Goal: Information Seeking & Learning: Understand process/instructions

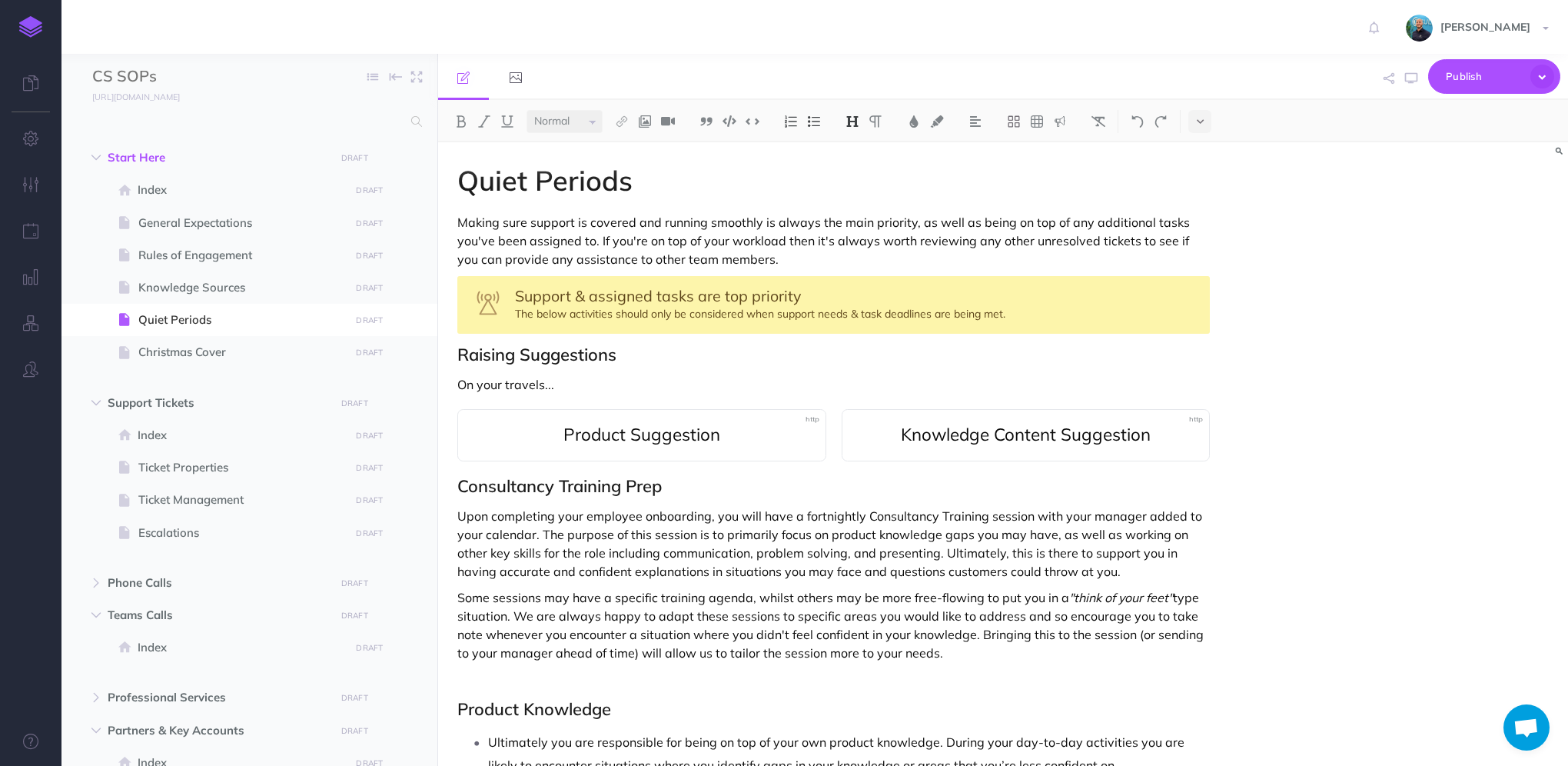
select select "null"
click at [557, 387] on p "On your travels..." at bounding box center [833, 384] width 752 height 19
drag, startPoint x: 565, startPoint y: 381, endPoint x: 452, endPoint y: 374, distance: 113.2
click at [452, 374] on div "Quiet Periods Making sure support is covered and running smoothly is always the…" at bounding box center [833, 616] width 791 height 946
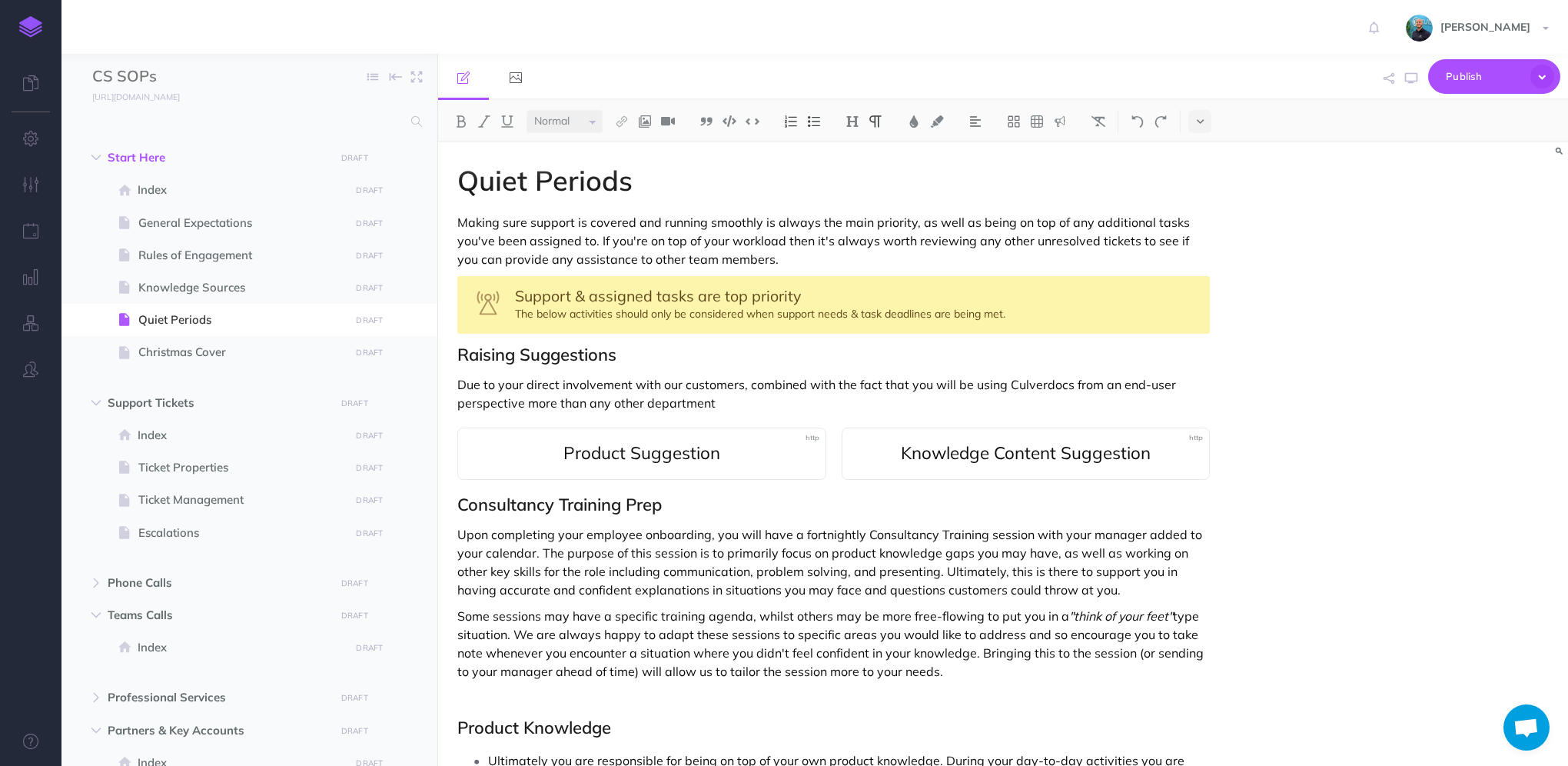
click at [750, 401] on p "Due to your direct involvement with our customers, combined with the fact that …" at bounding box center [833, 393] width 752 height 37
click at [1411, 76] on icon "button" at bounding box center [1410, 78] width 12 height 12
click at [1113, 397] on p "Due to your direct involvement with our customers, combined with the fact that …" at bounding box center [833, 393] width 752 height 37
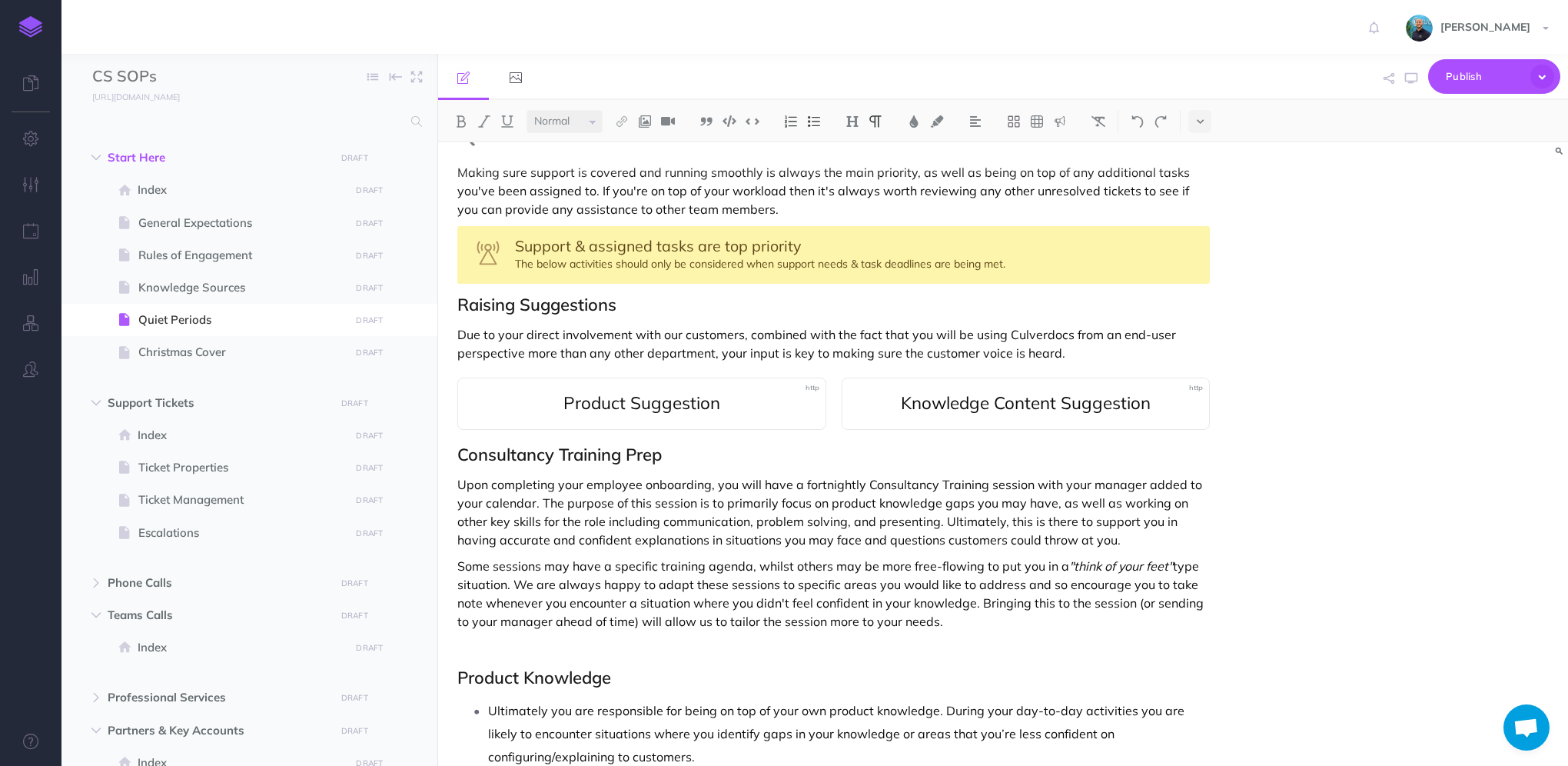
scroll to position [77, 0]
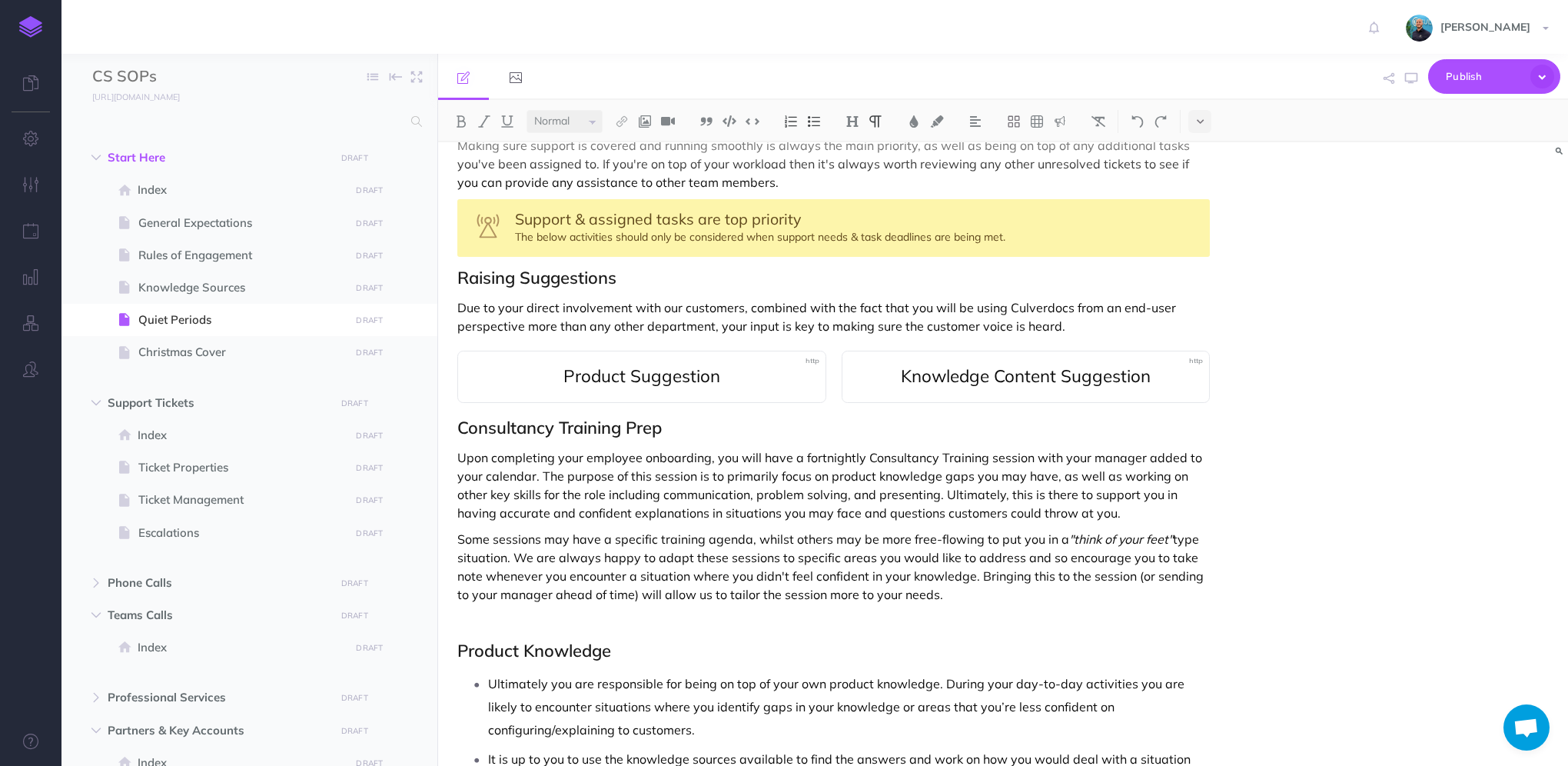
click at [1104, 325] on p "Due to your direct involvement with our customers, combined with the fact that …" at bounding box center [833, 317] width 752 height 37
click at [1112, 334] on p "Due to your direct involvement with our customers, combined with the fact that …" at bounding box center [833, 317] width 752 height 37
click at [1076, 324] on p "Due to your direct involvement with our customers, combined with the fact that …" at bounding box center [833, 317] width 752 height 37
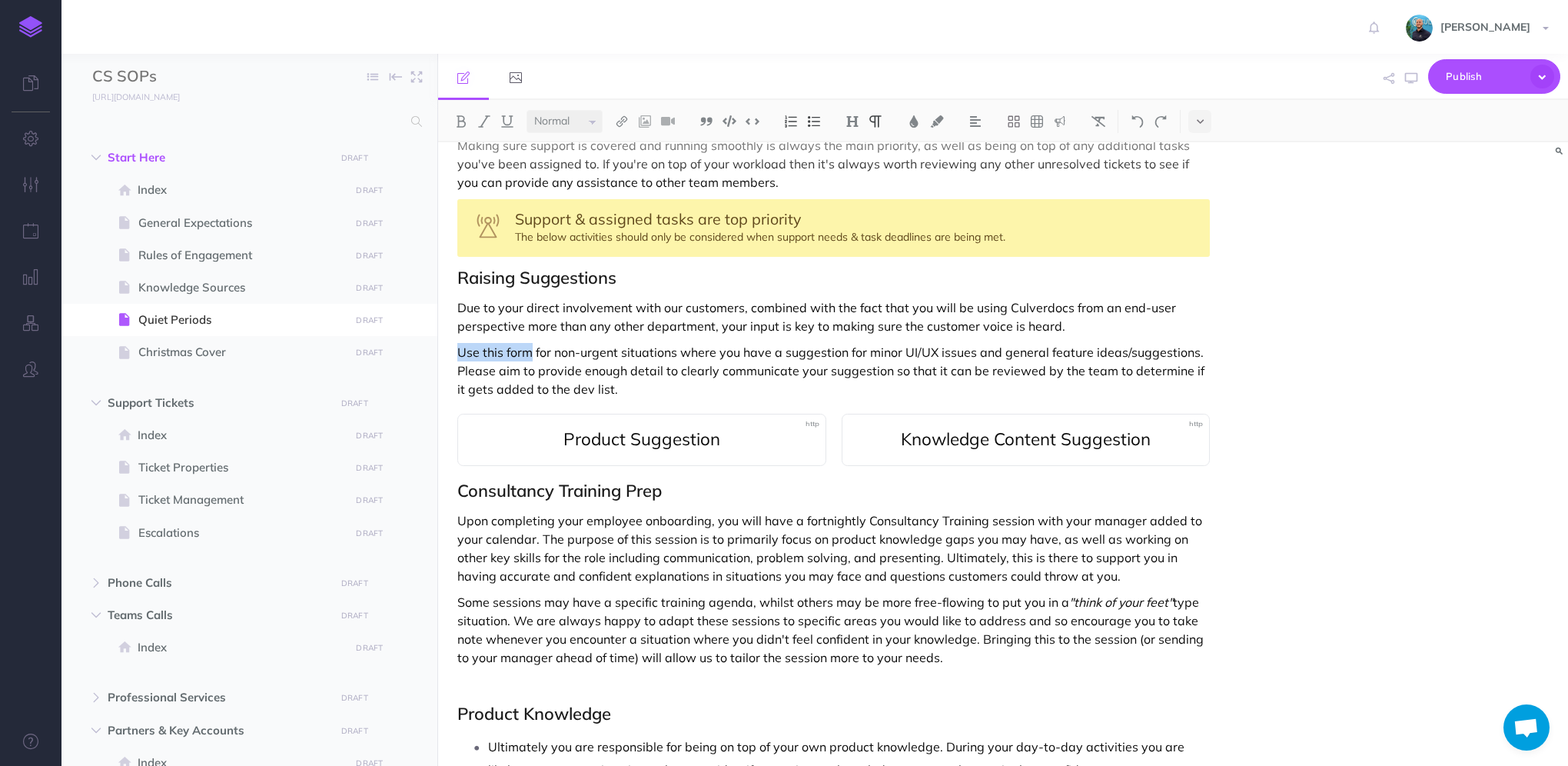
drag, startPoint x: 531, startPoint y: 353, endPoint x: 445, endPoint y: 348, distance: 86.1
click at [445, 348] on div "Quiet Periods Making sure support is covered and running smoothly is always the…" at bounding box center [833, 579] width 791 height 1028
click at [746, 385] on p "A Product Suggestion is for non-urgent situations where you have a suggestion f…" at bounding box center [833, 370] width 752 height 56
drag, startPoint x: 932, startPoint y: 352, endPoint x: 839, endPoint y: 355, distance: 93.0
click at [839, 355] on p "A Product Suggestion is for non-urgent situations where you have a suggestion f…" at bounding box center [833, 370] width 752 height 56
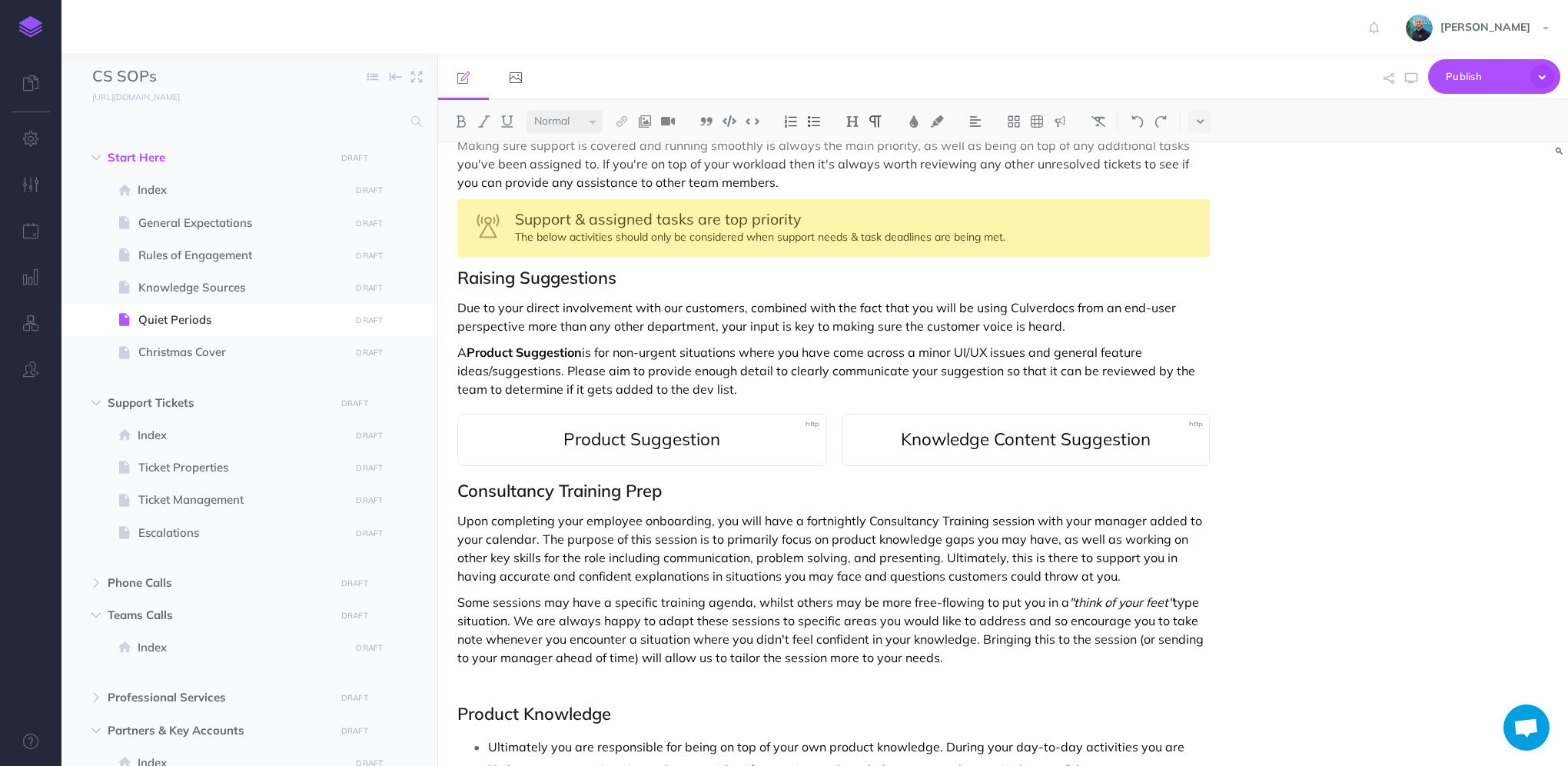
click at [1024, 349] on p "A Product Suggestion is for non-urgent situations where you have come across a …" at bounding box center [833, 370] width 752 height 56
click at [525, 368] on p "A Product Suggestion is for non-urgent situations where you have come across a …" at bounding box center [833, 370] width 752 height 56
drag, startPoint x: 633, startPoint y: 389, endPoint x: 446, endPoint y: 371, distance: 187.9
click at [446, 371] on div "Quiet Periods Making sure support is covered and running smoothly is always the…" at bounding box center [833, 579] width 791 height 1028
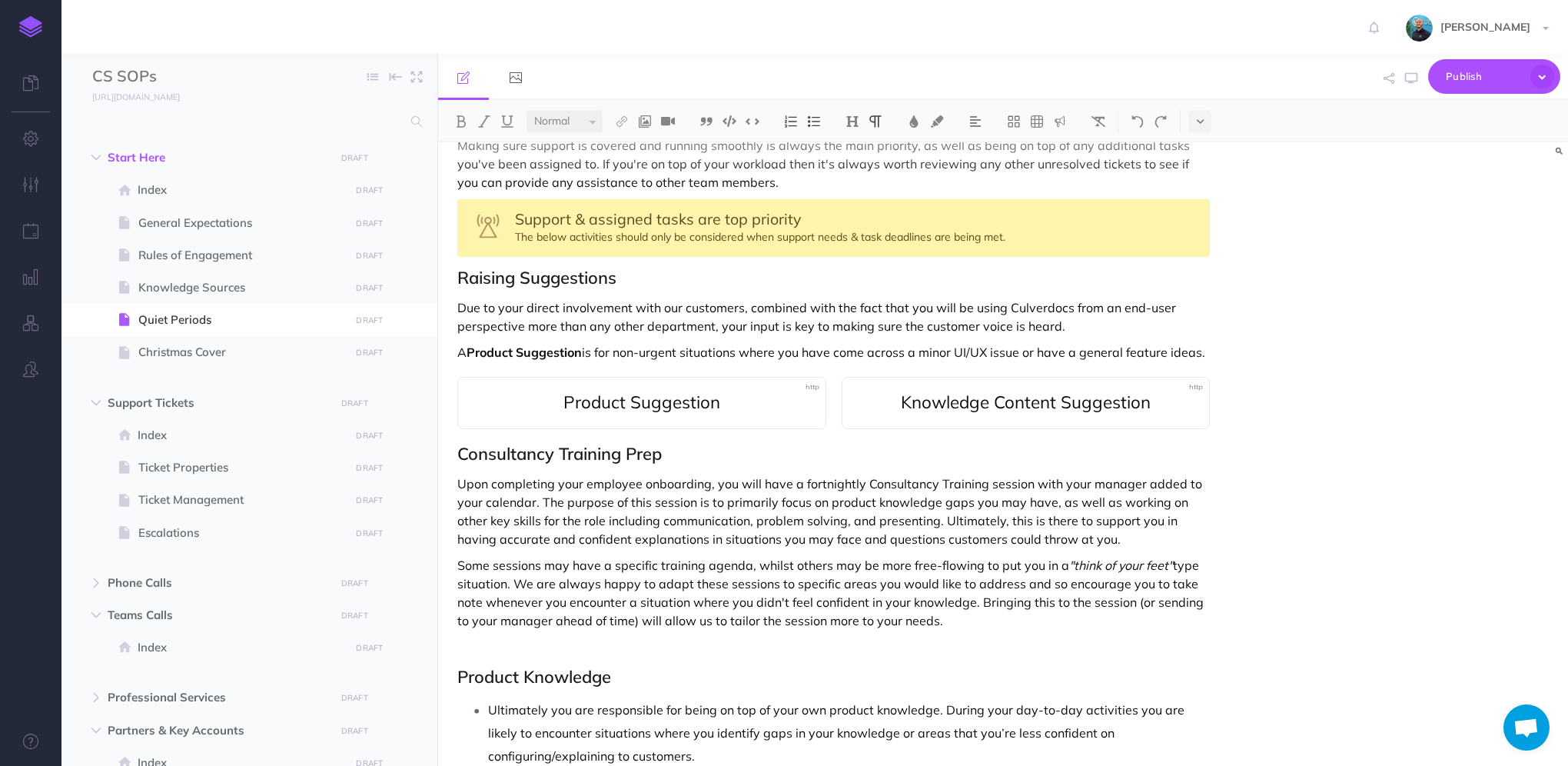
drag, startPoint x: 1199, startPoint y: 347, endPoint x: 1208, endPoint y: 340, distance: 11.4
click at [1200, 347] on p "A Product Suggestion is for non-urgent situations where you have come across a …" at bounding box center [833, 352] width 752 height 19
click at [1204, 350] on p "A Product Suggestion is for non-urgent situations where you have come across a …" at bounding box center [833, 352] width 752 height 19
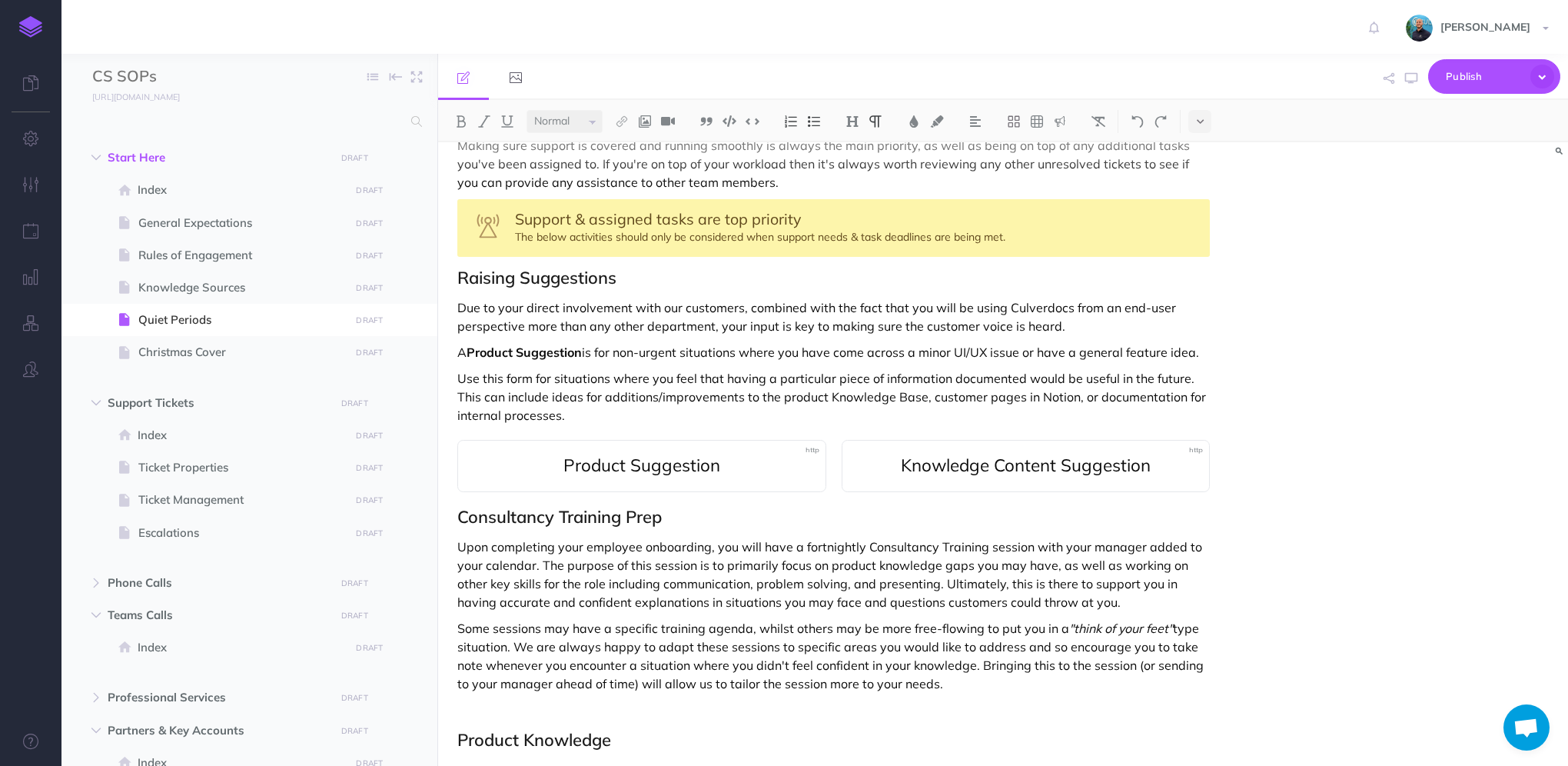
click at [1208, 351] on p "A Product Suggestion is for non-urgent situations where you have come across a …" at bounding box center [833, 352] width 752 height 19
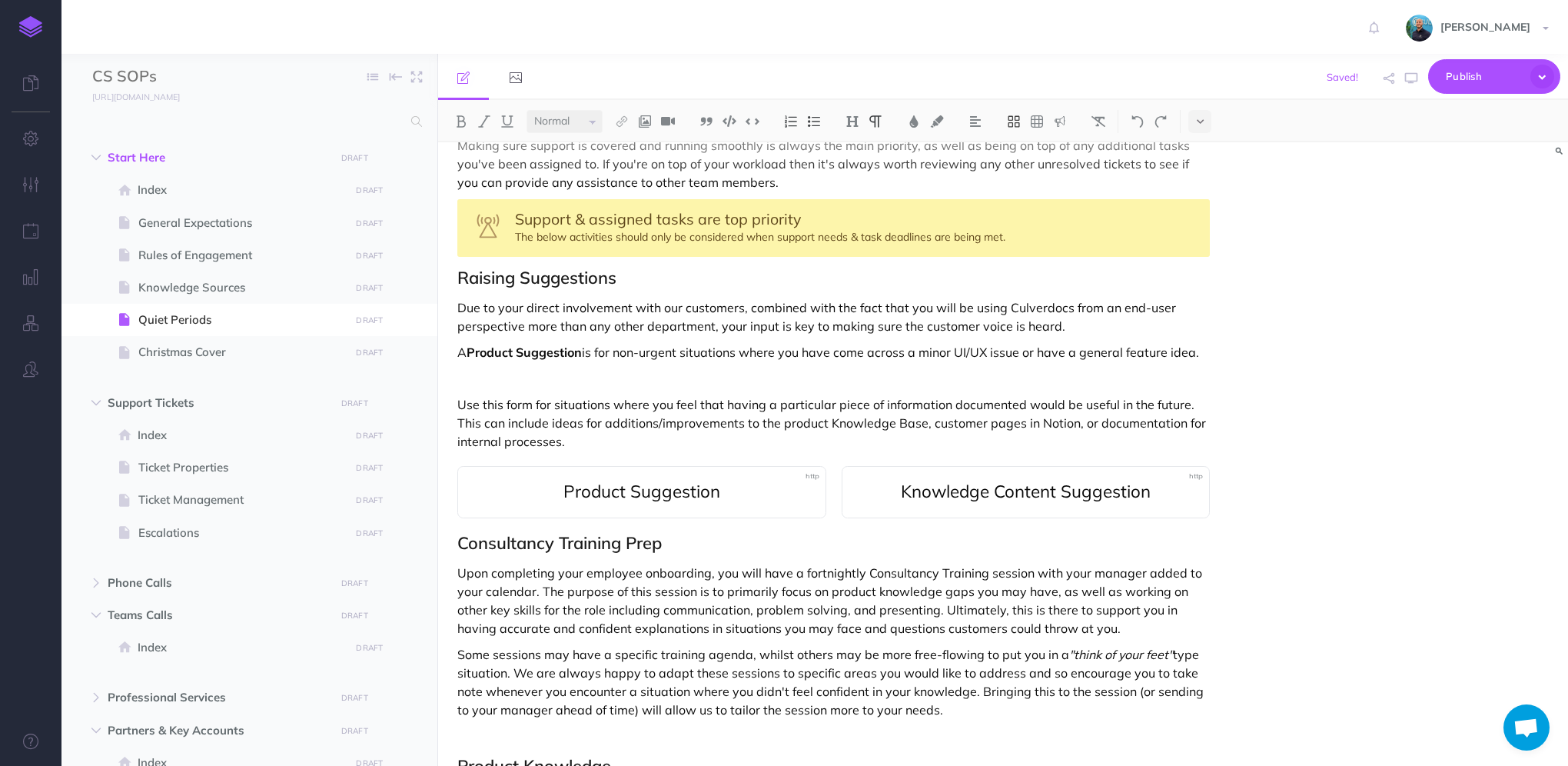
click at [1019, 122] on icon at bounding box center [1014, 121] width 11 height 11
click at [1014, 150] on icon at bounding box center [1014, 149] width 11 height 6
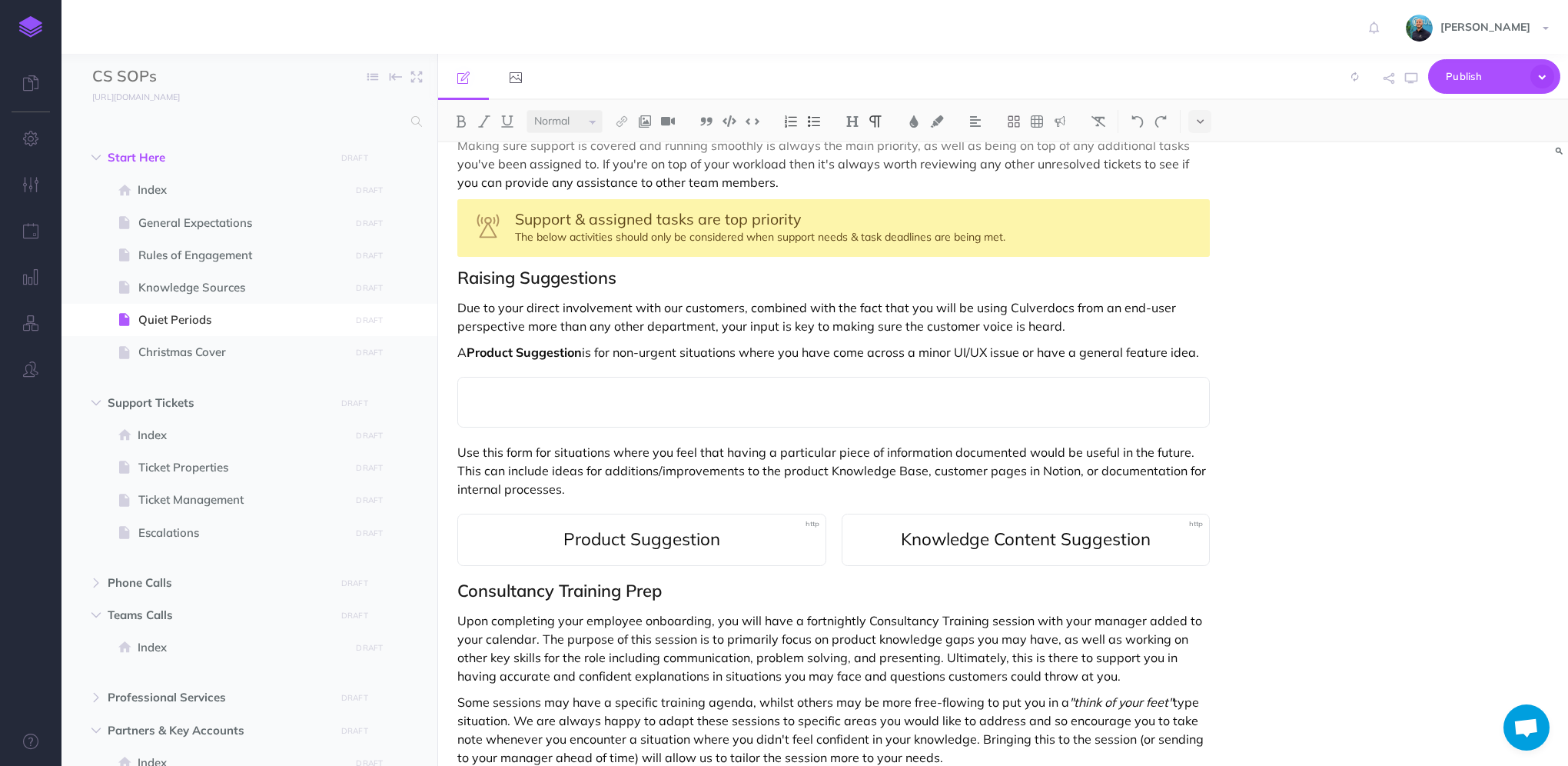
click at [717, 410] on div at bounding box center [833, 402] width 752 height 51
click at [525, 398] on p "Product Suggestion" at bounding box center [833, 402] width 720 height 19
click at [526, 397] on p "Product Suggestion" at bounding box center [833, 402] width 720 height 19
click at [566, 123] on select "Small Normal Large" at bounding box center [564, 121] width 76 height 23
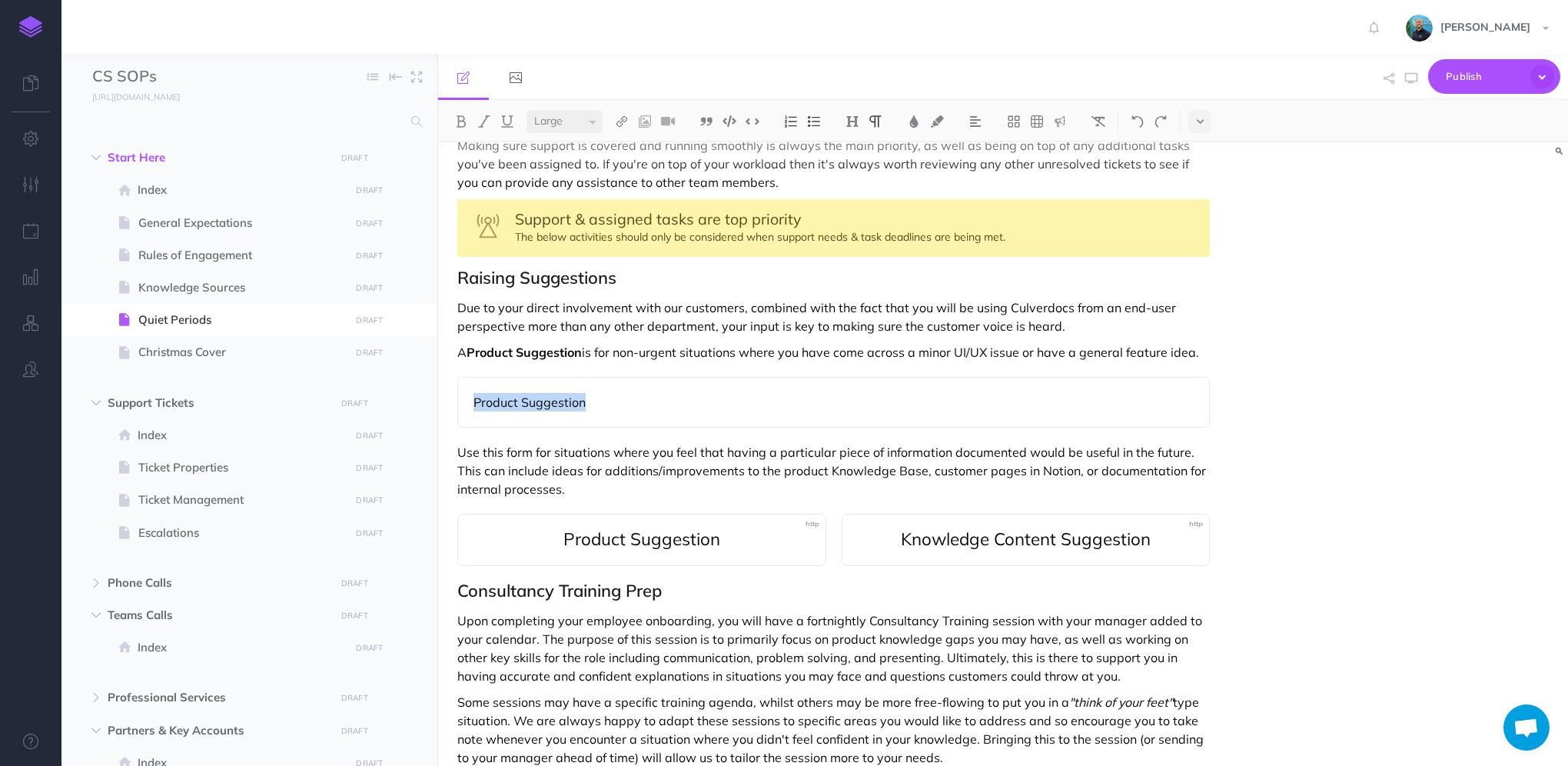
click at [526, 110] on select "Small Normal Large" at bounding box center [564, 121] width 76 height 23
click at [979, 120] on img at bounding box center [975, 121] width 14 height 12
click at [978, 174] on img at bounding box center [975, 171] width 14 height 12
click at [1405, 89] on button "button" at bounding box center [1411, 78] width 20 height 44
click at [1414, 77] on icon "button" at bounding box center [1410, 78] width 12 height 12
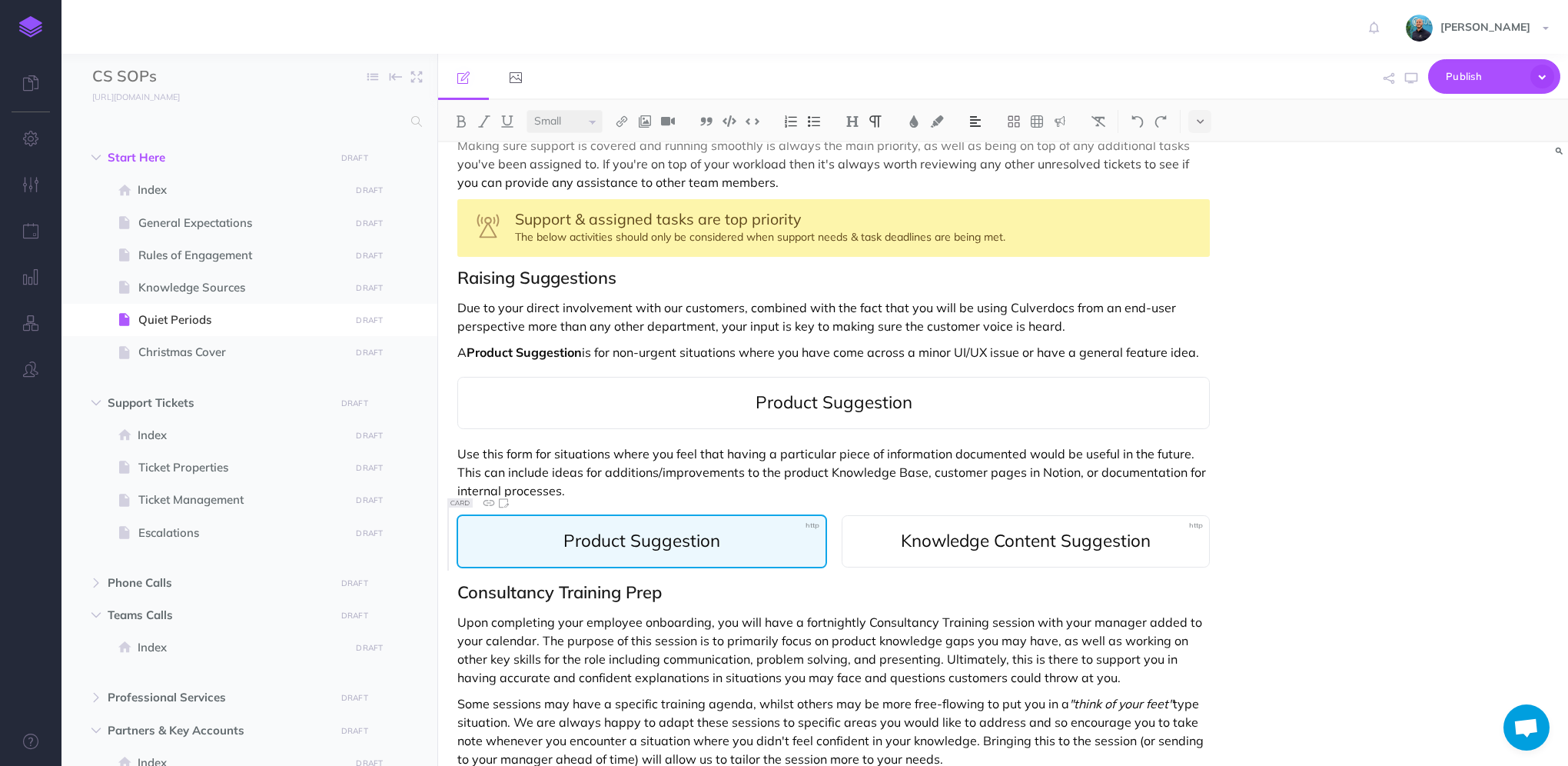
click at [749, 532] on span "Product Suggestion" at bounding box center [641, 541] width 336 height 20
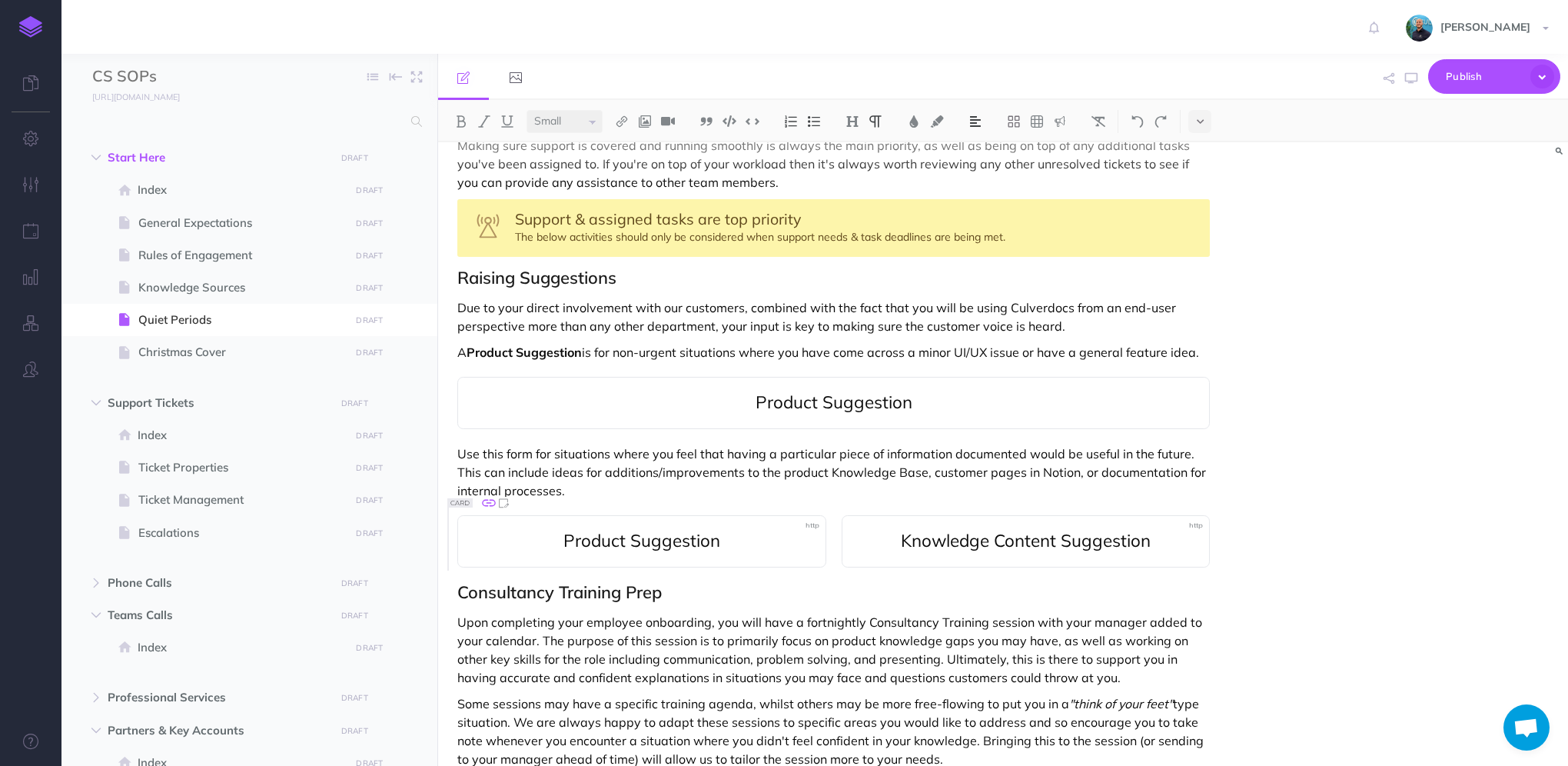
click at [488, 506] on icon at bounding box center [488, 503] width 14 height 7
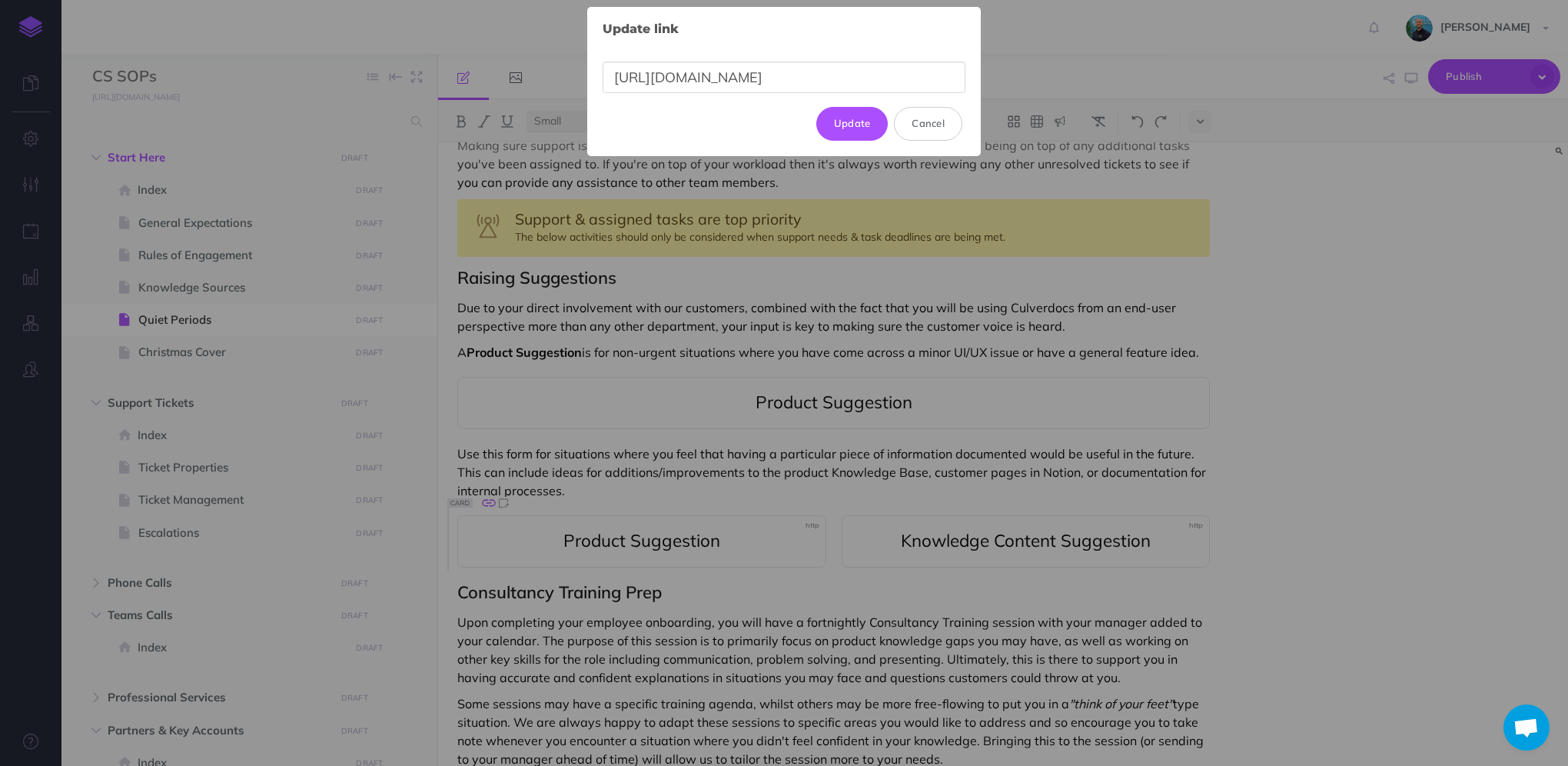
scroll to position [0, 129]
click at [701, 70] on input "[URL][DOMAIN_NAME]" at bounding box center [784, 76] width 363 height 31
click at [919, 406] on div "Update link × [URL][DOMAIN_NAME] Update Cancel" at bounding box center [784, 383] width 1568 height 766
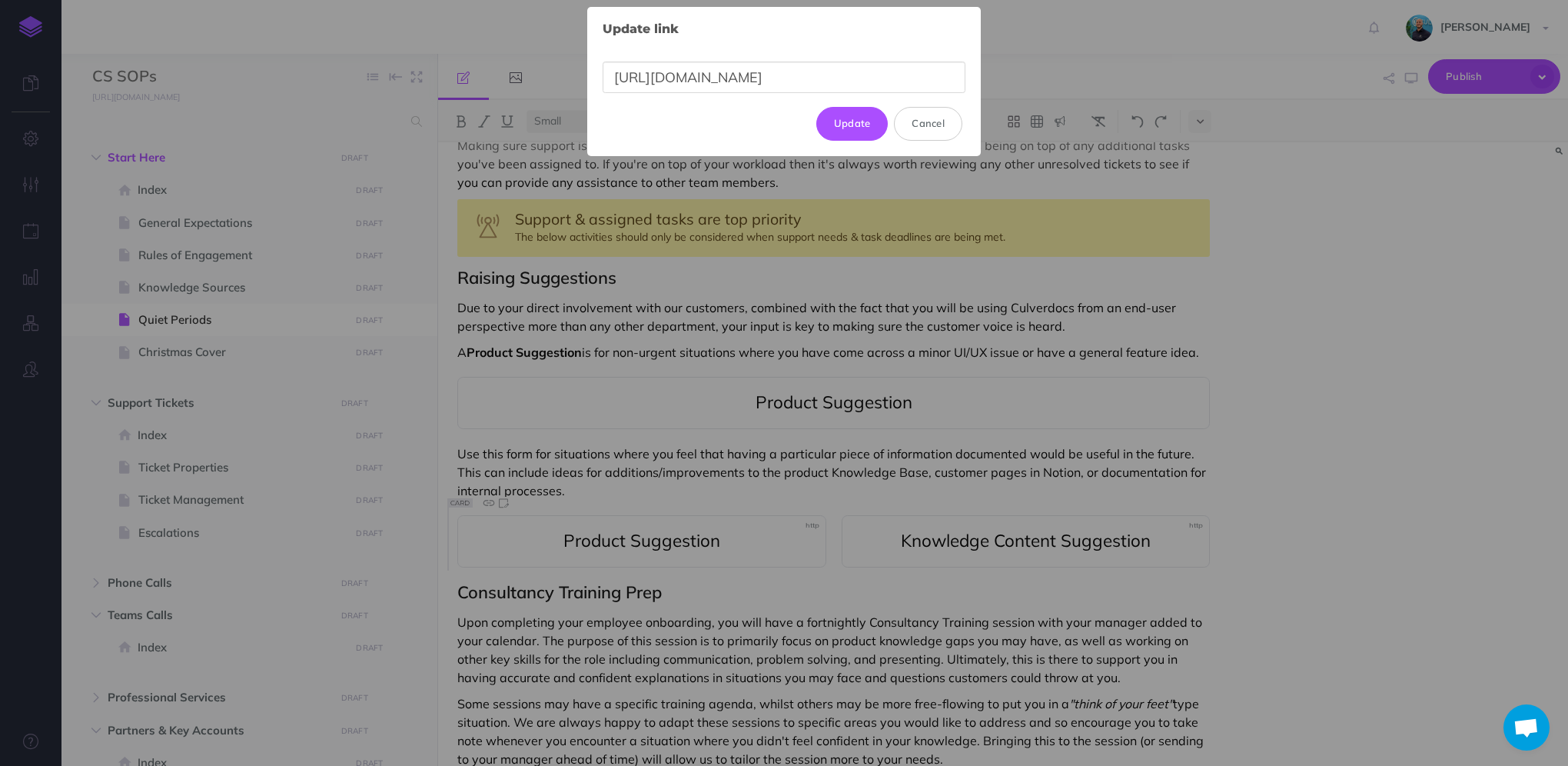
scroll to position [0, 0]
click at [835, 394] on div "Update link × [URL][DOMAIN_NAME] Update Cancel" at bounding box center [784, 383] width 1568 height 766
click at [938, 124] on button "Cancel" at bounding box center [928, 124] width 68 height 34
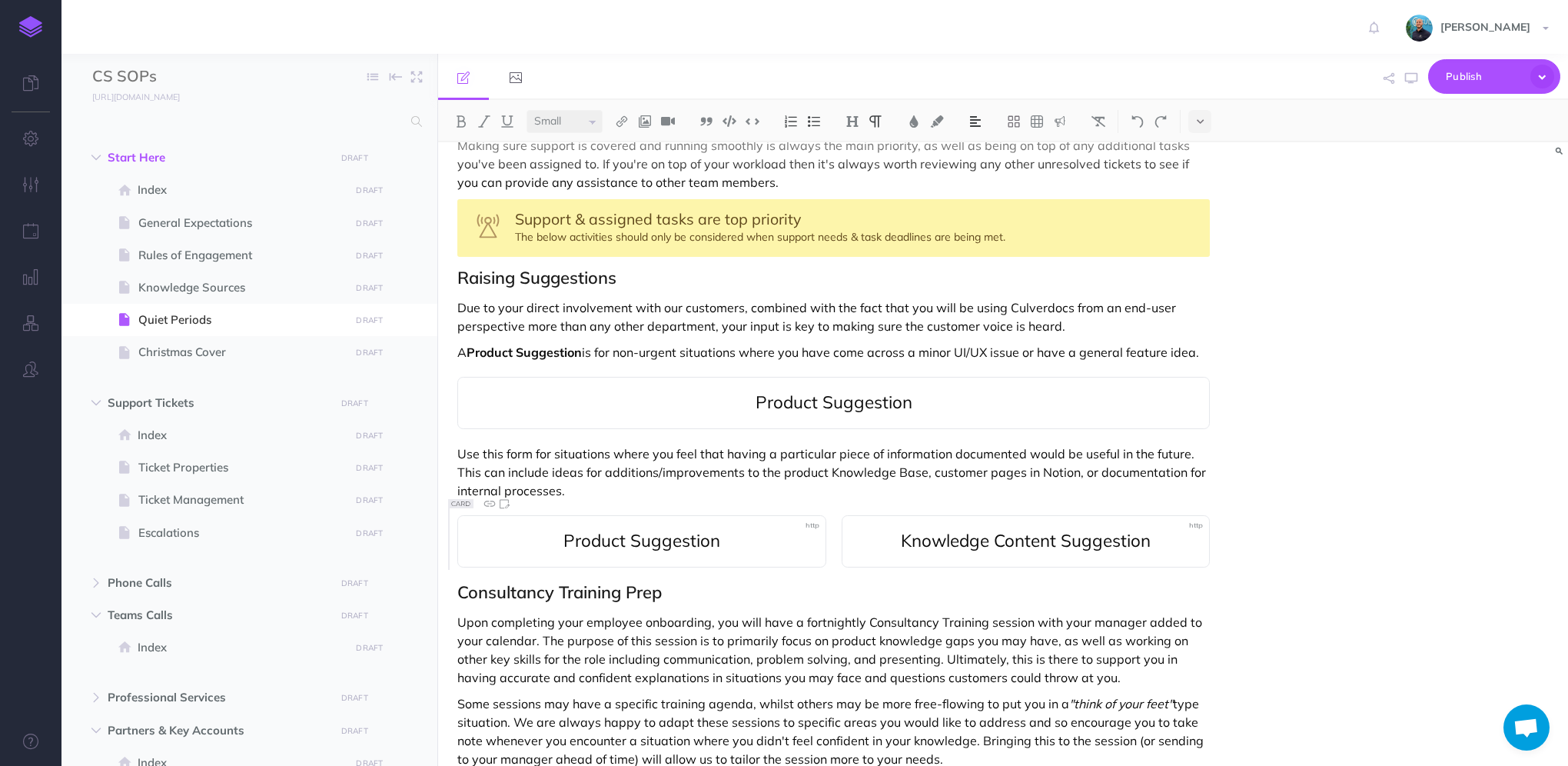
select select "large"
click at [805, 384] on div "Product Suggestion" at bounding box center [833, 402] width 752 height 52
click at [486, 364] on icon at bounding box center [489, 364] width 16 height 16
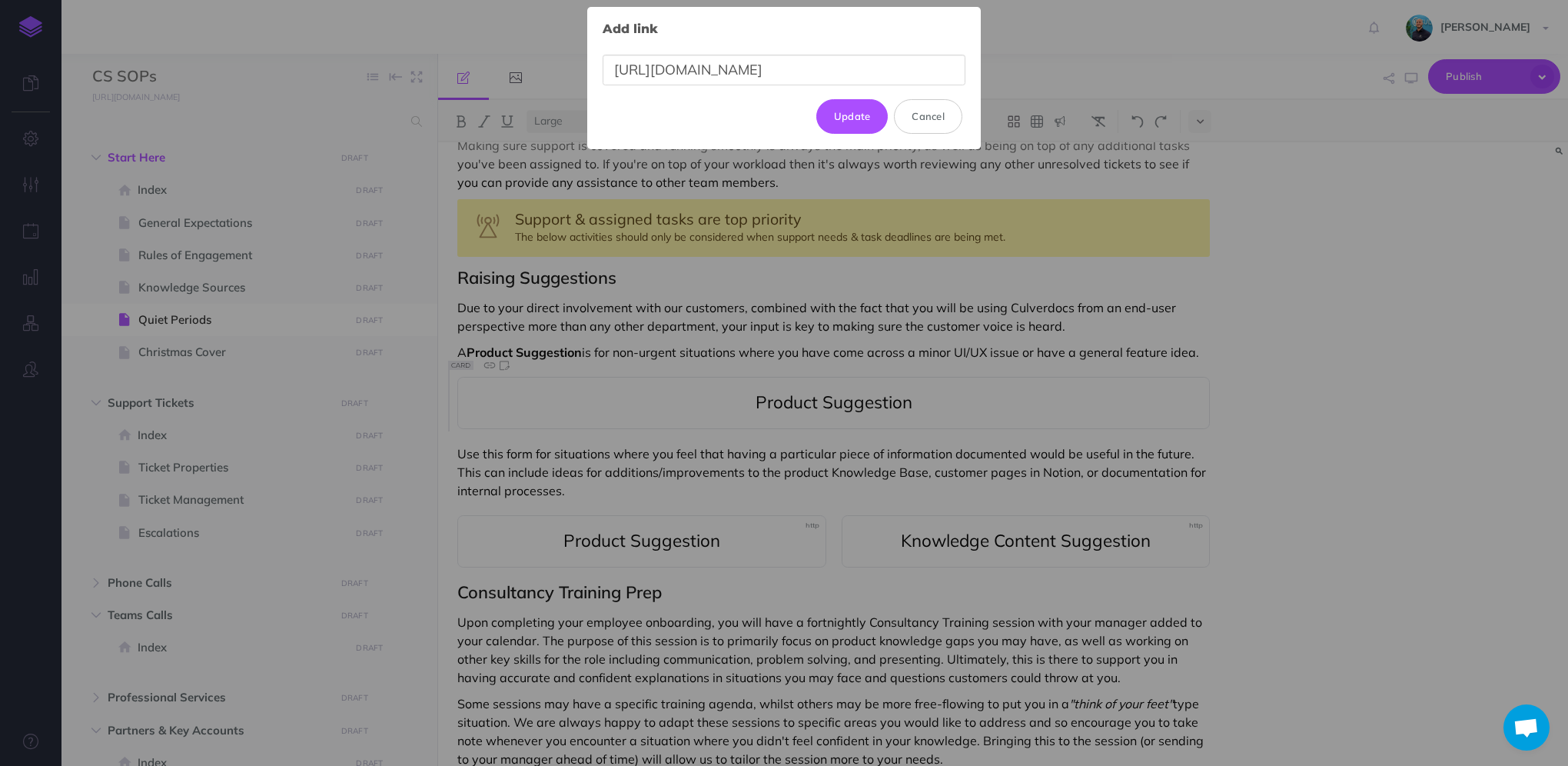
scroll to position [0, 129]
type input "[URL][DOMAIN_NAME]"
click at [864, 115] on button "Update" at bounding box center [853, 116] width 72 height 34
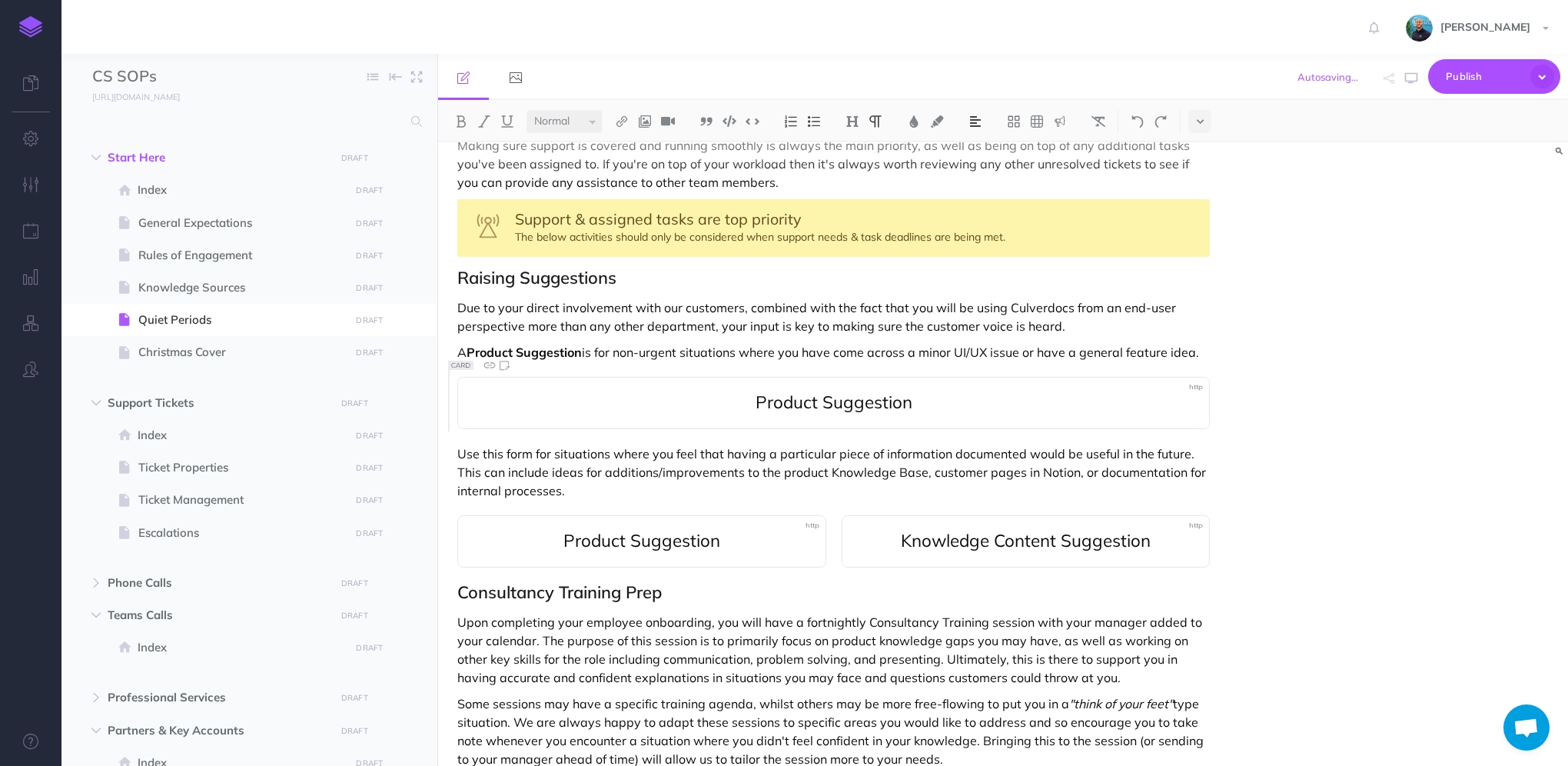
click at [601, 486] on p "Use this form for situations where you feel that having a particular piece of i…" at bounding box center [833, 472] width 752 height 56
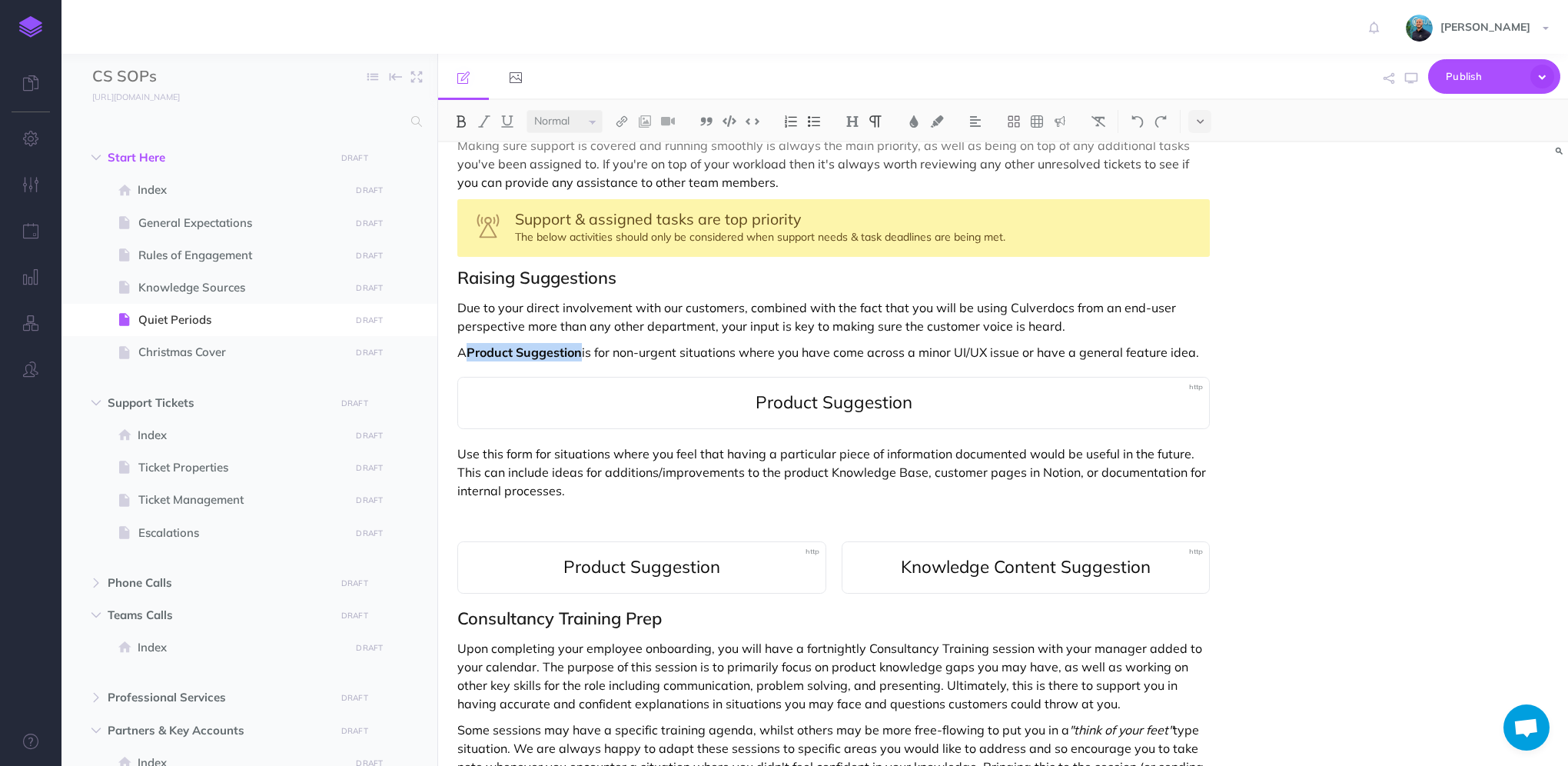
drag, startPoint x: 583, startPoint y: 352, endPoint x: 471, endPoint y: 351, distance: 112.0
click at [471, 351] on strong "Product Suggestion" at bounding box center [524, 352] width 115 height 15
click at [1200, 348] on p "A Product Suggestion is for non-urgent situations where you have come across a …" at bounding box center [833, 352] width 752 height 19
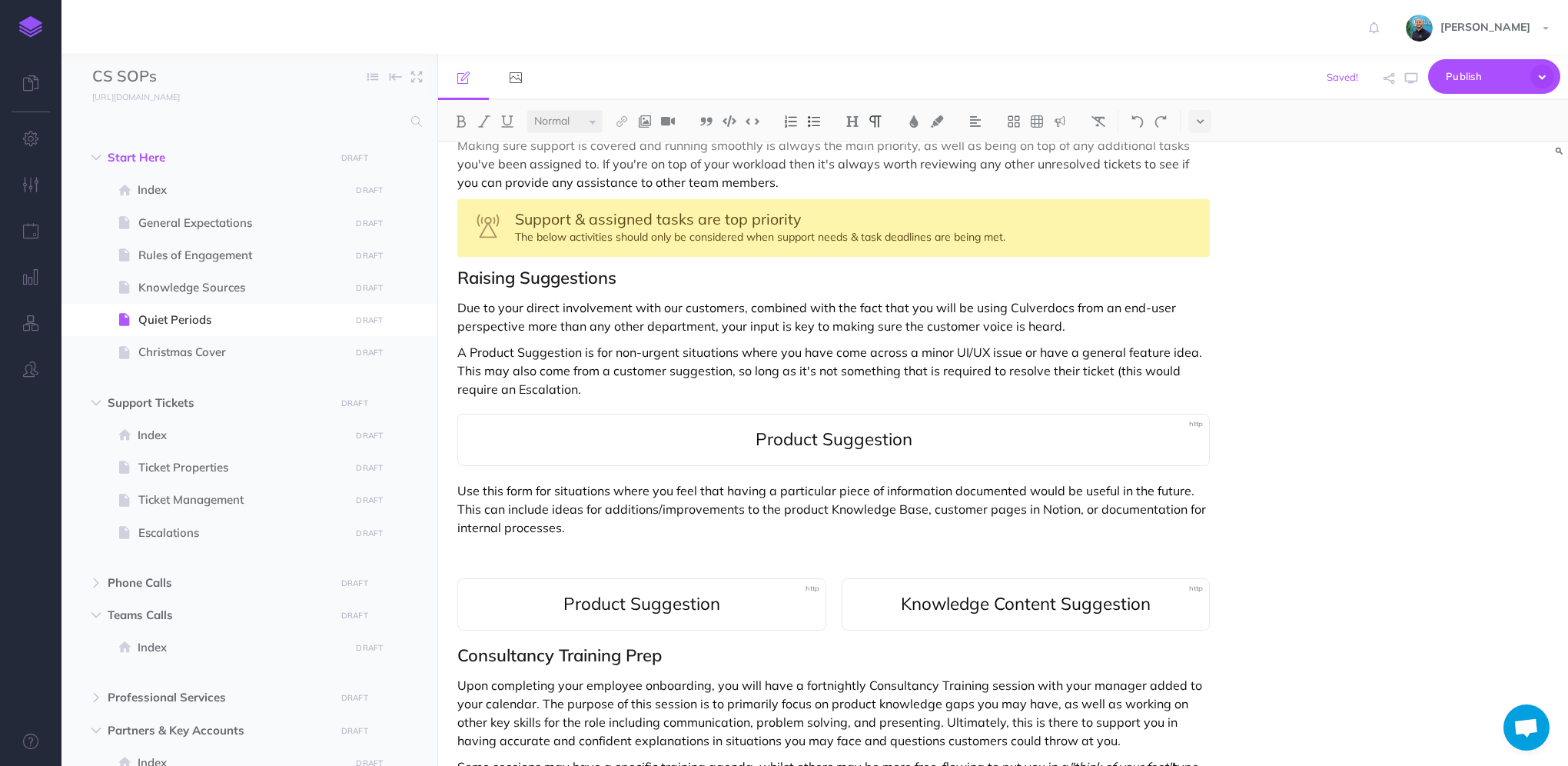
drag, startPoint x: 1113, startPoint y: 370, endPoint x: 1134, endPoint y: 369, distance: 21.0
click at [1113, 371] on p "A Product Suggestion is for non-urgent situations where you have come across a …" at bounding box center [833, 370] width 752 height 56
drag, startPoint x: 578, startPoint y: 353, endPoint x: 469, endPoint y: 351, distance: 109.0
click at [469, 351] on p "A Product Suggestion is for non-urgent situations where you have come across a …" at bounding box center [833, 370] width 752 height 56
click at [615, 397] on div "Quiet Periods Making sure support is covered and running smoothly is always the…" at bounding box center [833, 661] width 791 height 1192
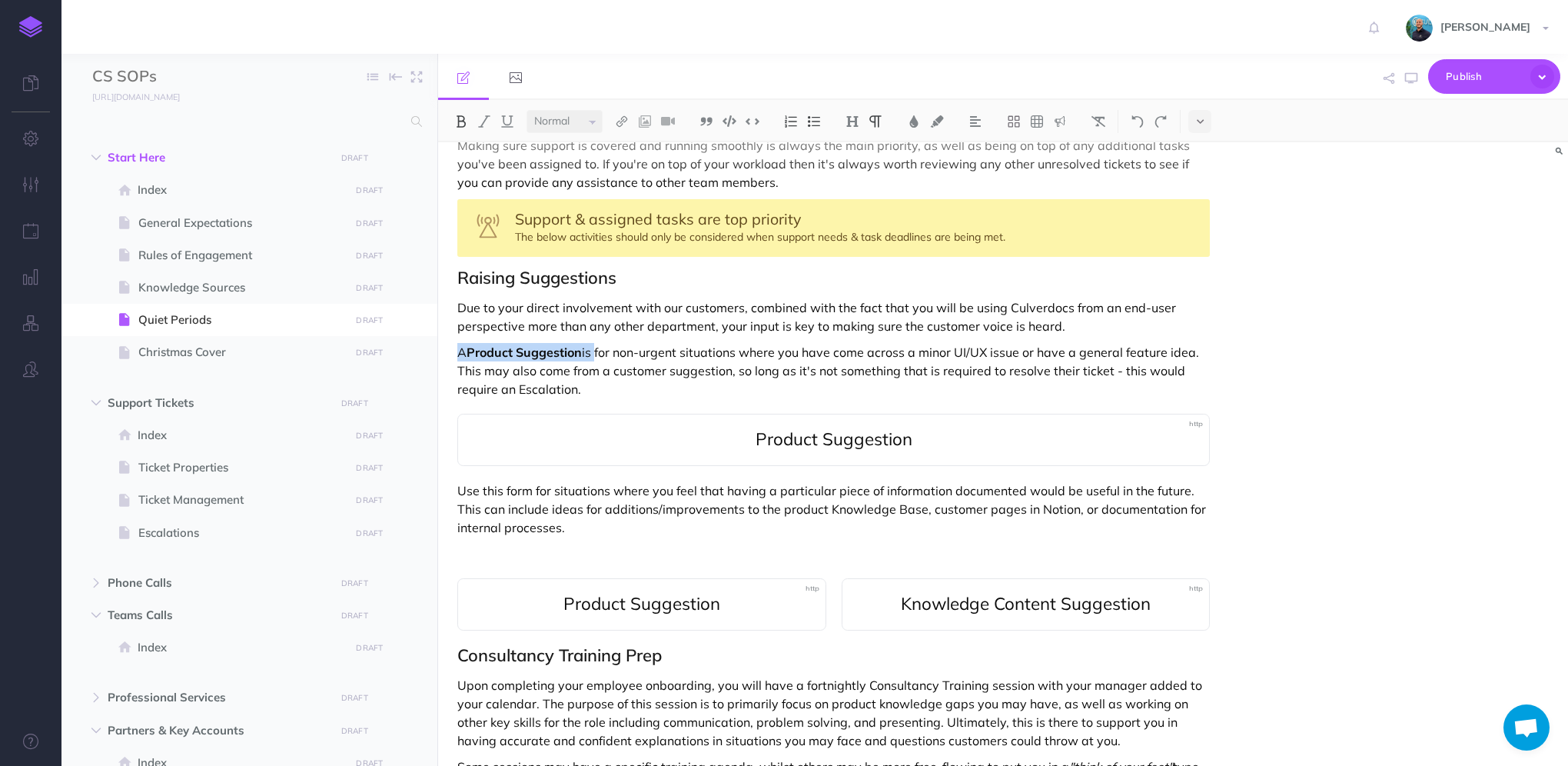
drag, startPoint x: 459, startPoint y: 351, endPoint x: 596, endPoint y: 353, distance: 137.0
click at [596, 353] on p "A Product Suggestion is for non-urgent situations where you have come across a …" at bounding box center [833, 370] width 752 height 56
copy p "A Product Suggestion is"
click at [524, 491] on p "Use this form for situations where you feel that having a particular piece of i…" at bounding box center [833, 509] width 752 height 56
drag, startPoint x: 531, startPoint y: 490, endPoint x: 434, endPoint y: 483, distance: 97.3
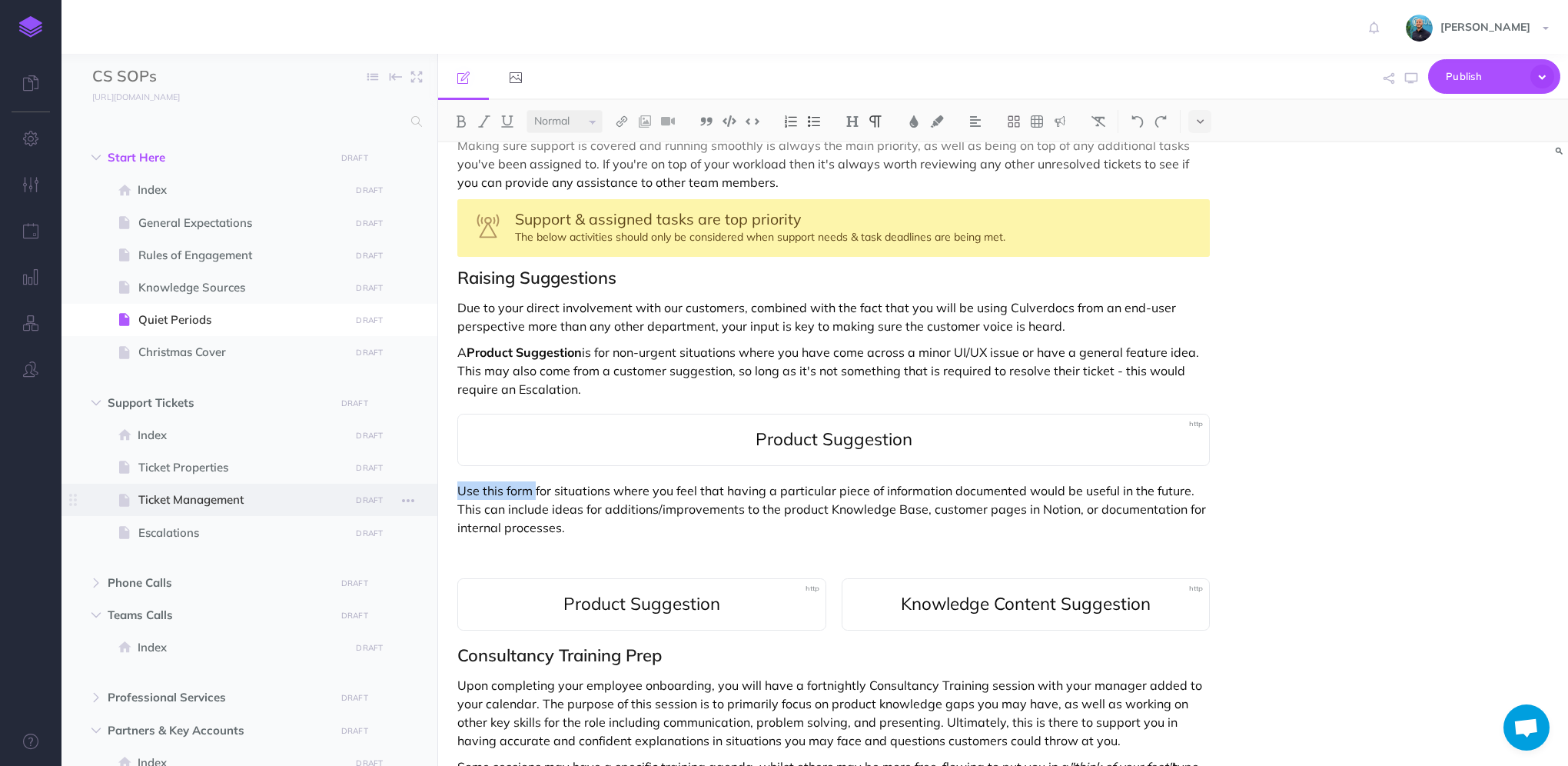
click at [434, 483] on div "CS SOPs Collapse all Expand all Expand to root folders [URL][DOMAIN_NAME] Start…" at bounding box center [814, 410] width 1506 height 712
drag, startPoint x: 472, startPoint y: 490, endPoint x: 583, endPoint y: 482, distance: 111.3
click at [582, 483] on strong "Product Suggestion" at bounding box center [524, 490] width 115 height 15
click at [706, 525] on p "A Knowledge Content Suggestion is for situations where you feel that having a p…" at bounding box center [833, 509] width 752 height 56
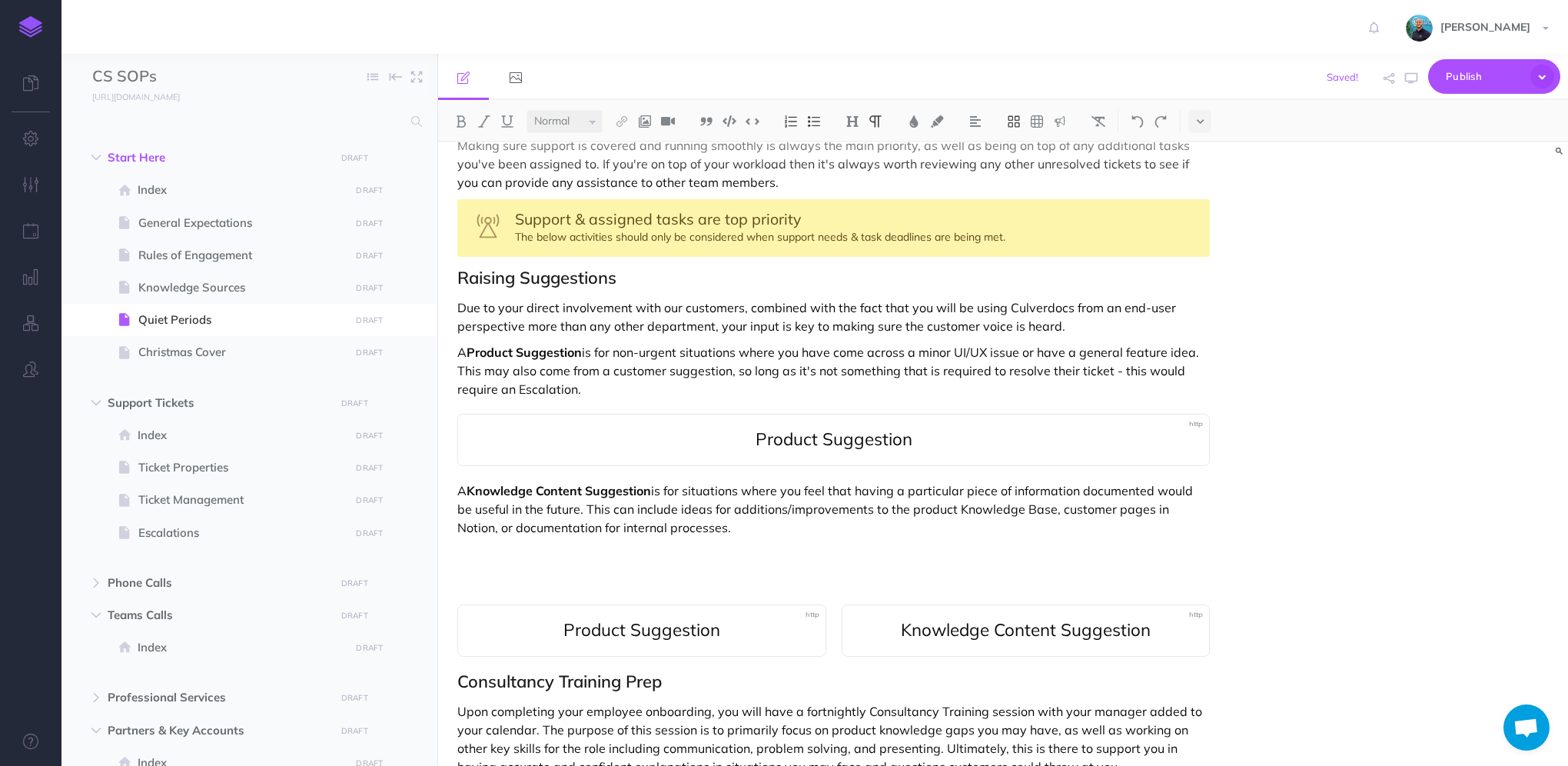
click at [1017, 121] on icon at bounding box center [1014, 121] width 14 height 14
click at [1014, 148] on icon at bounding box center [1014, 148] width 14 height 14
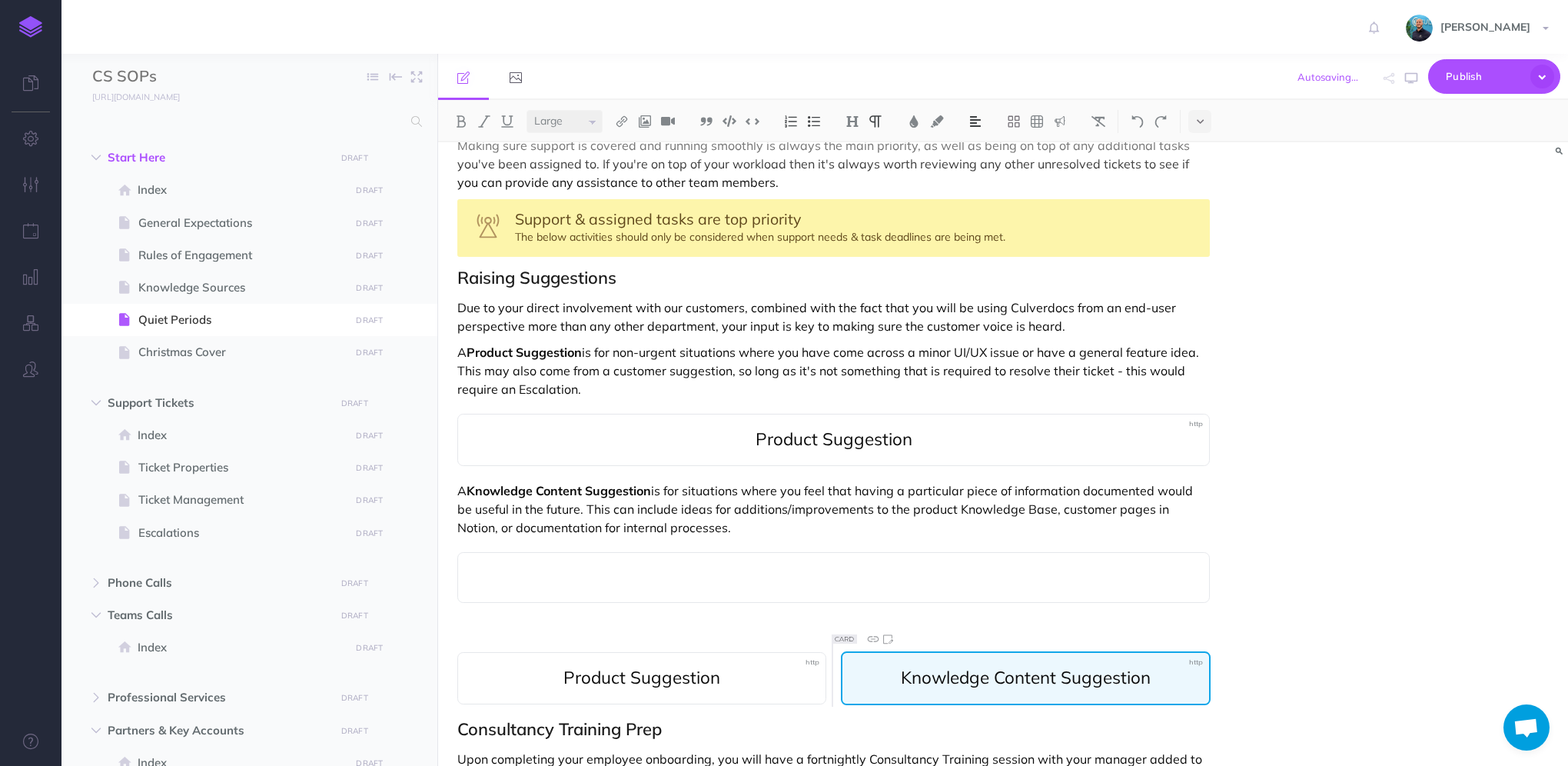
click at [945, 675] on span "Knowledge Content Suggestion" at bounding box center [1026, 677] width 249 height 23
copy span "Knowledge Content Suggestion"
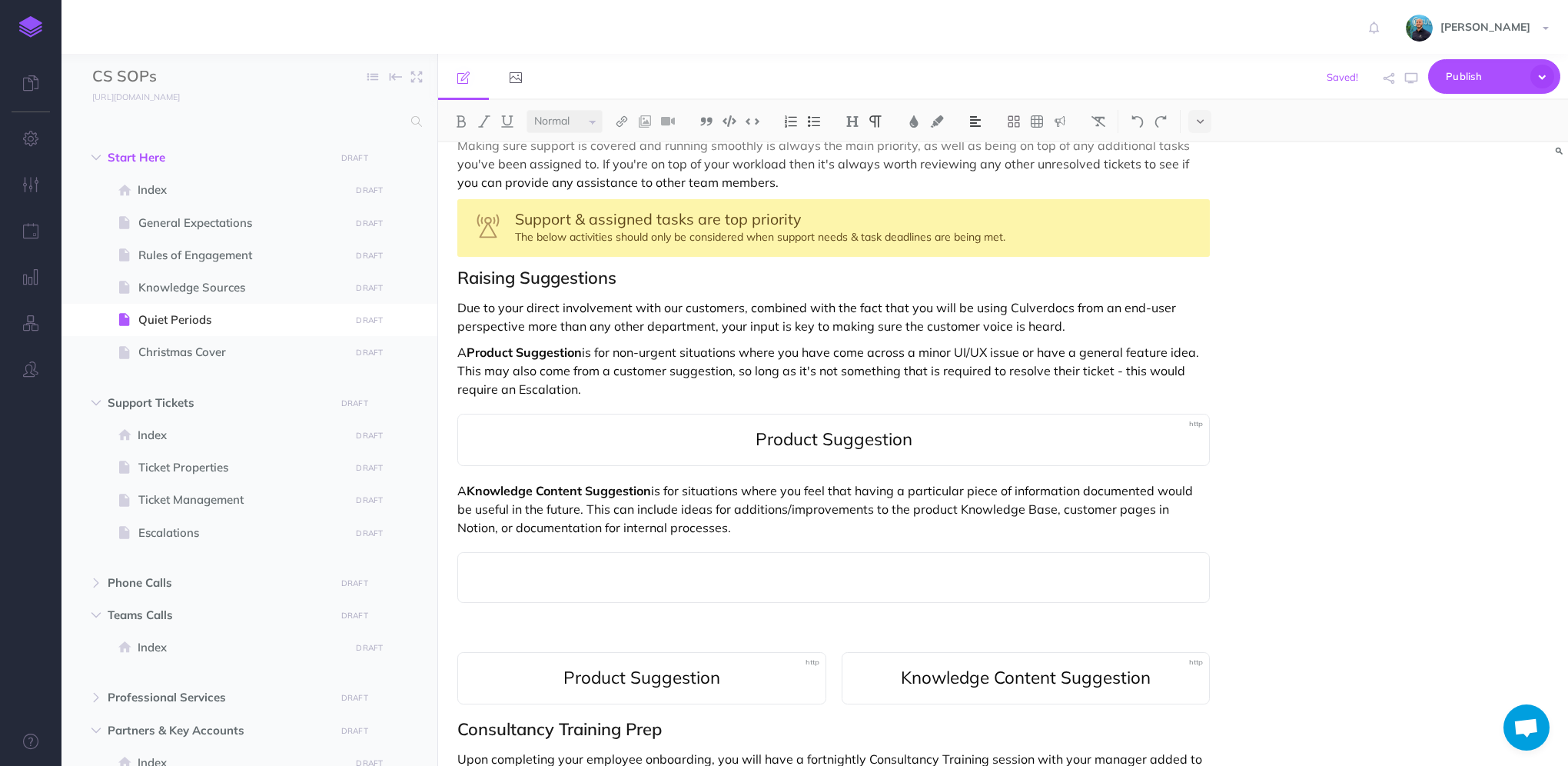
click at [852, 579] on p at bounding box center [833, 577] width 720 height 19
select select "large"
click at [852, 579] on span "Knowledge Content Suggestion" at bounding box center [833, 577] width 249 height 23
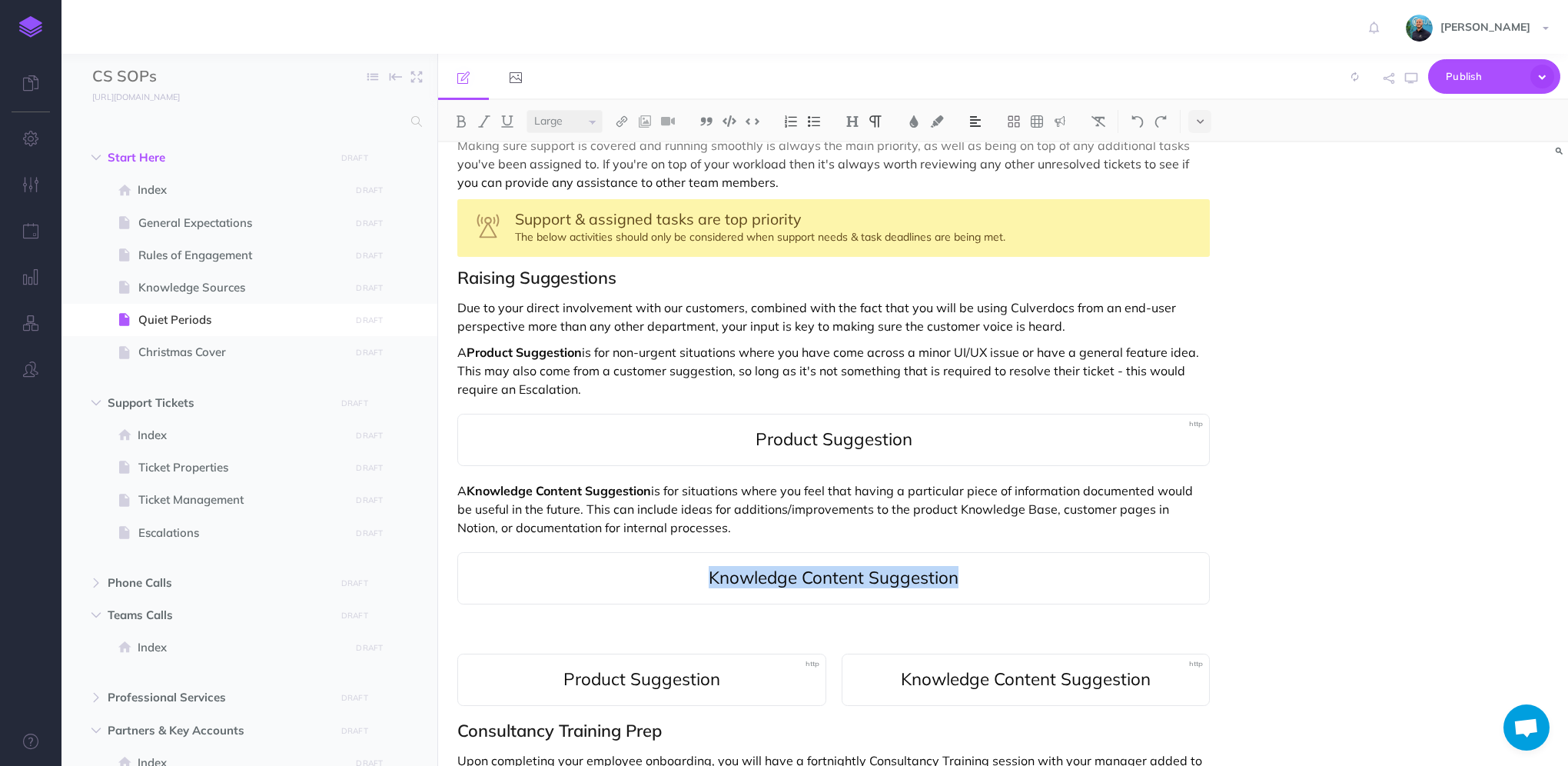
click at [778, 587] on span "Knowledge Content Suggestion" at bounding box center [833, 577] width 249 height 23
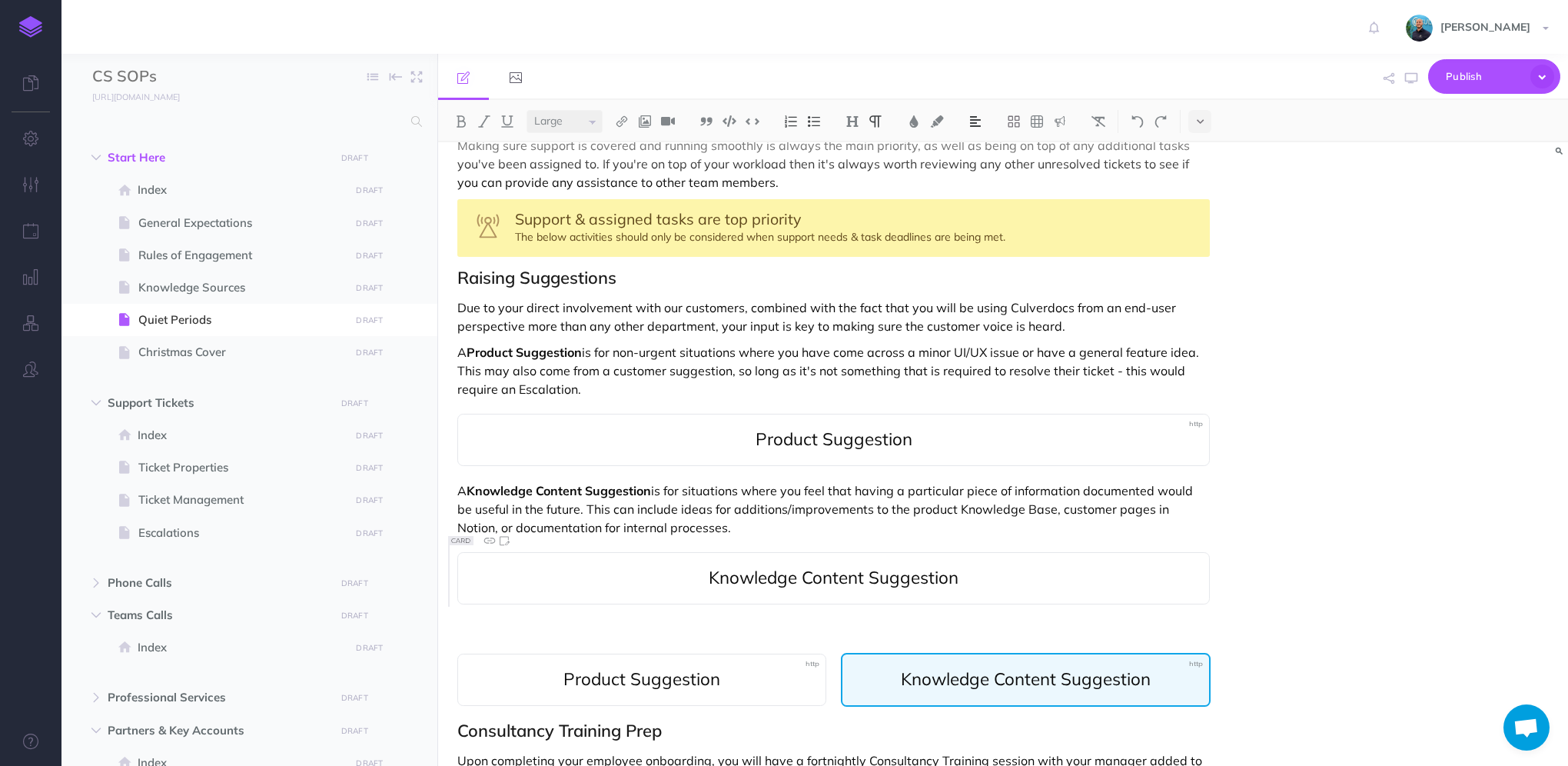
click at [984, 682] on span "Knowledge Content Suggestion" at bounding box center [1026, 678] width 249 height 23
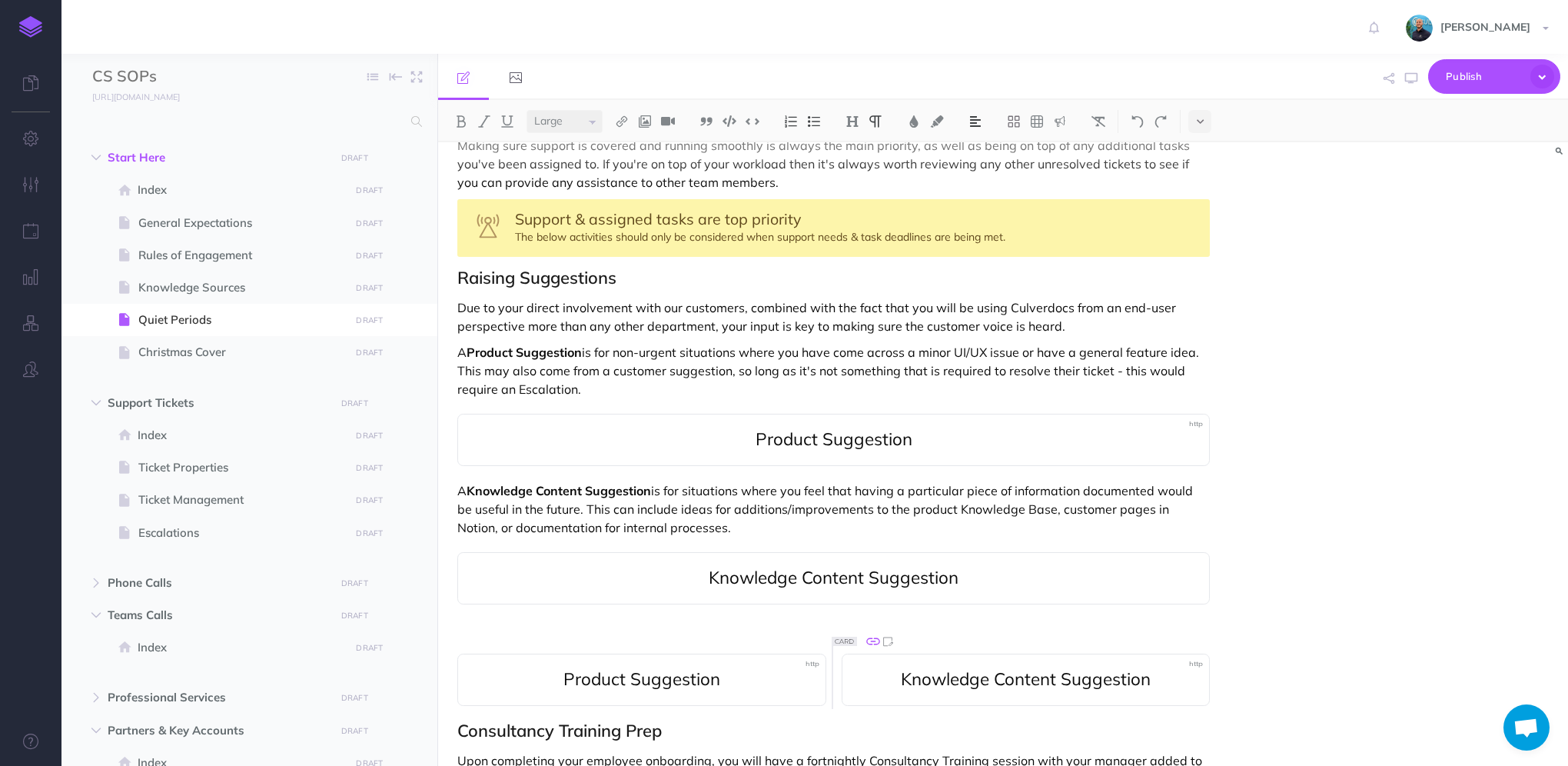
click at [869, 645] on icon at bounding box center [873, 640] width 16 height 16
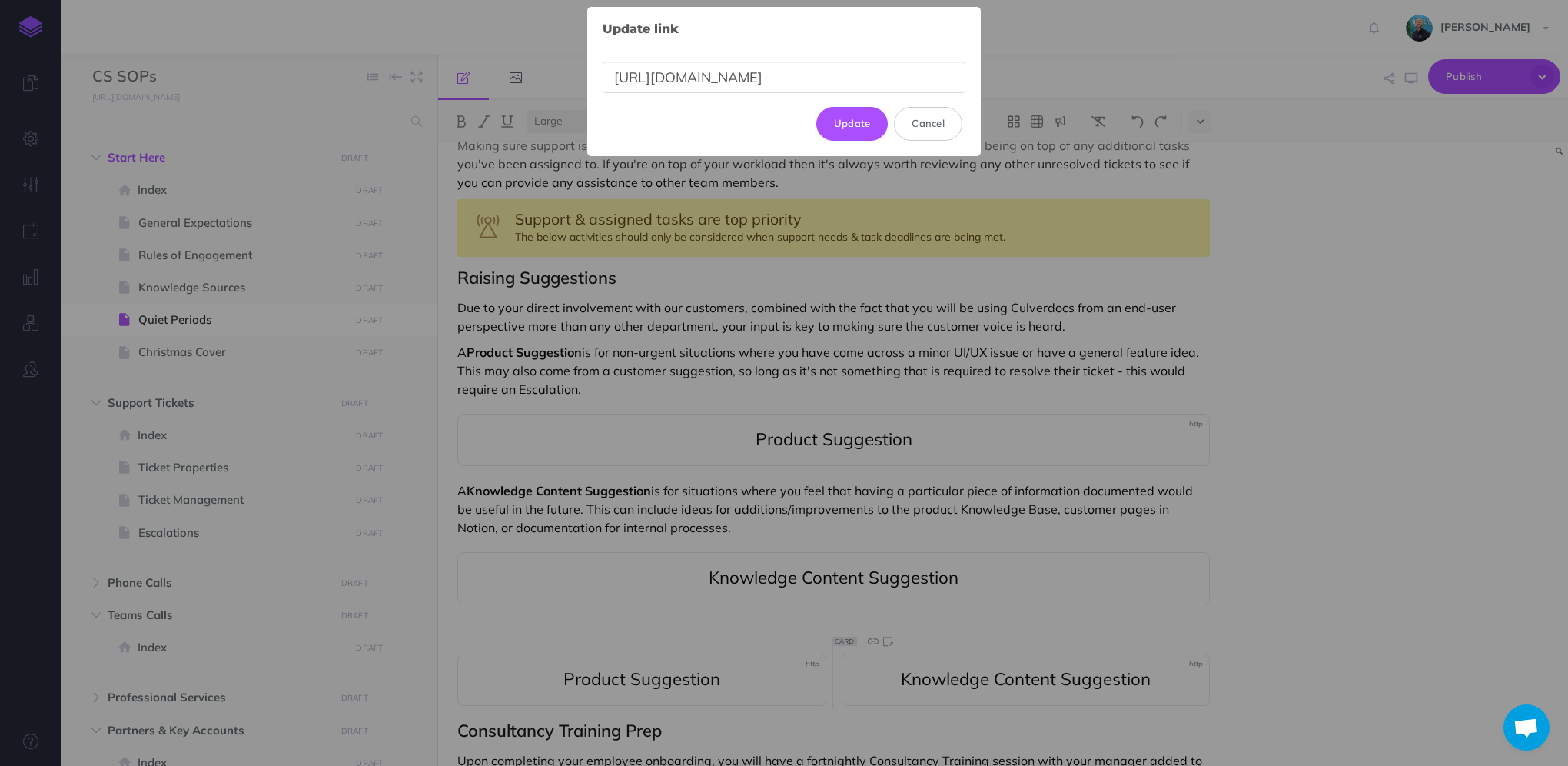
scroll to position [0, 138]
click at [1060, 493] on div "Update link × [URL][DOMAIN_NAME] Update Cancel" at bounding box center [784, 383] width 1568 height 766
click at [922, 129] on button "Cancel" at bounding box center [928, 124] width 68 height 34
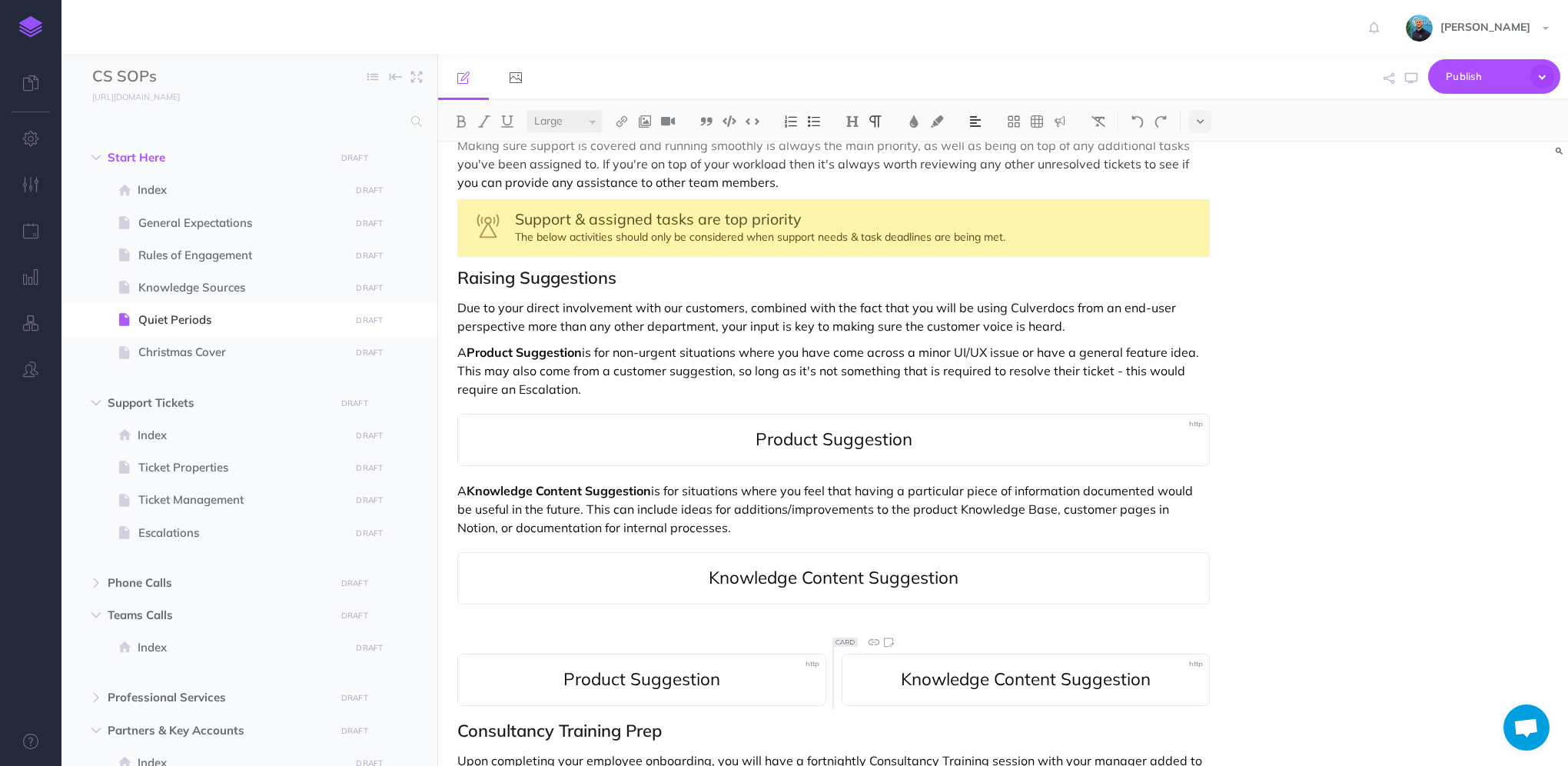
click at [800, 563] on div "Knowledge Content Suggestion" at bounding box center [833, 578] width 752 height 52
click at [494, 542] on icon at bounding box center [489, 541] width 14 height 7
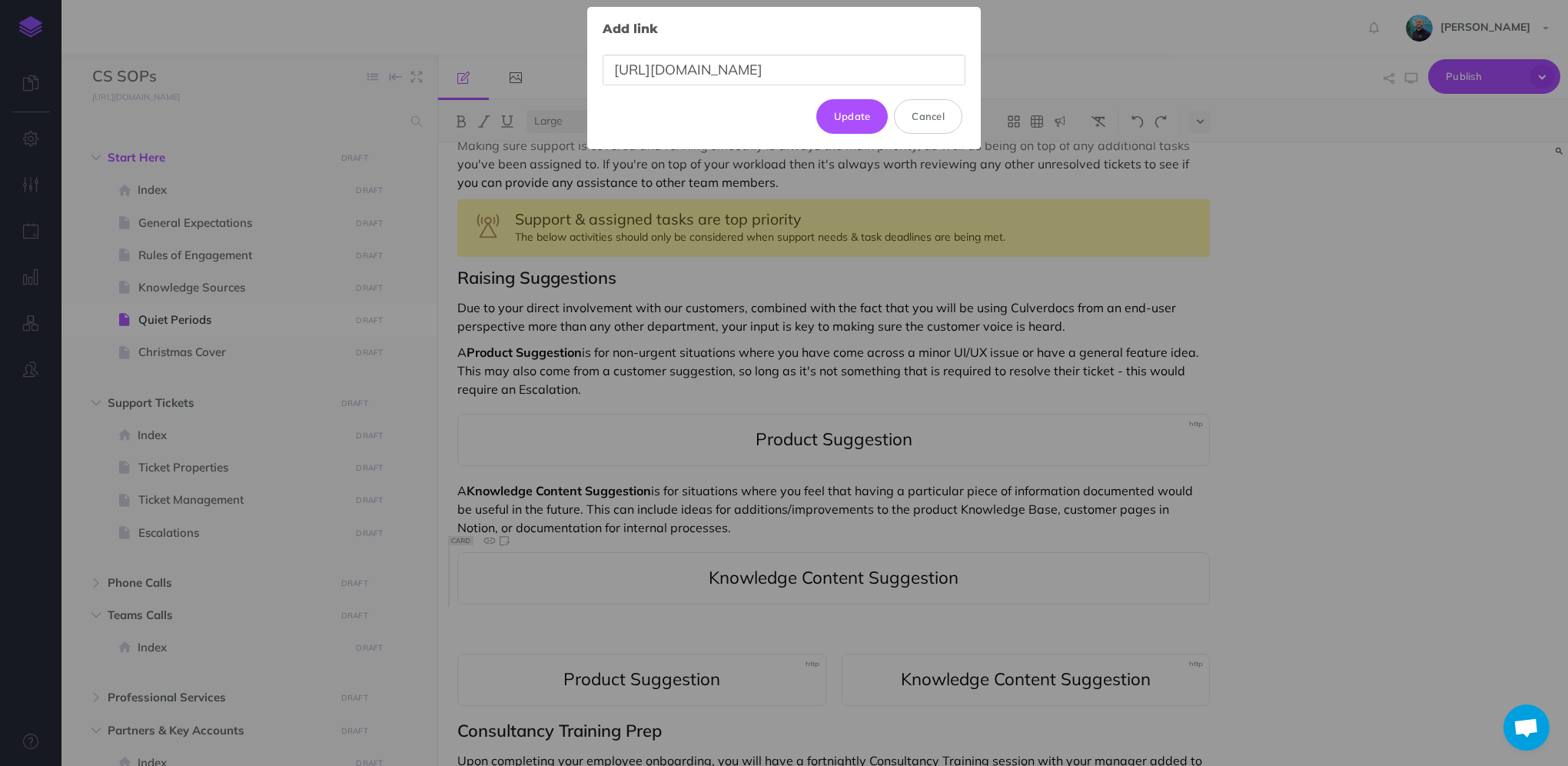
scroll to position [0, 138]
type input "[URL][DOMAIN_NAME]"
click at [865, 114] on button "Update" at bounding box center [853, 116] width 72 height 34
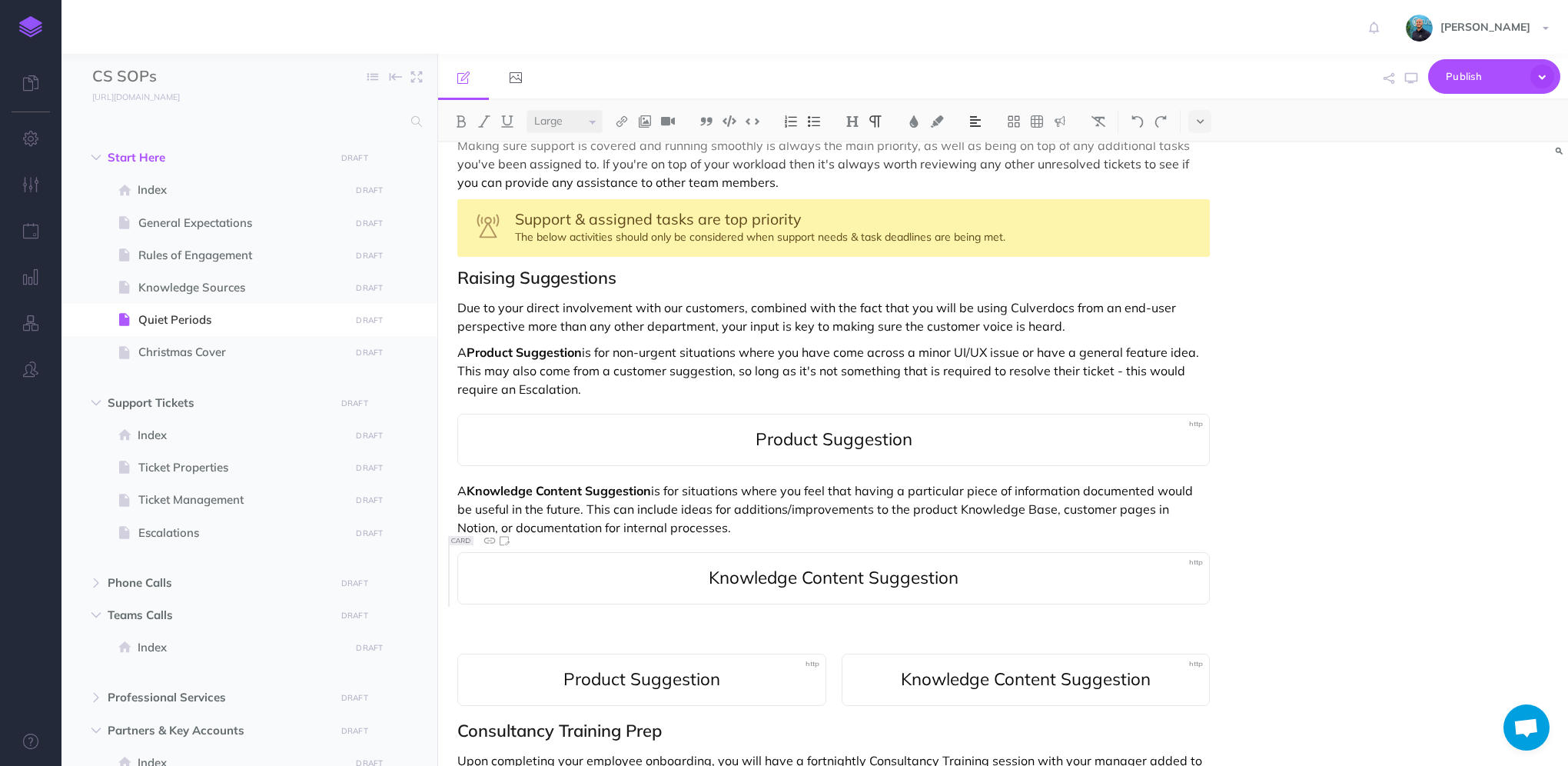
scroll to position [0, 0]
click at [1409, 84] on button "button" at bounding box center [1411, 78] width 20 height 44
click at [1414, 74] on icon "button" at bounding box center [1410, 78] width 12 height 12
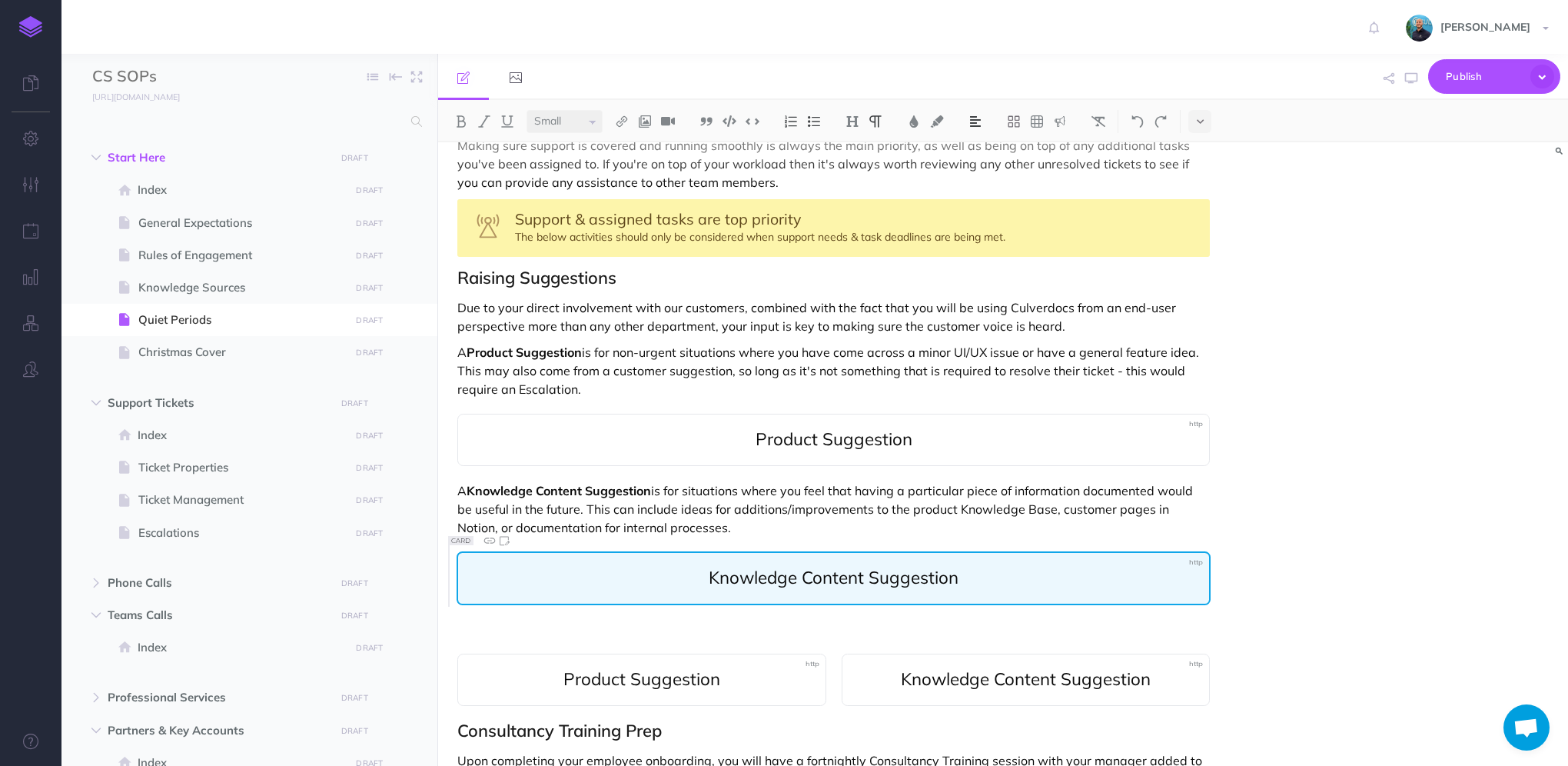
click at [704, 575] on span "Knowledge Content Suggestion" at bounding box center [833, 578] width 720 height 20
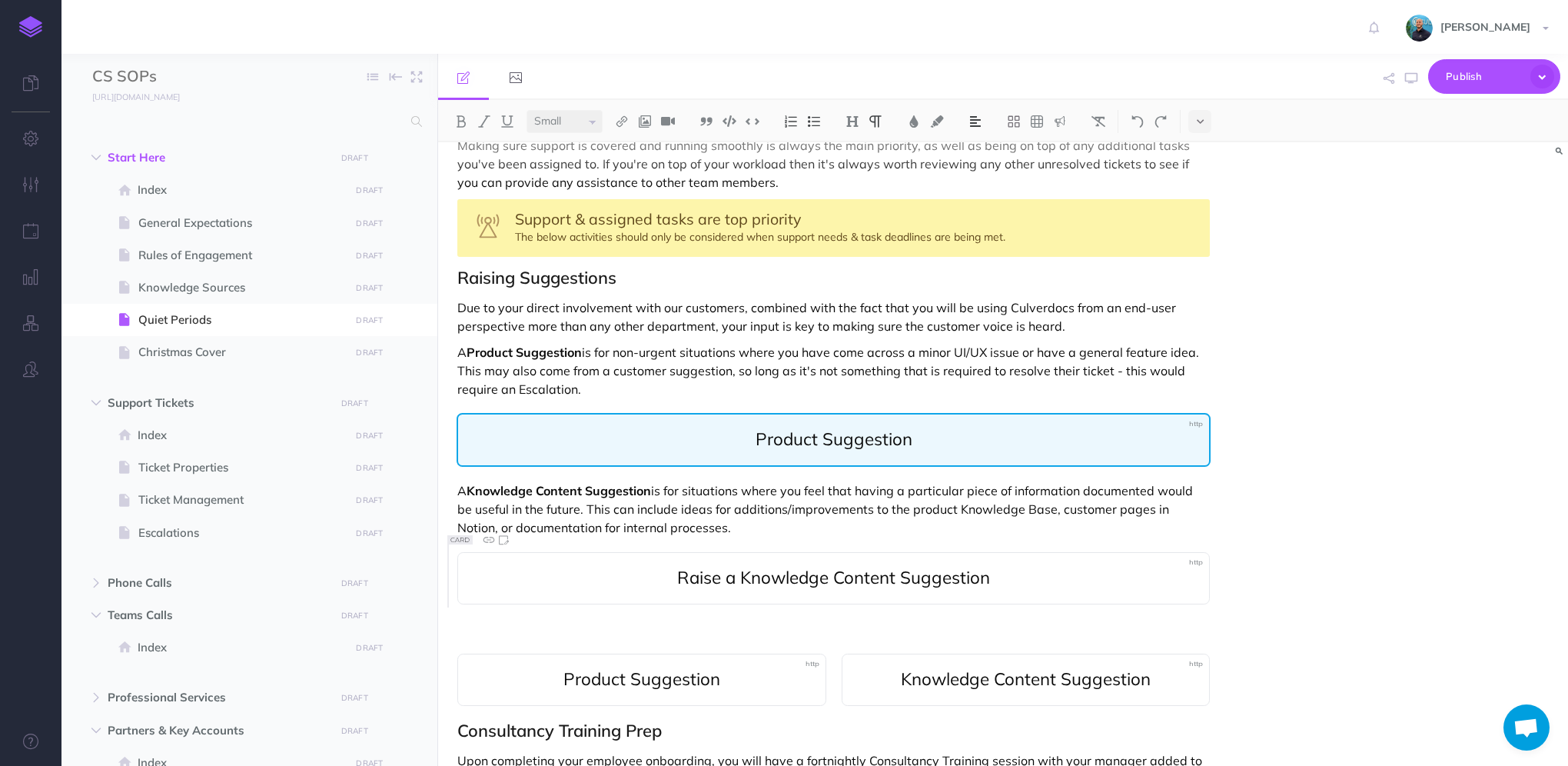
click at [746, 443] on span "Product Suggestion" at bounding box center [833, 439] width 720 height 20
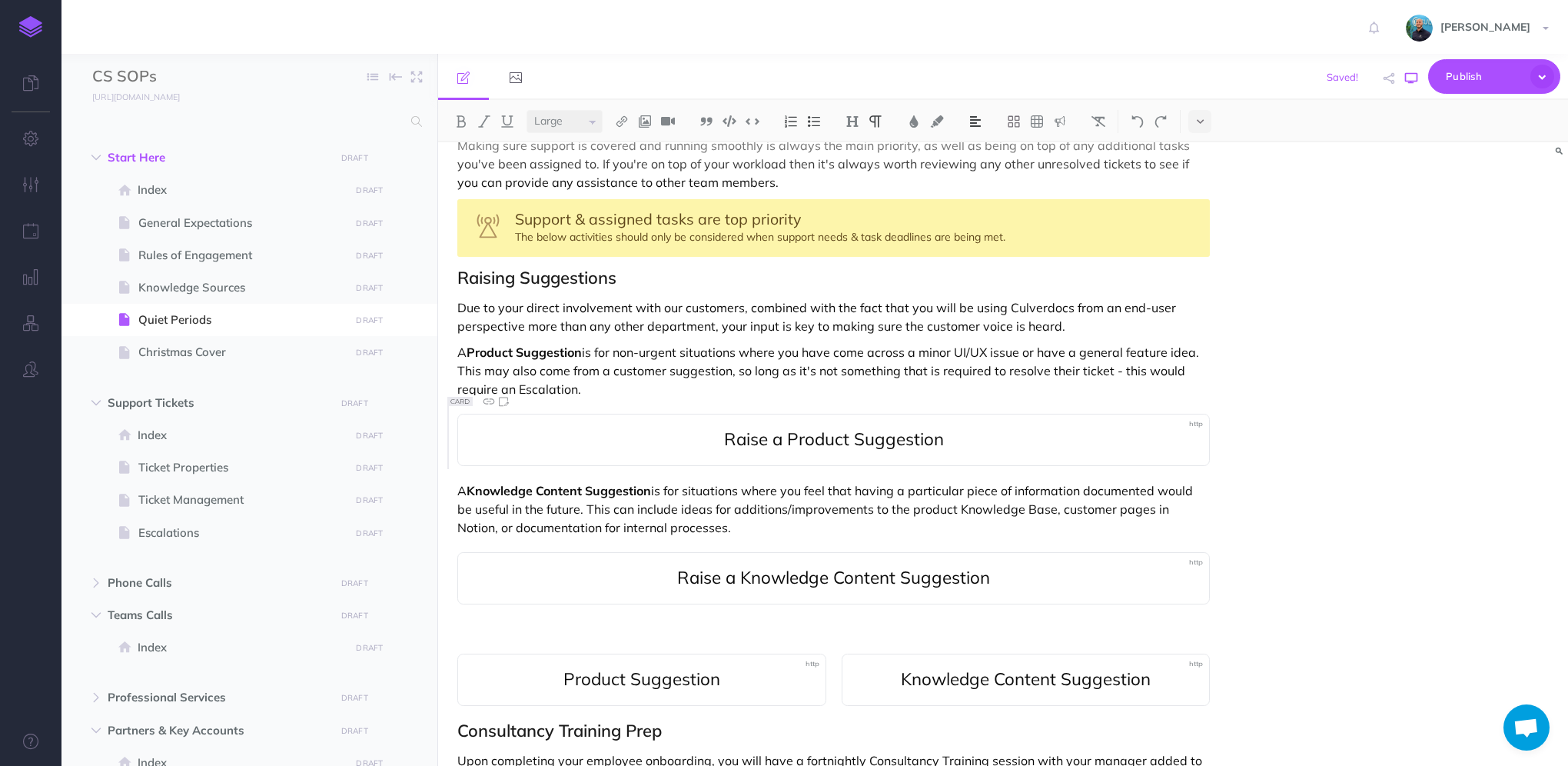
click at [1411, 80] on icon "button" at bounding box center [1410, 78] width 12 height 12
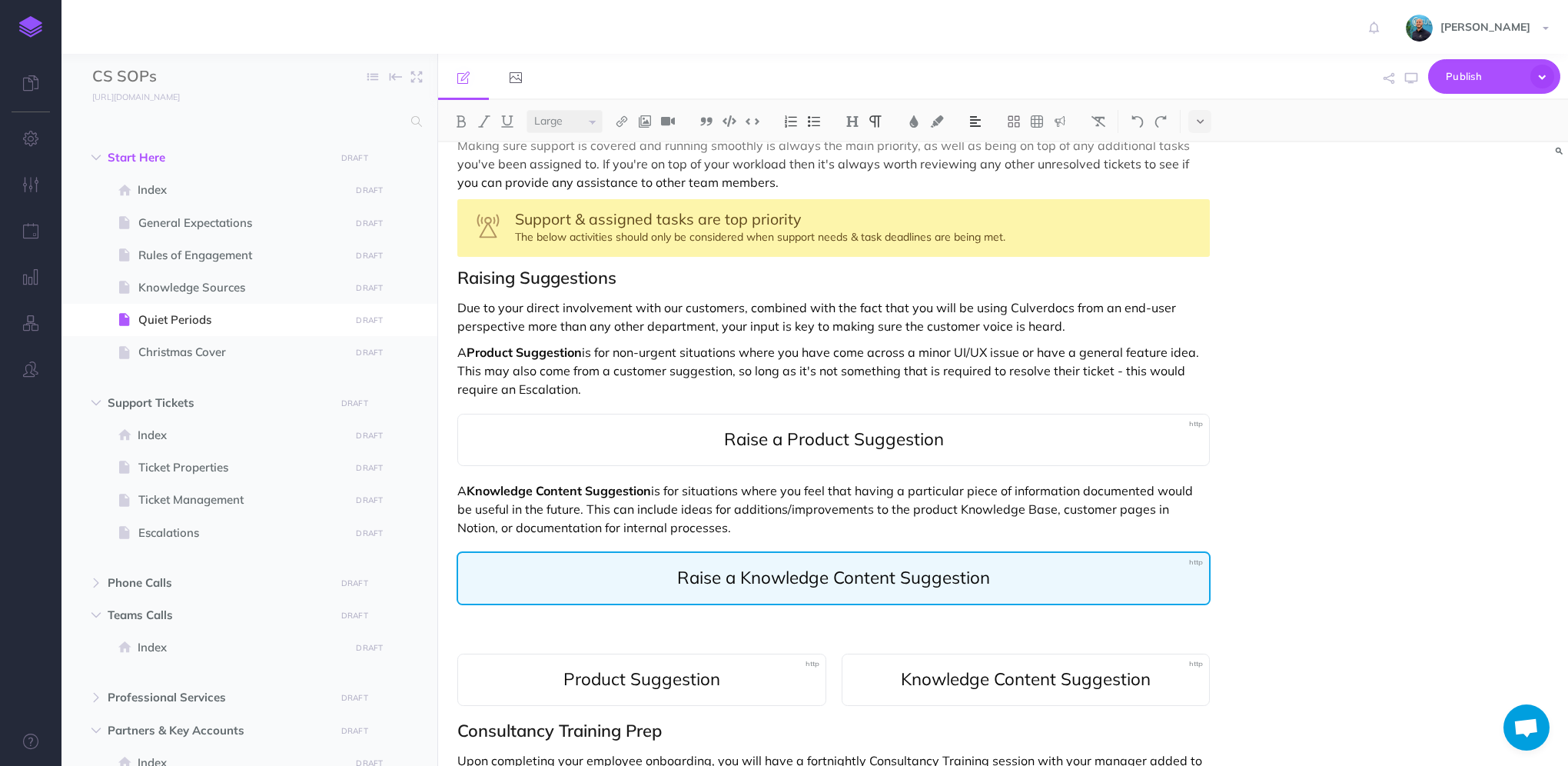
click at [698, 591] on div "Raise a Knowledge Content Suggestion" at bounding box center [833, 578] width 754 height 54
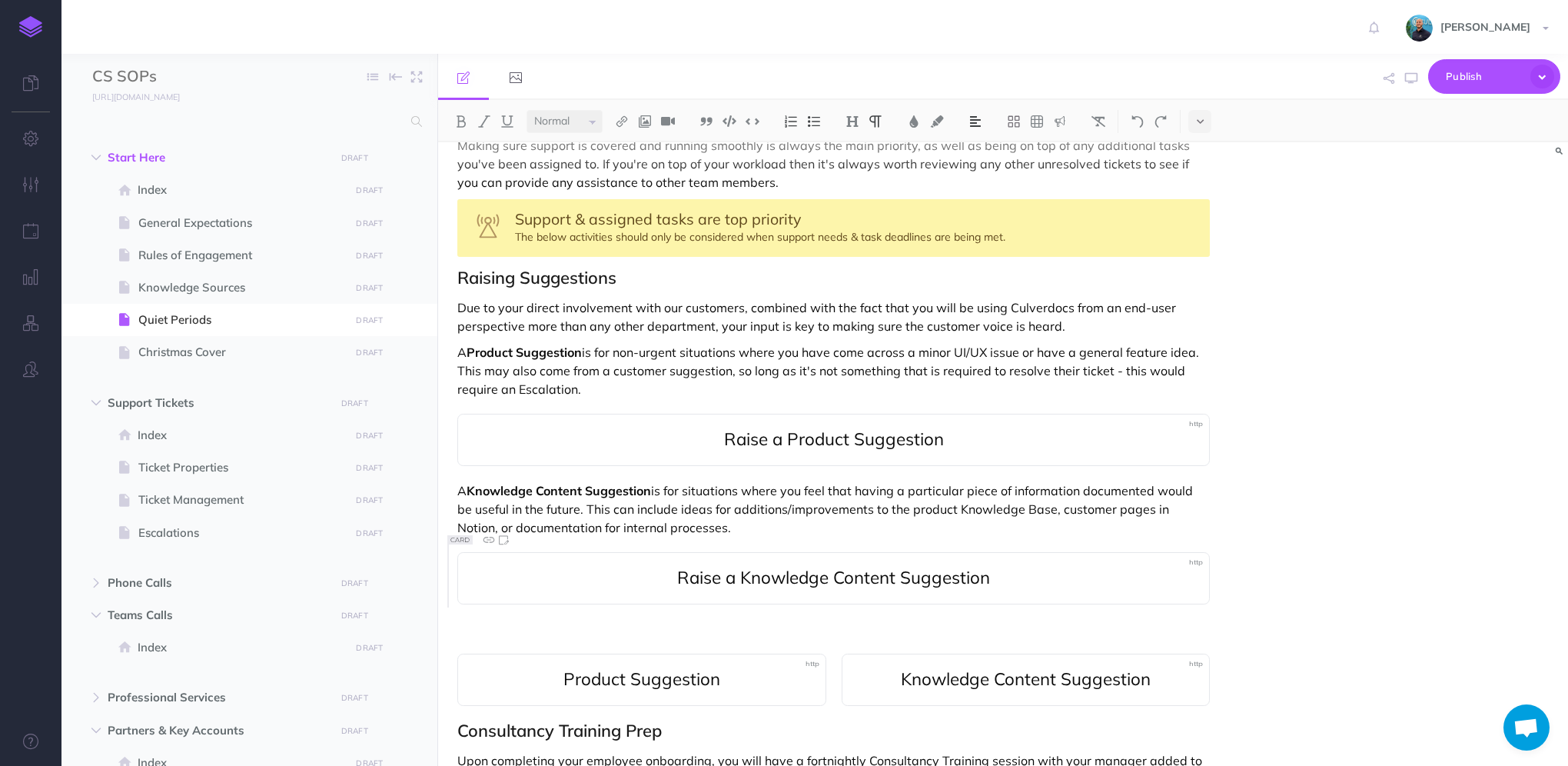
click at [788, 529] on p "A Knowledge Content Suggestion is for situations where you feel that having a p…" at bounding box center [833, 509] width 752 height 56
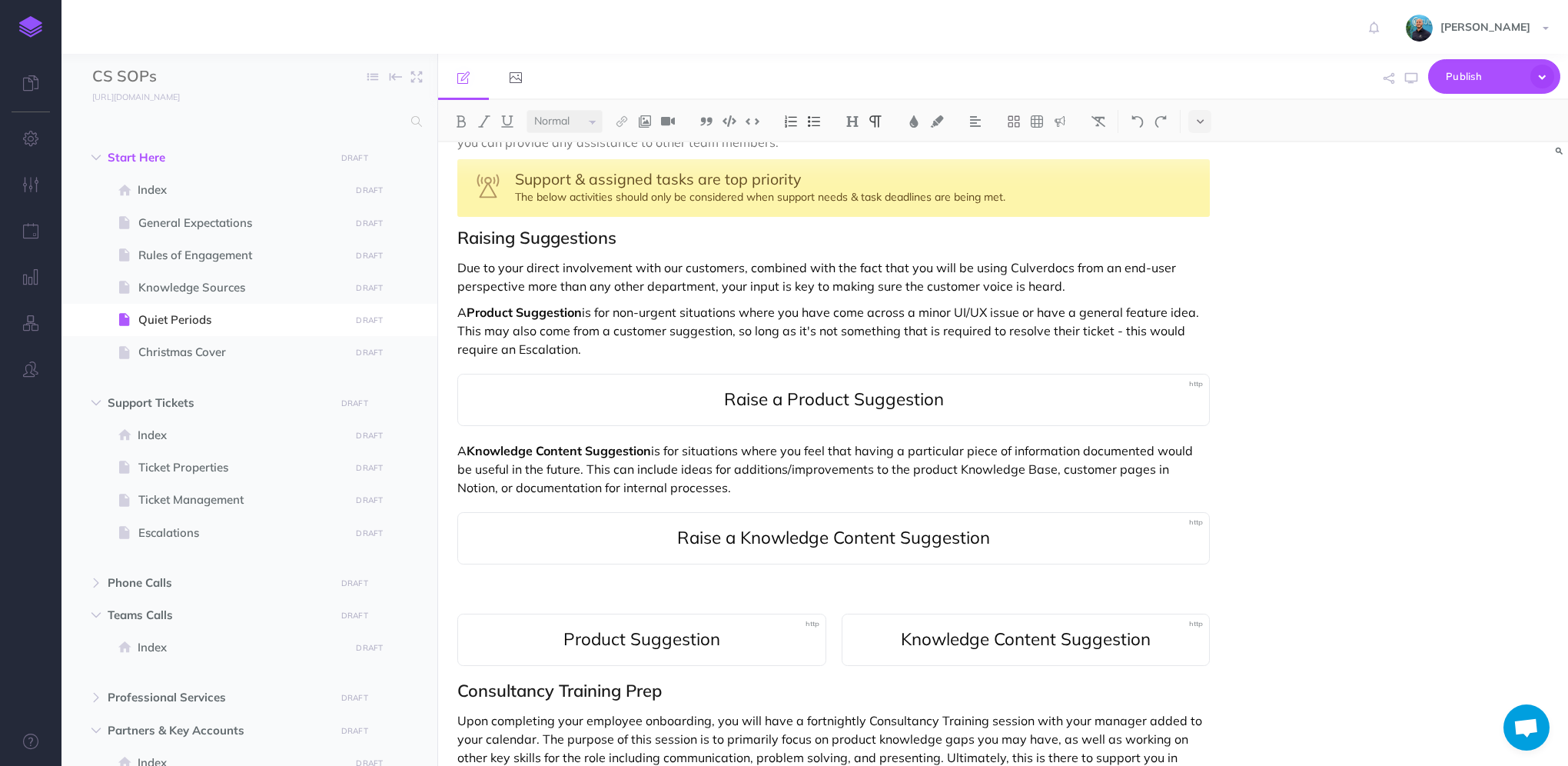
scroll to position [154, 0]
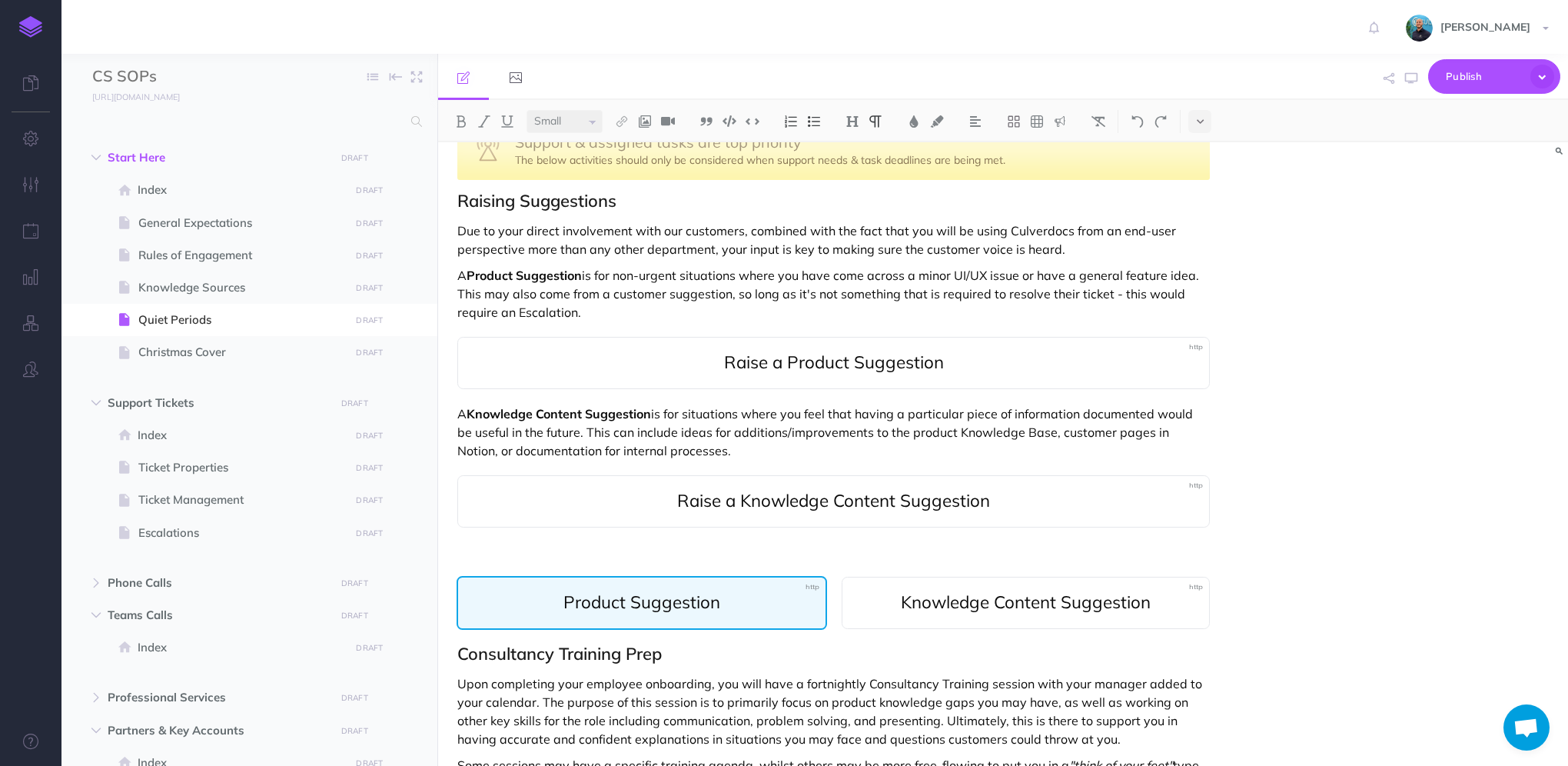
click at [778, 596] on span "Product Suggestion" at bounding box center [641, 603] width 336 height 20
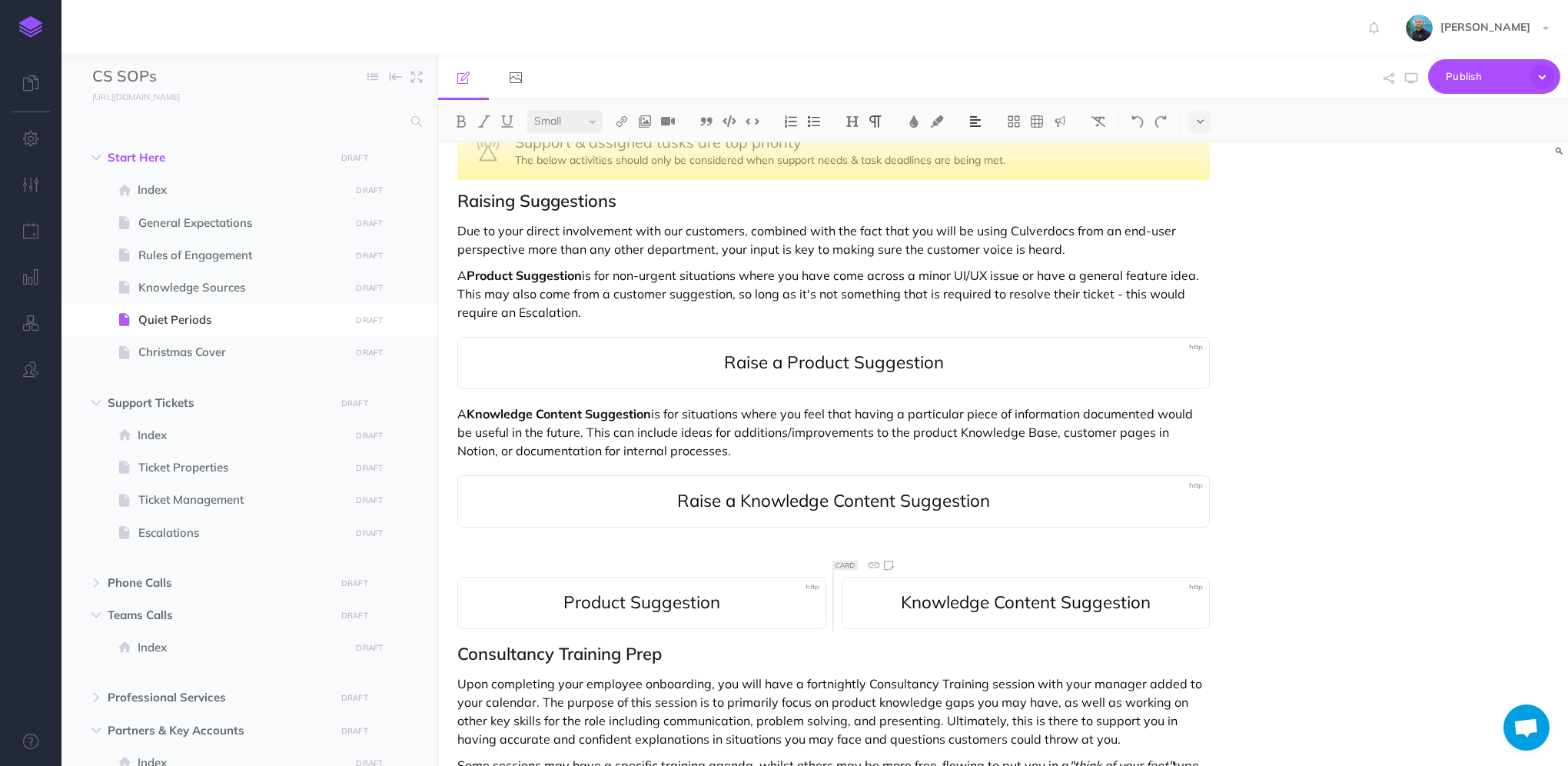
click at [1216, 603] on div "Quiet Periods Making sure support is covered and running smoothly is always the…" at bounding box center [833, 622] width 791 height 1267
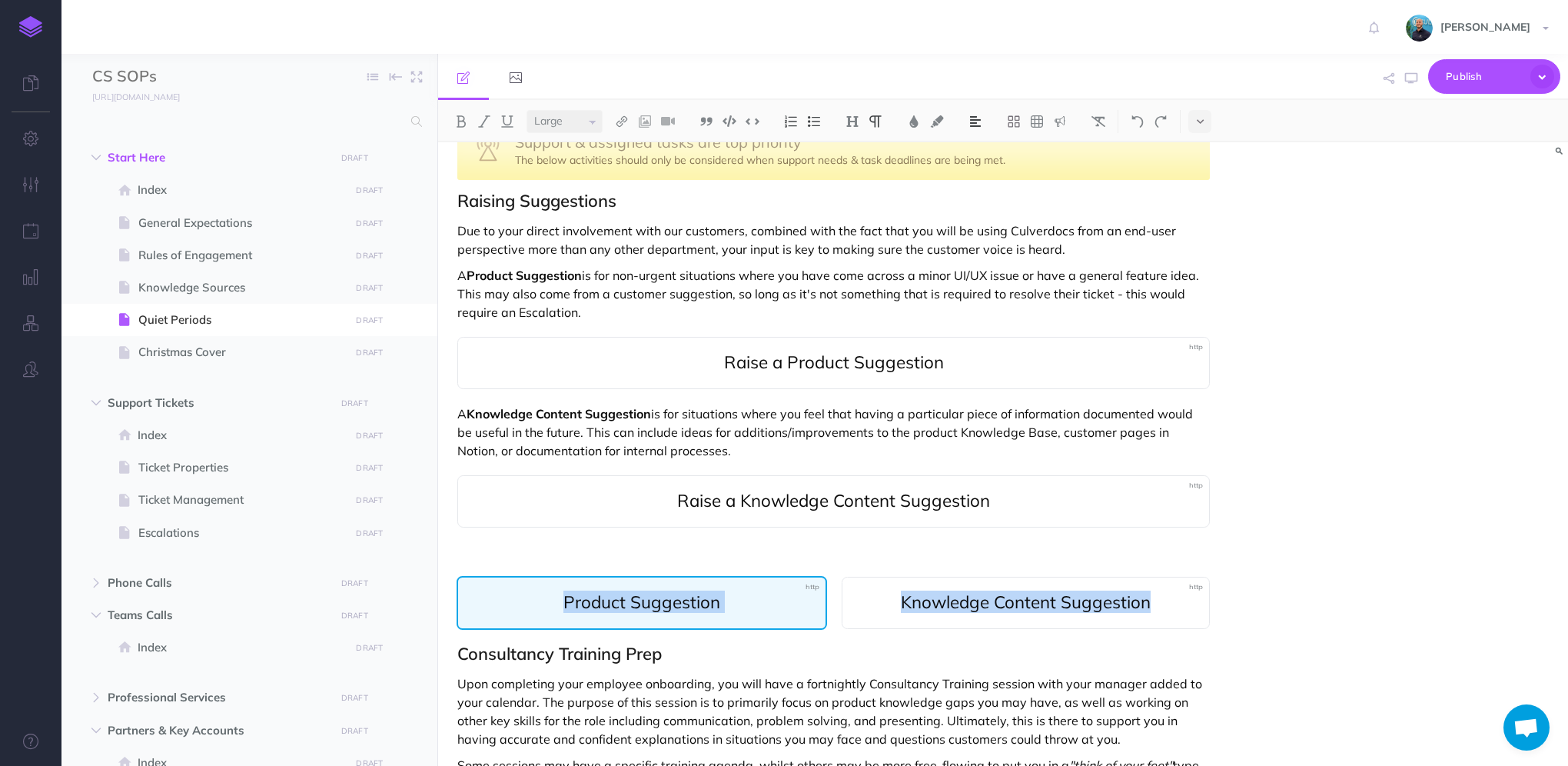
drag, startPoint x: 1171, startPoint y: 606, endPoint x: 523, endPoint y: 603, distance: 648.0
click at [523, 603] on div "Product Suggestion Knowledge Content Suggestion" at bounding box center [833, 603] width 752 height 52
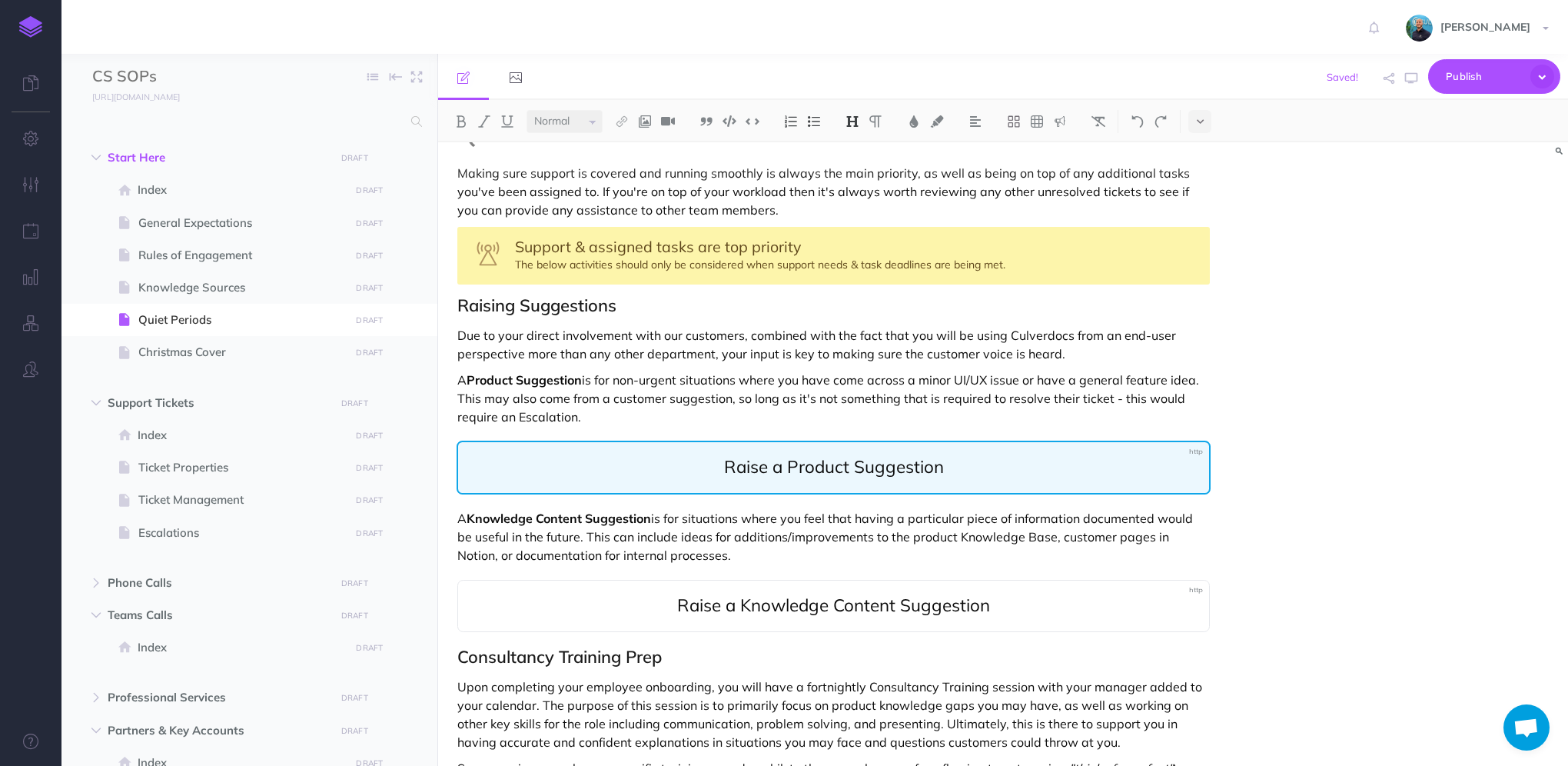
scroll to position [0, 0]
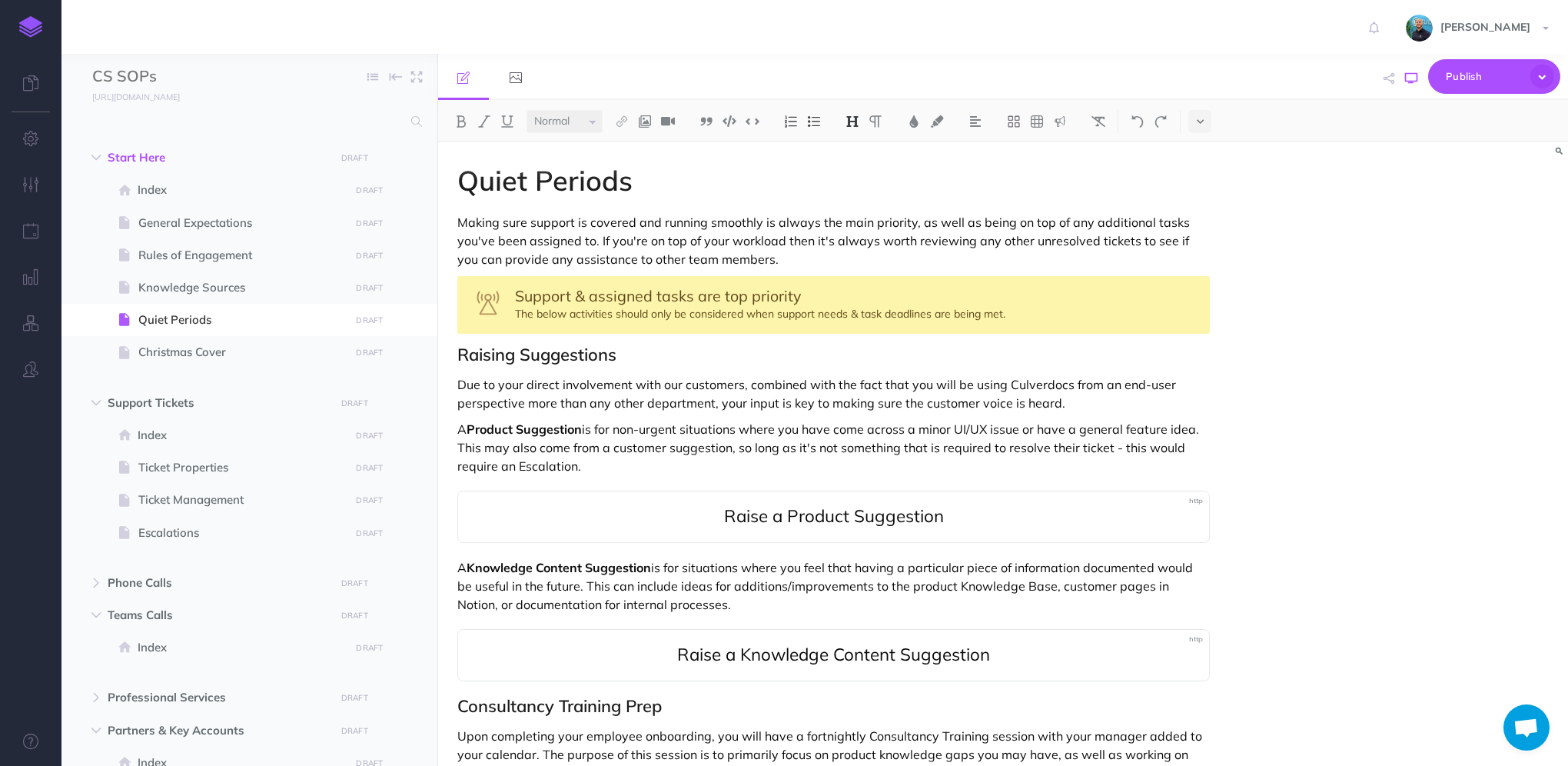
click at [1405, 84] on button "button" at bounding box center [1411, 78] width 20 height 44
click at [644, 361] on h2 "Raising Suggestions" at bounding box center [833, 354] width 752 height 19
click at [850, 123] on img at bounding box center [852, 121] width 14 height 12
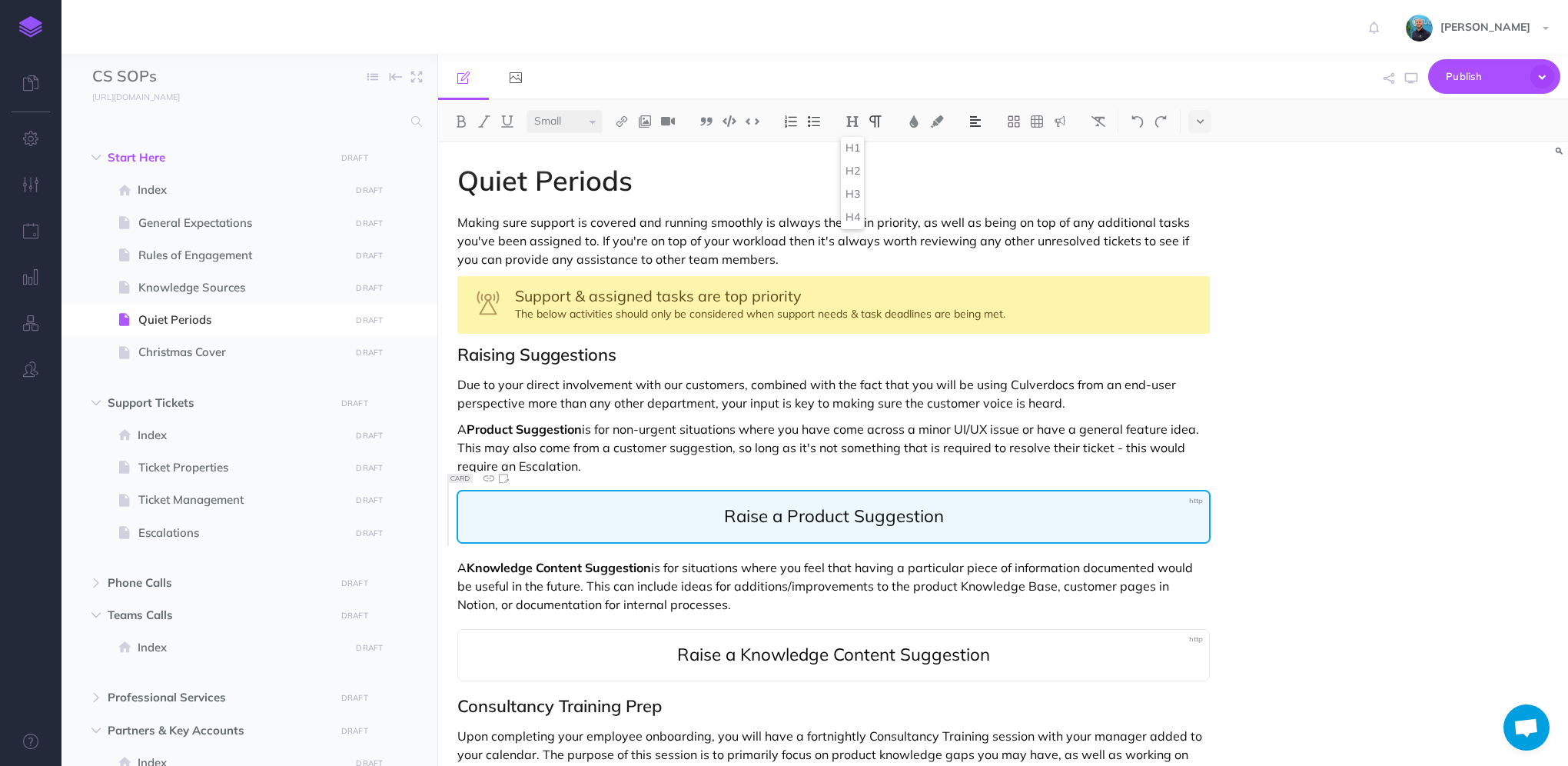
click at [619, 508] on span "Raise a Product Suggestion" at bounding box center [833, 517] width 720 height 20
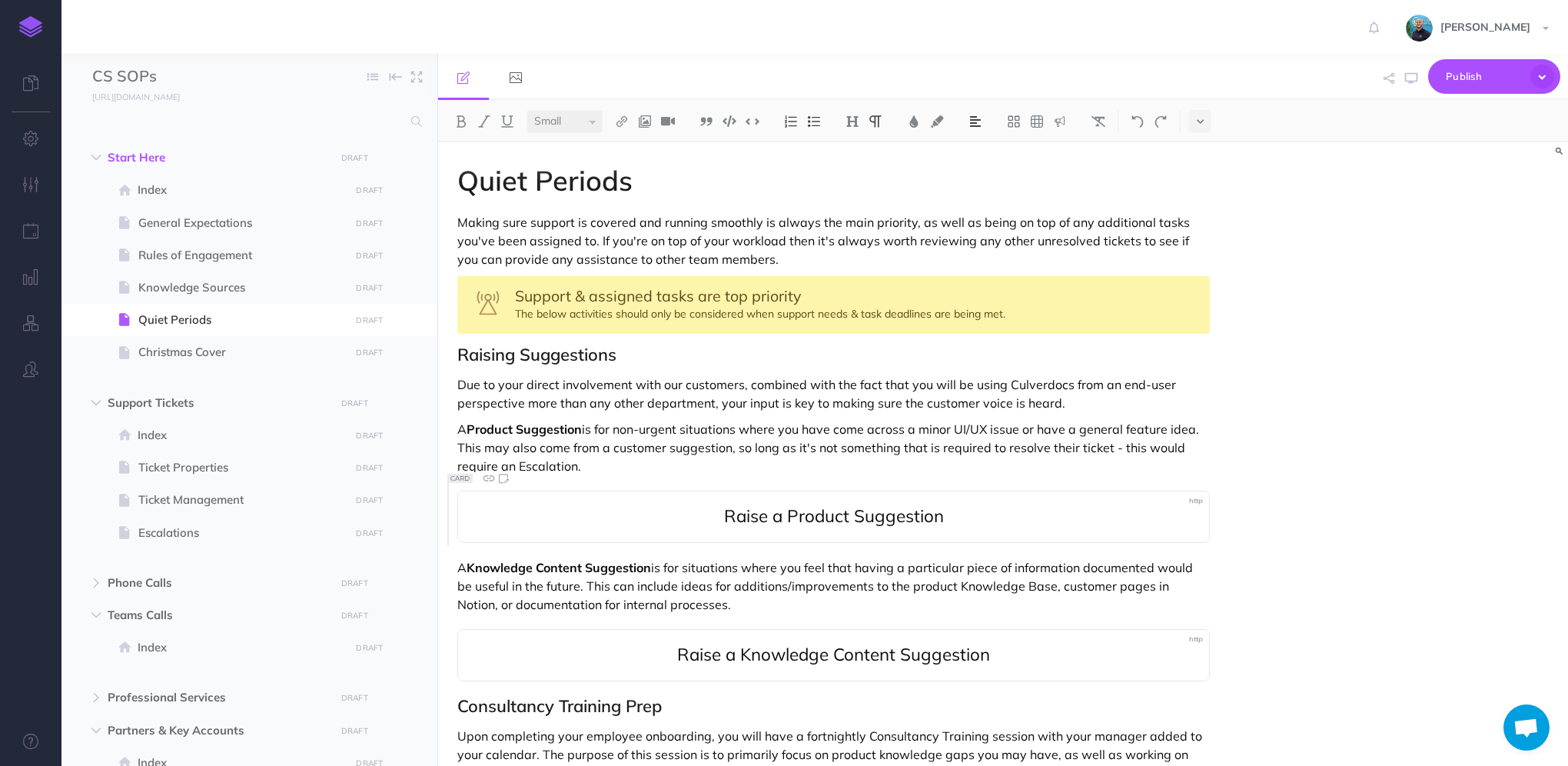
select select "null"
click at [1101, 409] on p "Due to your direct involvement with our customers, combined with the fact that …" at bounding box center [833, 393] width 752 height 37
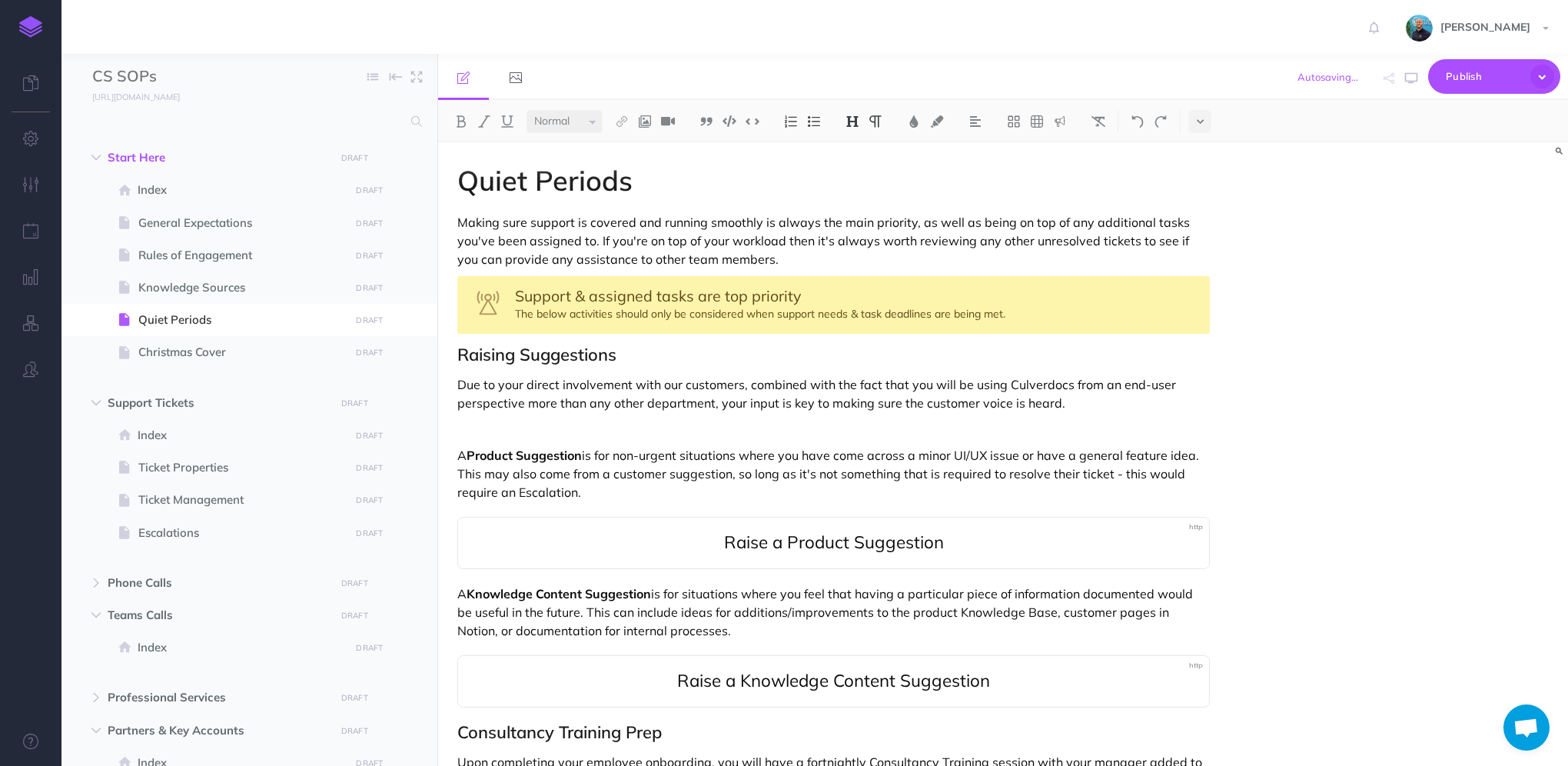
click at [857, 121] on img at bounding box center [852, 121] width 14 height 12
click at [851, 197] on button "H3" at bounding box center [852, 194] width 23 height 23
click at [456, 594] on div "Quiet Periods Making sure support is covered and running smoothly is always the…" at bounding box center [833, 738] width 791 height 1191
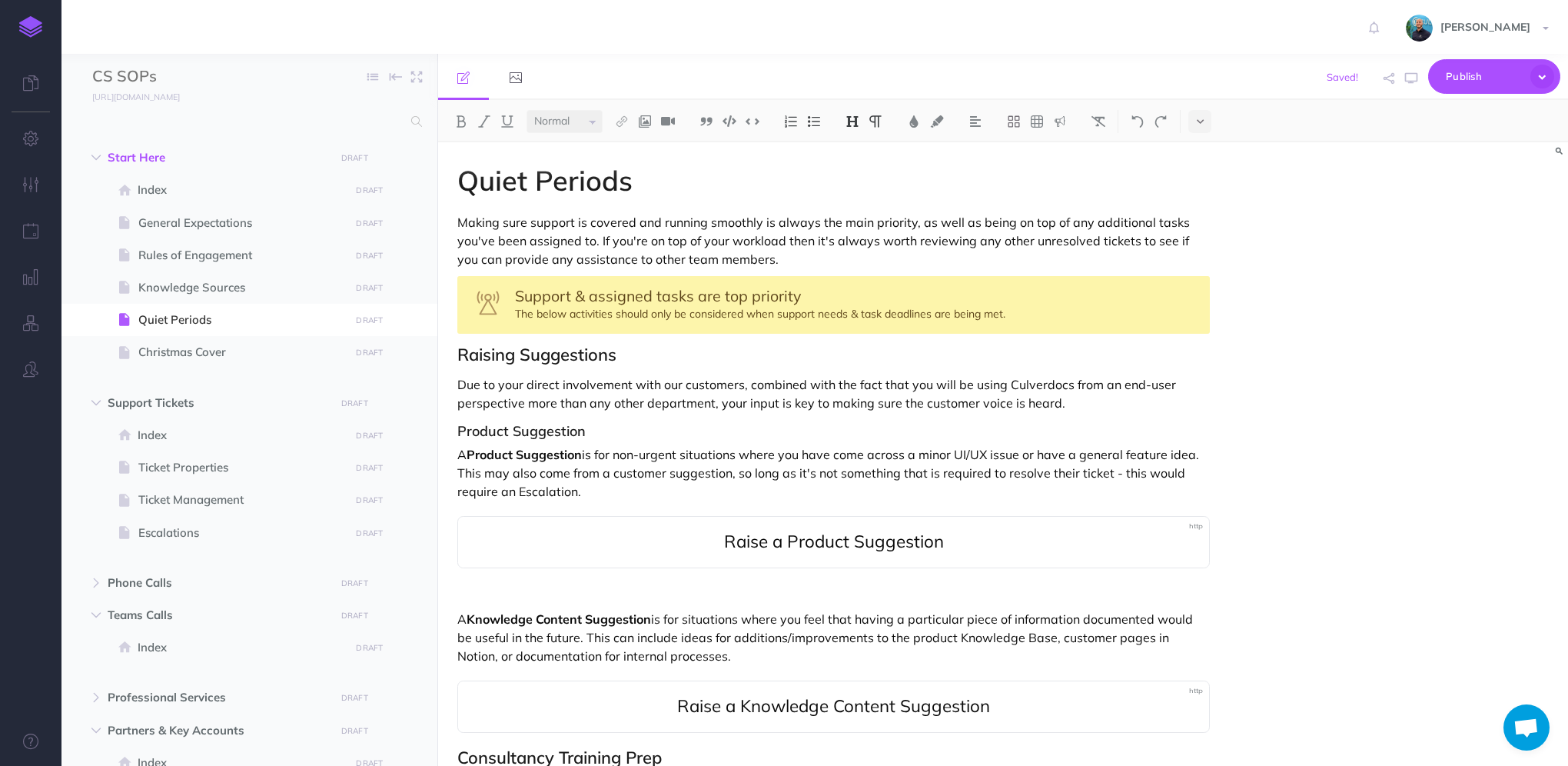
click at [854, 120] on img at bounding box center [852, 121] width 14 height 12
click at [854, 197] on button "H3" at bounding box center [852, 194] width 23 height 23
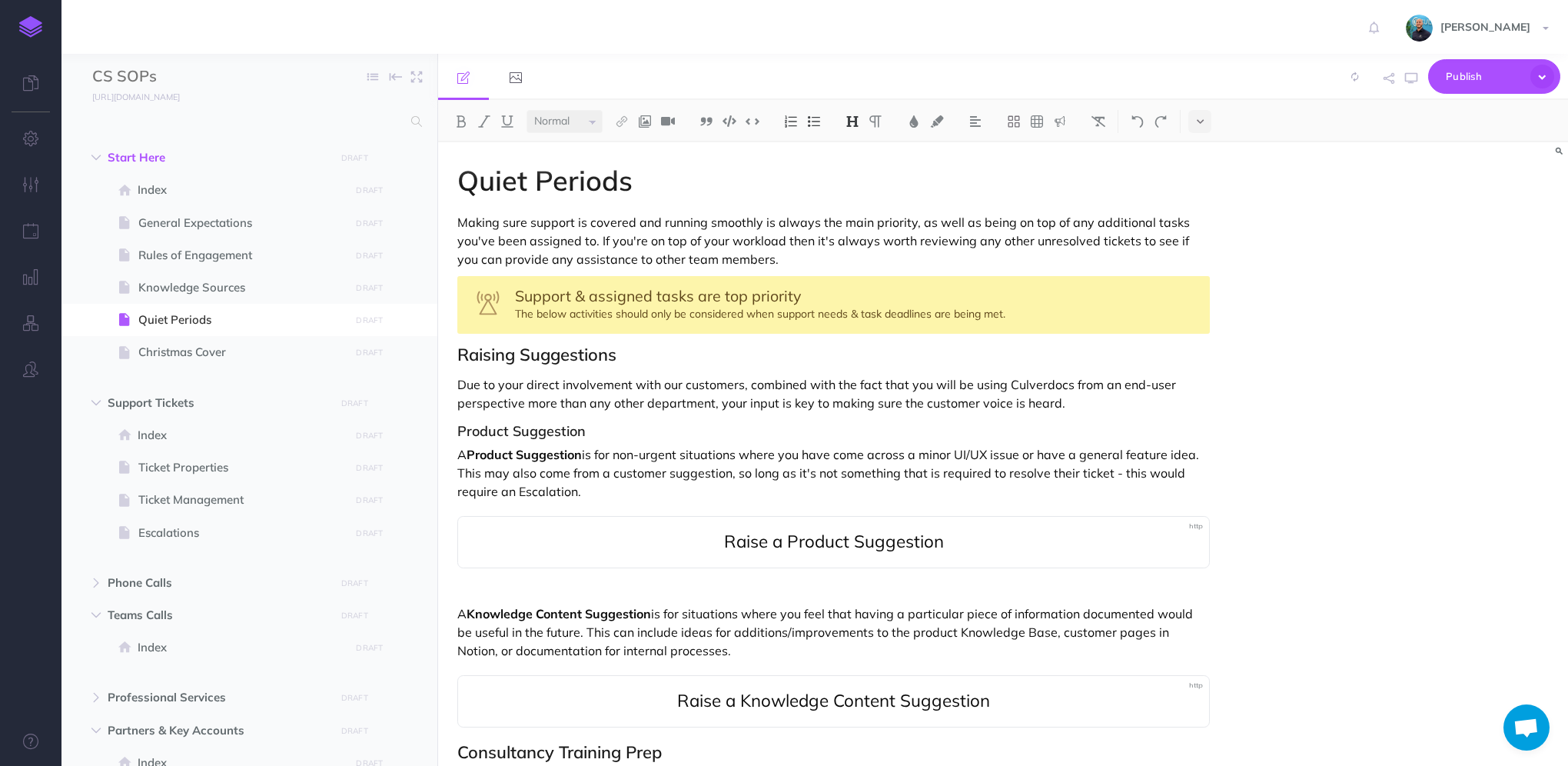
click at [486, 594] on h3 at bounding box center [833, 591] width 752 height 15
click at [1411, 80] on icon "button" at bounding box center [1410, 78] width 12 height 12
click at [632, 485] on p "A Product Suggestion is for non-urgent situations where you have come across a …" at bounding box center [833, 472] width 752 height 56
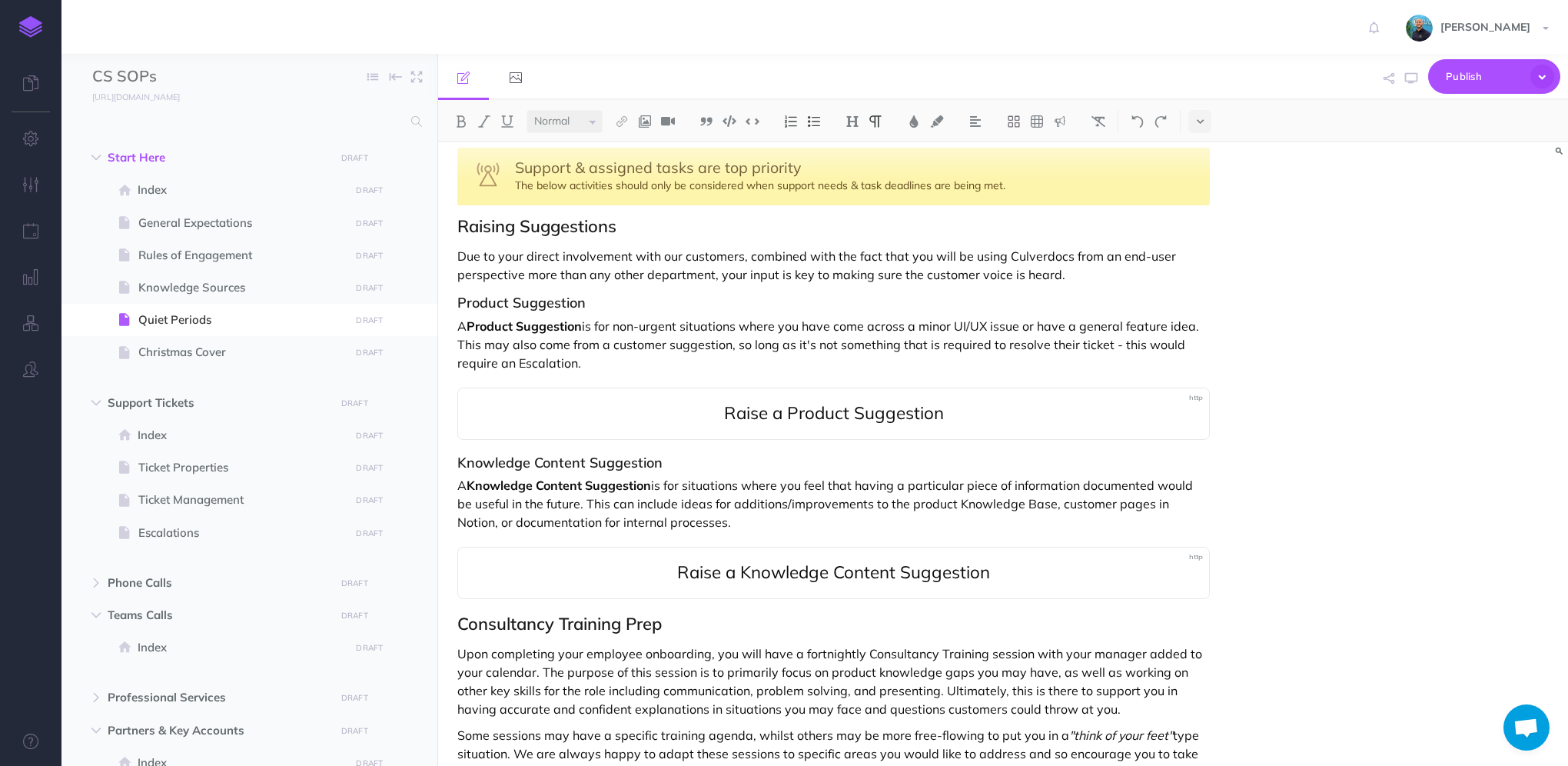
scroll to position [154, 0]
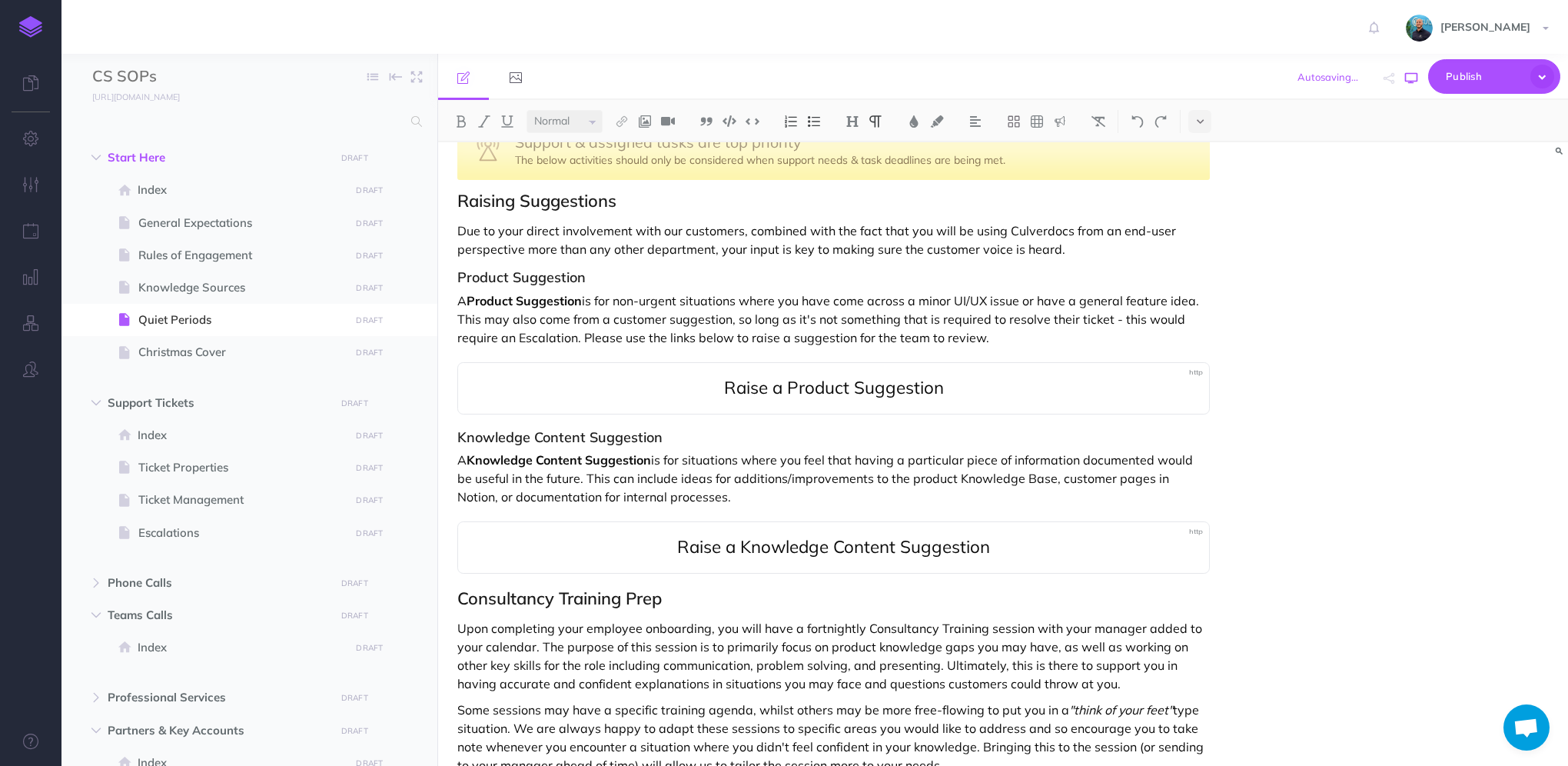
click at [1414, 82] on icon "button" at bounding box center [1410, 78] width 12 height 12
drag, startPoint x: 999, startPoint y: 332, endPoint x: 582, endPoint y: 330, distance: 417.0
click at [582, 330] on p "A Product Suggestion is for non-urgent situations where you have come across a …" at bounding box center [833, 319] width 752 height 56
click at [1110, 245] on p "Due to your direct involvement with our customers, combined with the fact that …" at bounding box center [833, 240] width 752 height 37
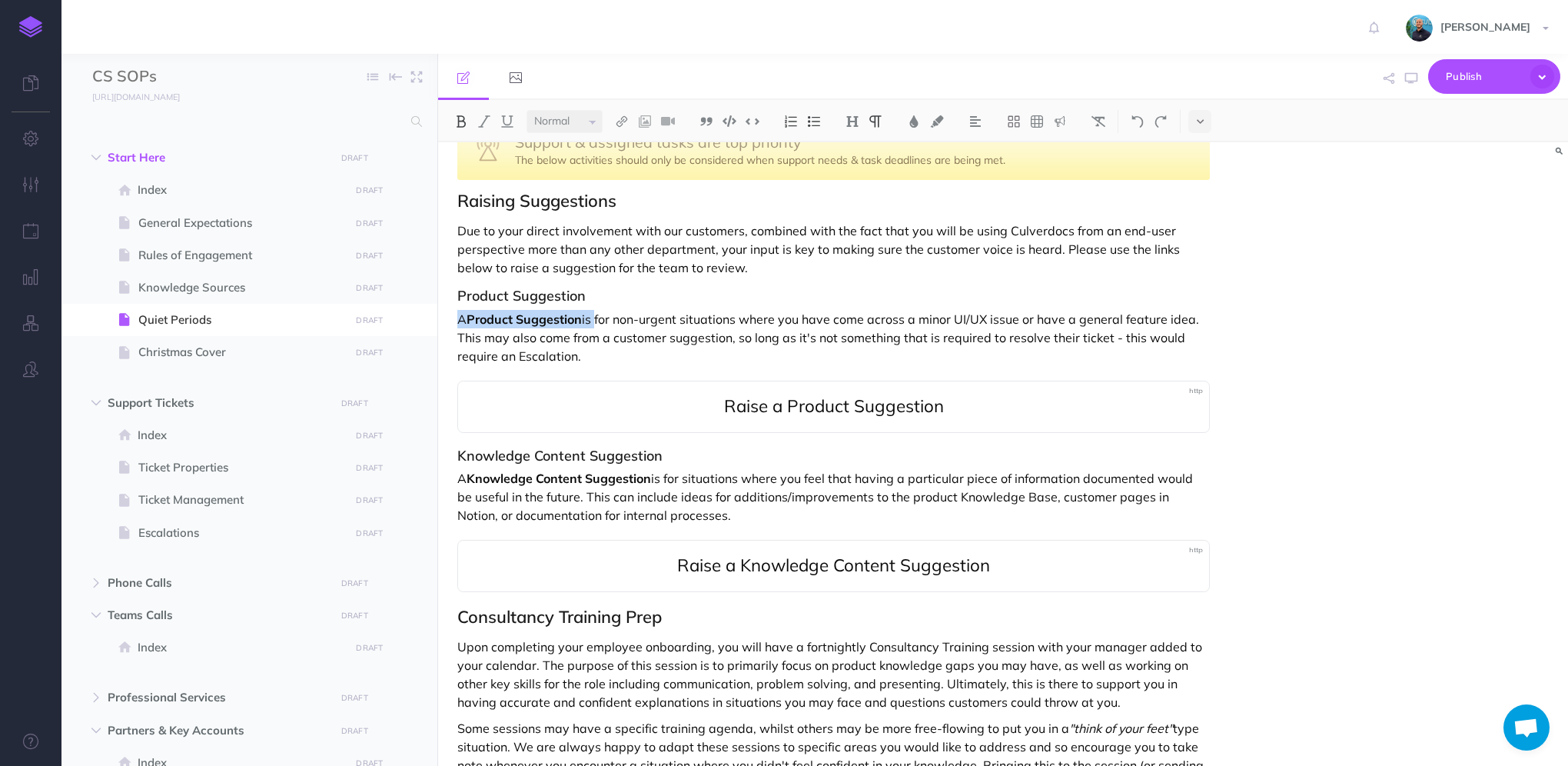
drag, startPoint x: 458, startPoint y: 317, endPoint x: 597, endPoint y: 308, distance: 139.3
click at [597, 310] on p "A Product Suggestion is for non-urgent situations where you have come across a …" at bounding box center [833, 337] width 752 height 56
drag, startPoint x: 666, startPoint y: 458, endPoint x: 446, endPoint y: 455, distance: 220.0
click at [446, 455] on div "Quiet Periods Making sure support is covered and running smoothly is always the…" at bounding box center [833, 604] width 791 height 1231
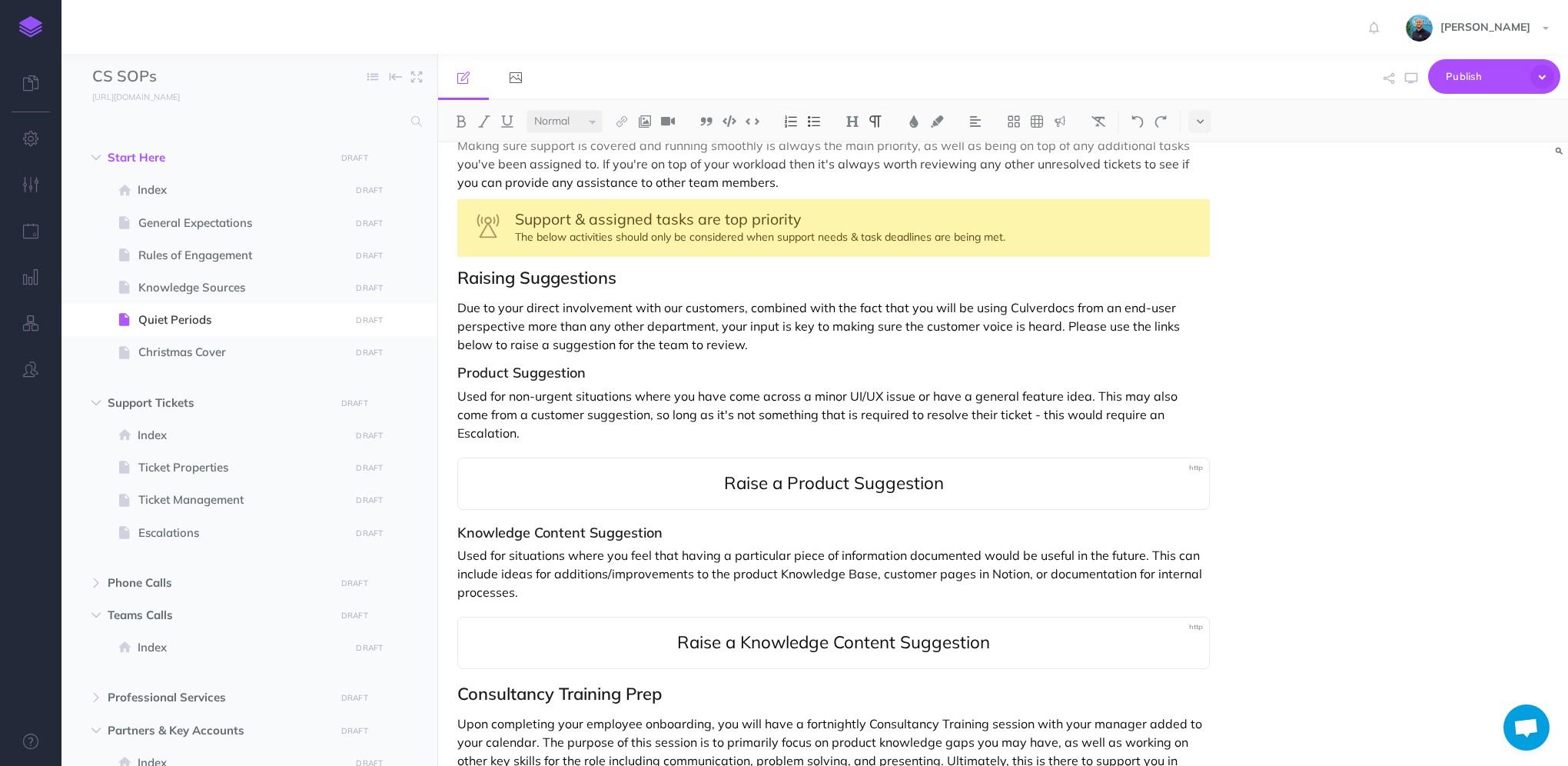
scroll to position [0, 0]
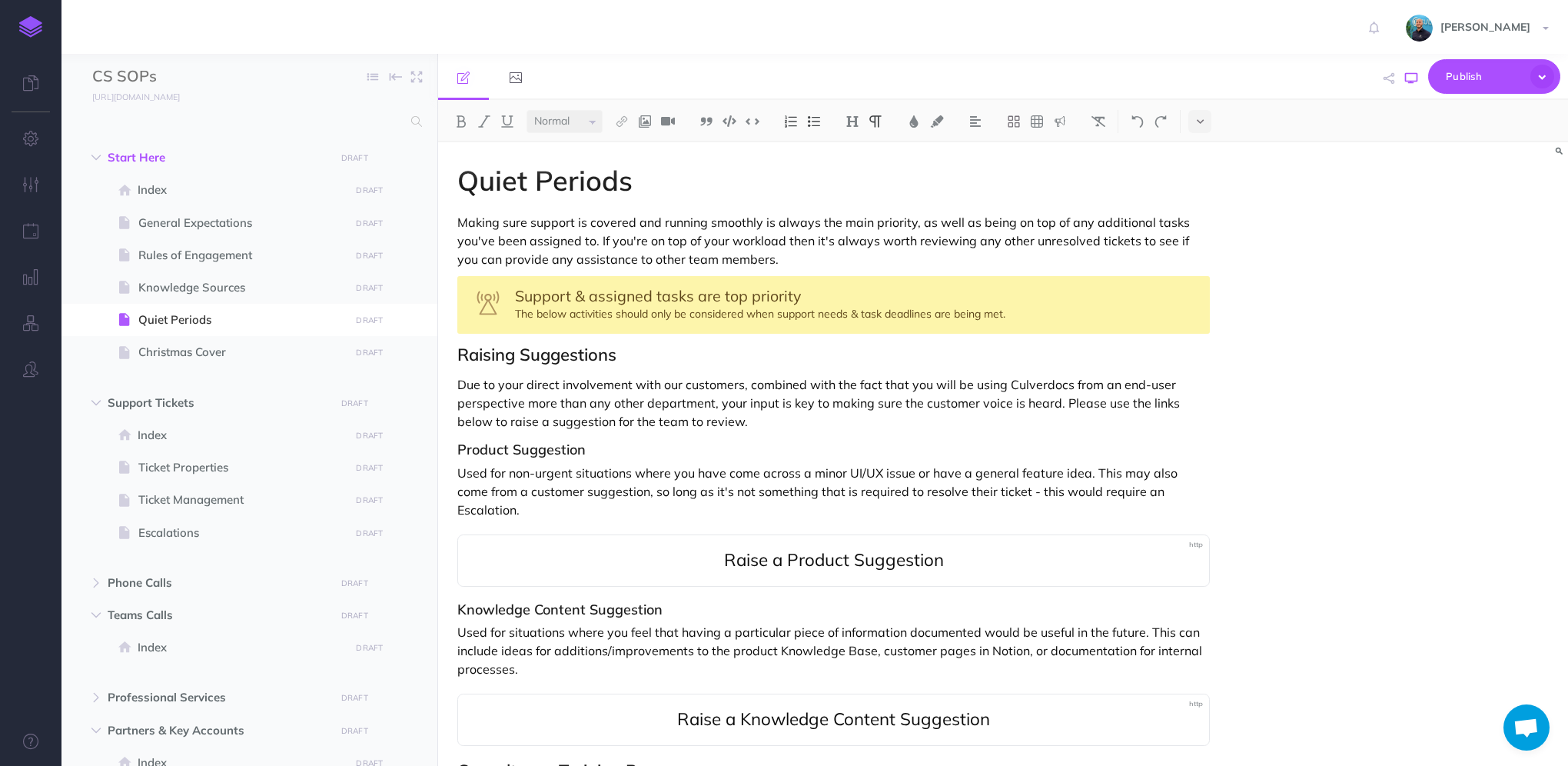
click at [1405, 78] on icon "button" at bounding box center [1410, 78] width 12 height 12
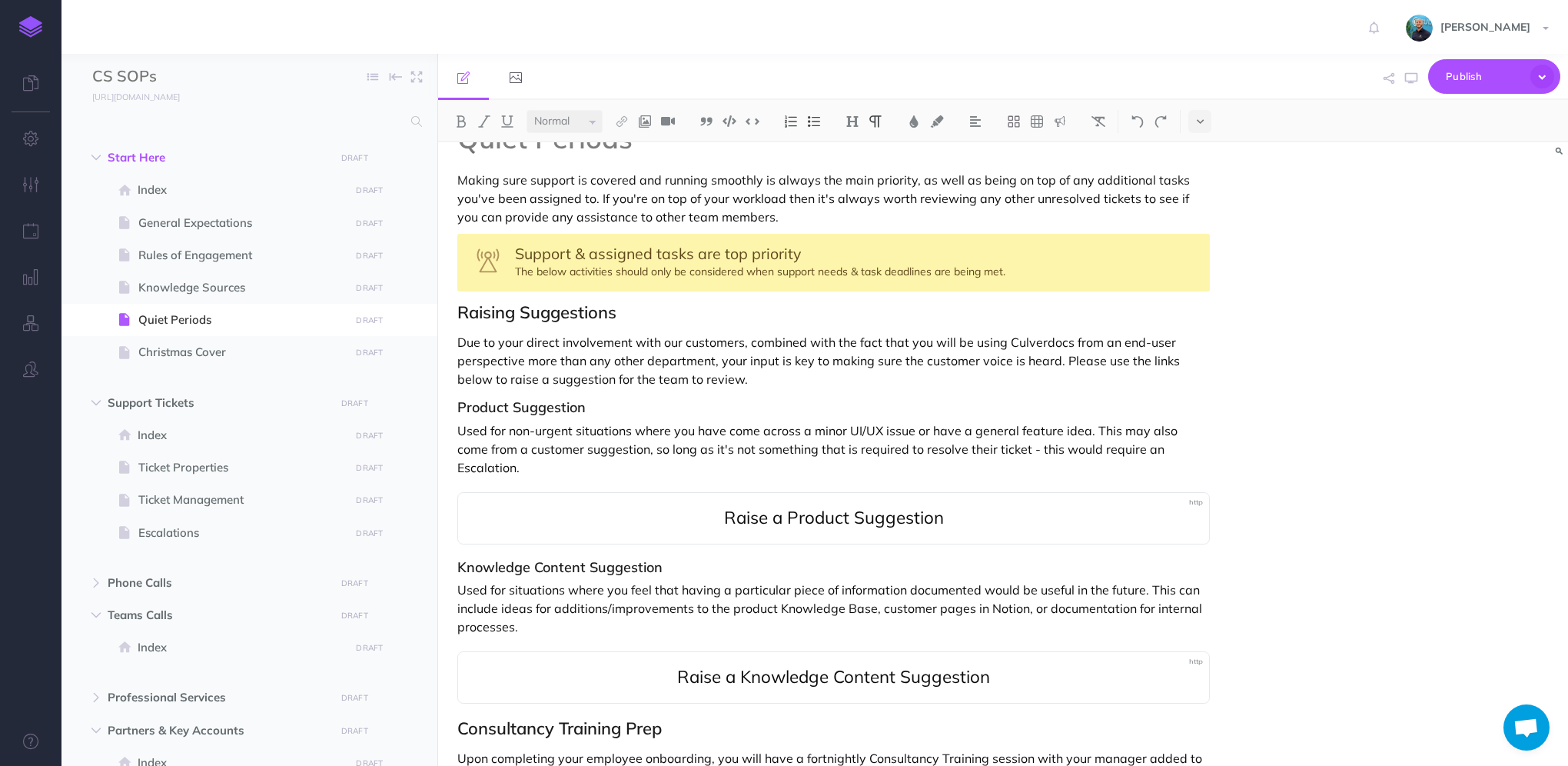
scroll to position [77, 0]
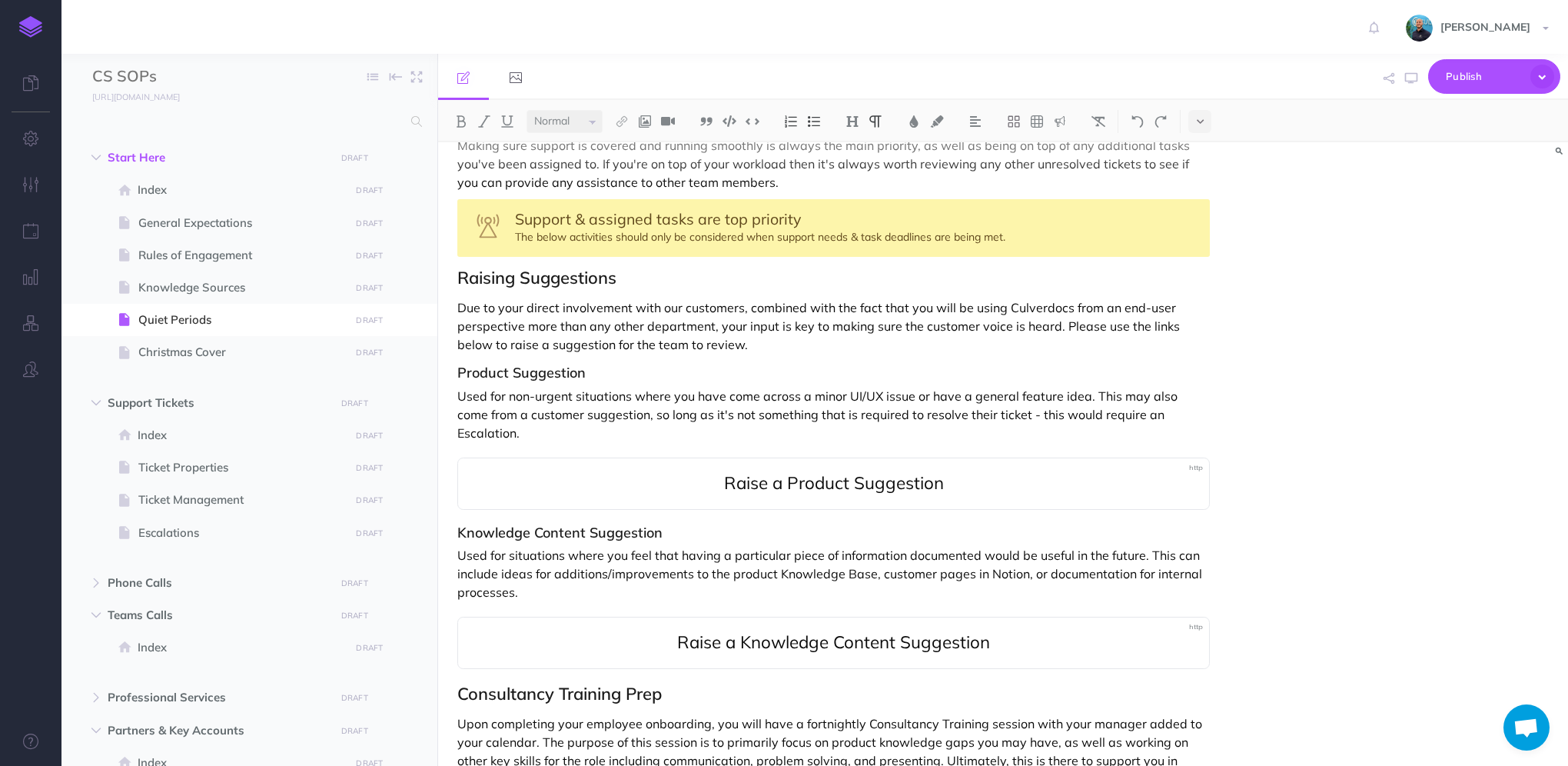
click at [513, 498] on div "Quiet Periods Making sure support is covered and running smoothly is always the…" at bounding box center [833, 681] width 791 height 1231
click at [706, 525] on h3 "Knowledge Content Suggestion" at bounding box center [833, 532] width 752 height 15
click at [1043, 558] on p "Used for situations where you feel that having a particular piece of informatio…" at bounding box center [833, 573] width 752 height 56
click at [1165, 554] on p "Used for situations where you feel that having a particular piece of informatio…" at bounding box center [833, 573] width 752 height 56
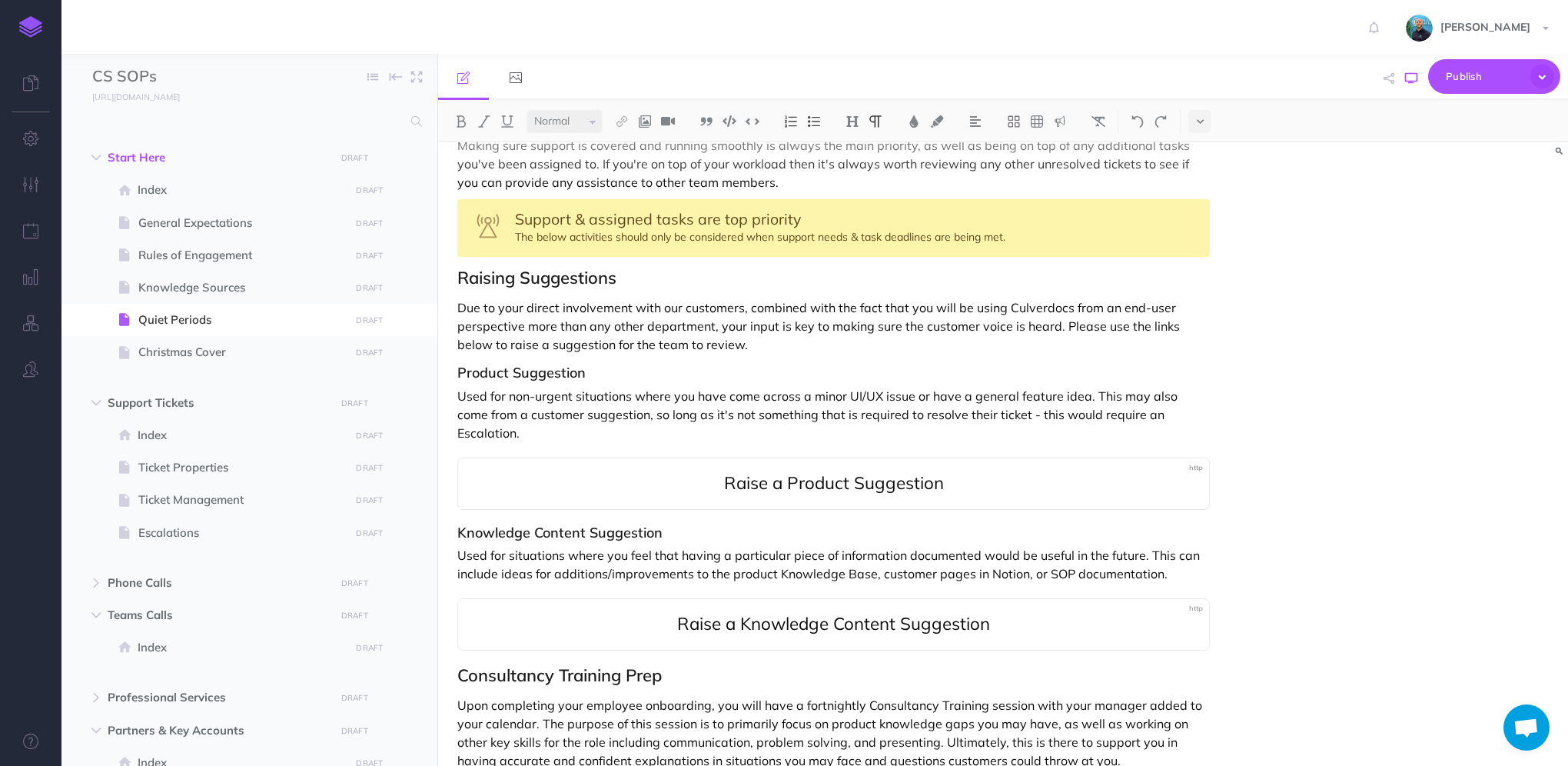
click at [1410, 78] on icon "button" at bounding box center [1410, 78] width 12 height 12
click at [1284, 529] on div "Quiet Periods Making sure support is covered and running smoothly is always the…" at bounding box center [1003, 454] width 1130 height 624
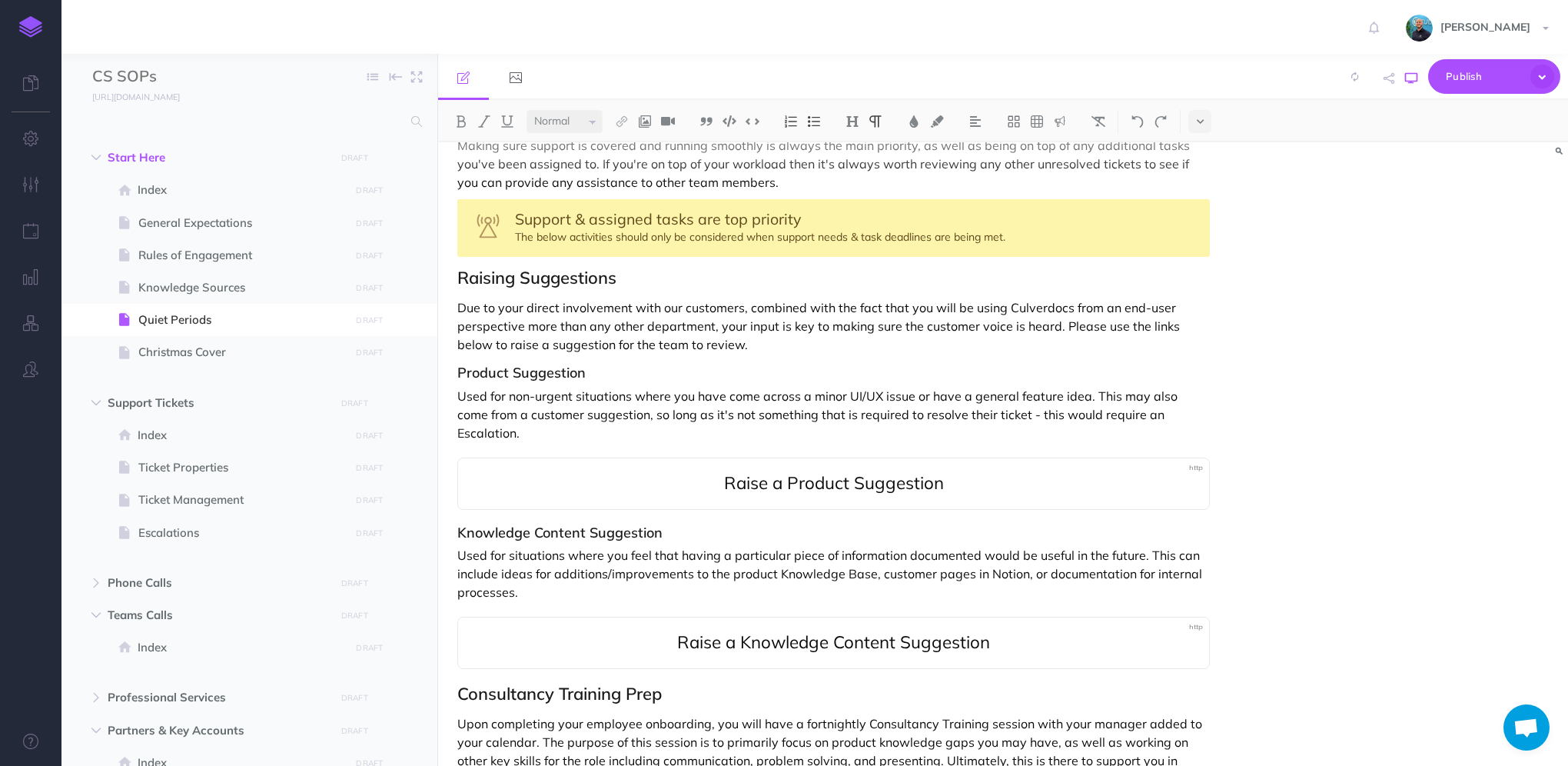
click at [1414, 86] on button "button" at bounding box center [1411, 78] width 20 height 44
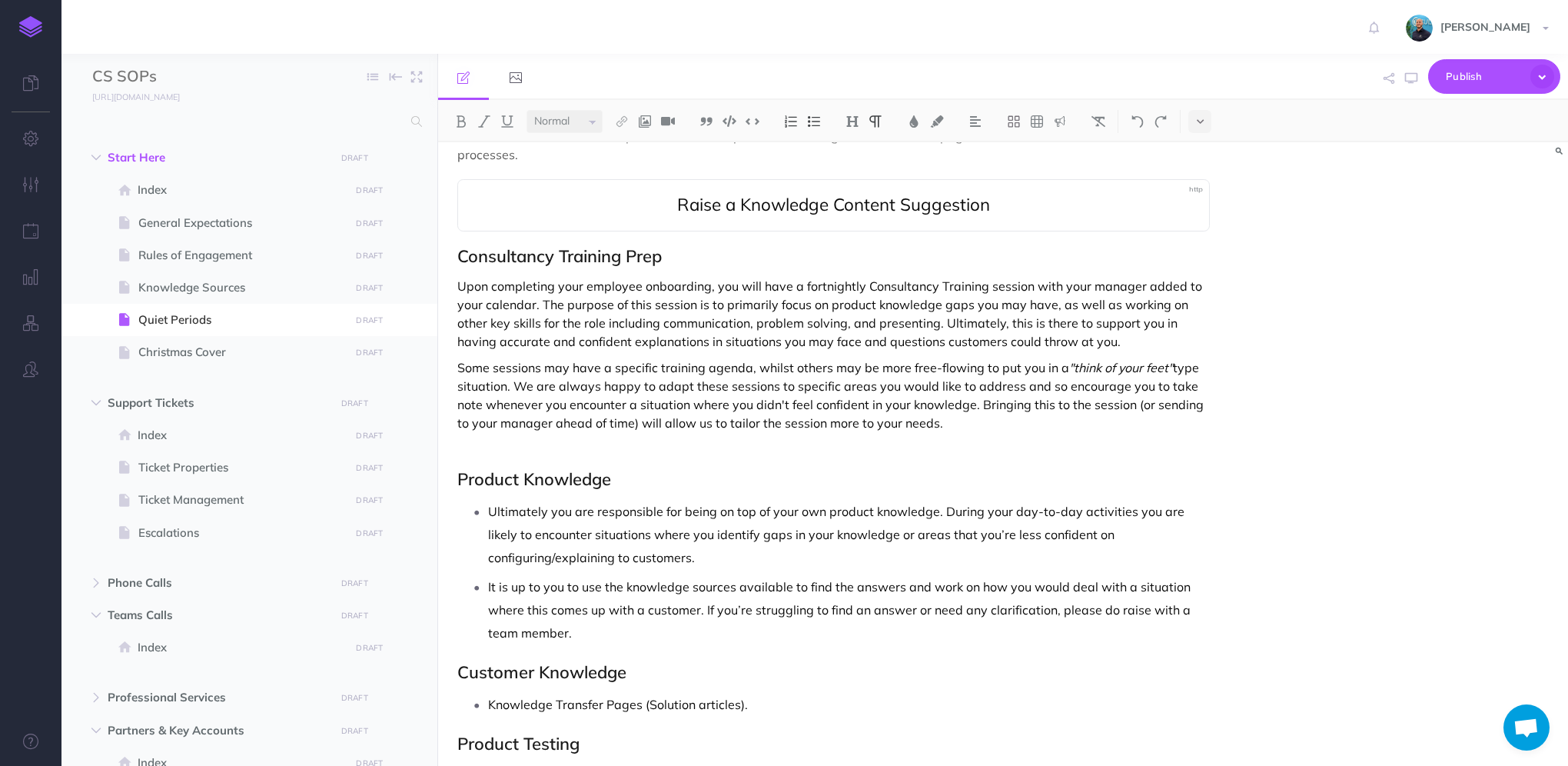
scroll to position [538, 0]
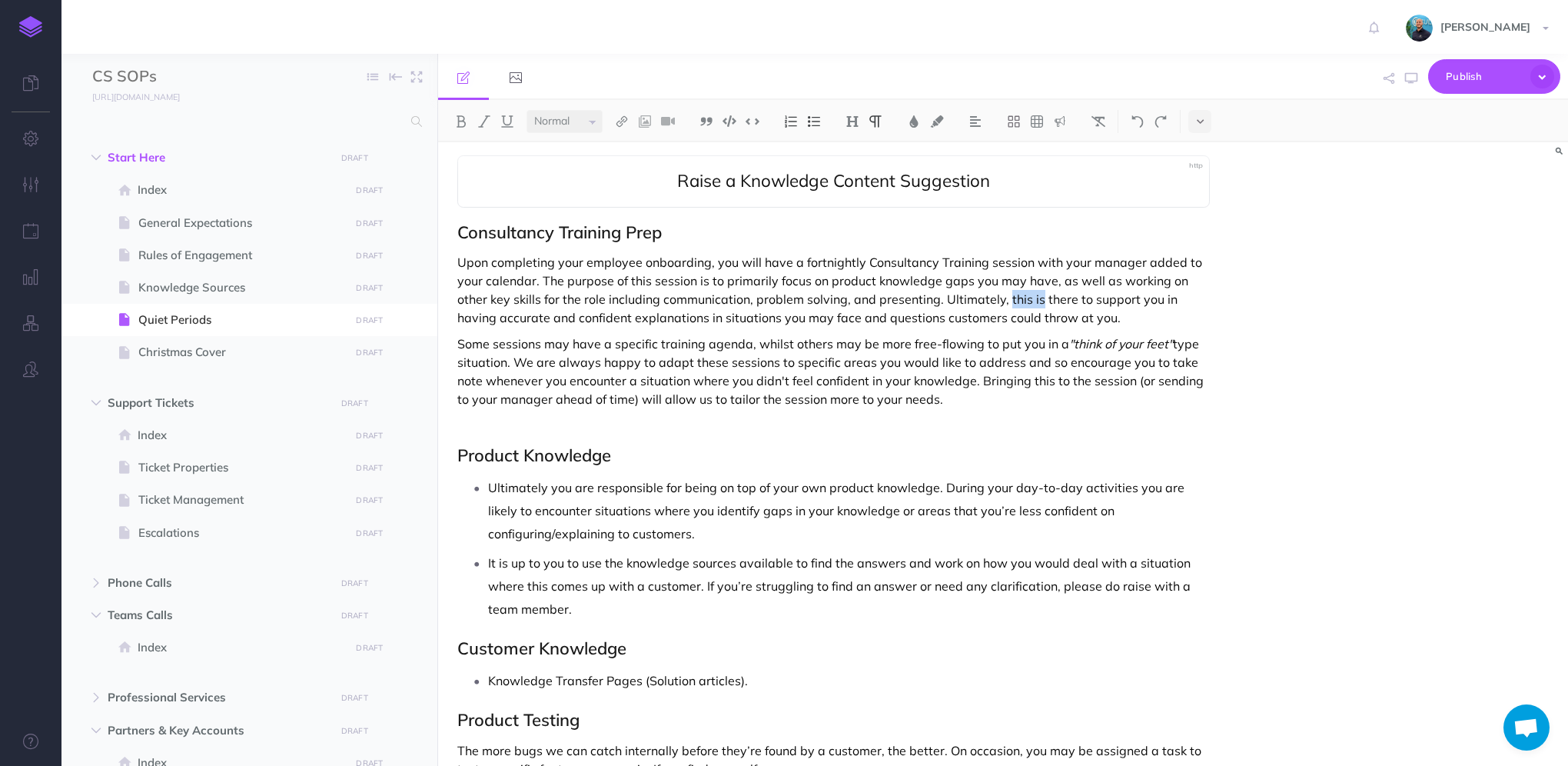
drag, startPoint x: 1035, startPoint y: 282, endPoint x: 1004, endPoint y: 280, distance: 31.1
click at [1004, 280] on p "Upon completing your employee onboarding, you will have a fortnightly Consultan…" at bounding box center [833, 290] width 752 height 74
click at [1408, 80] on icon "button" at bounding box center [1410, 78] width 12 height 12
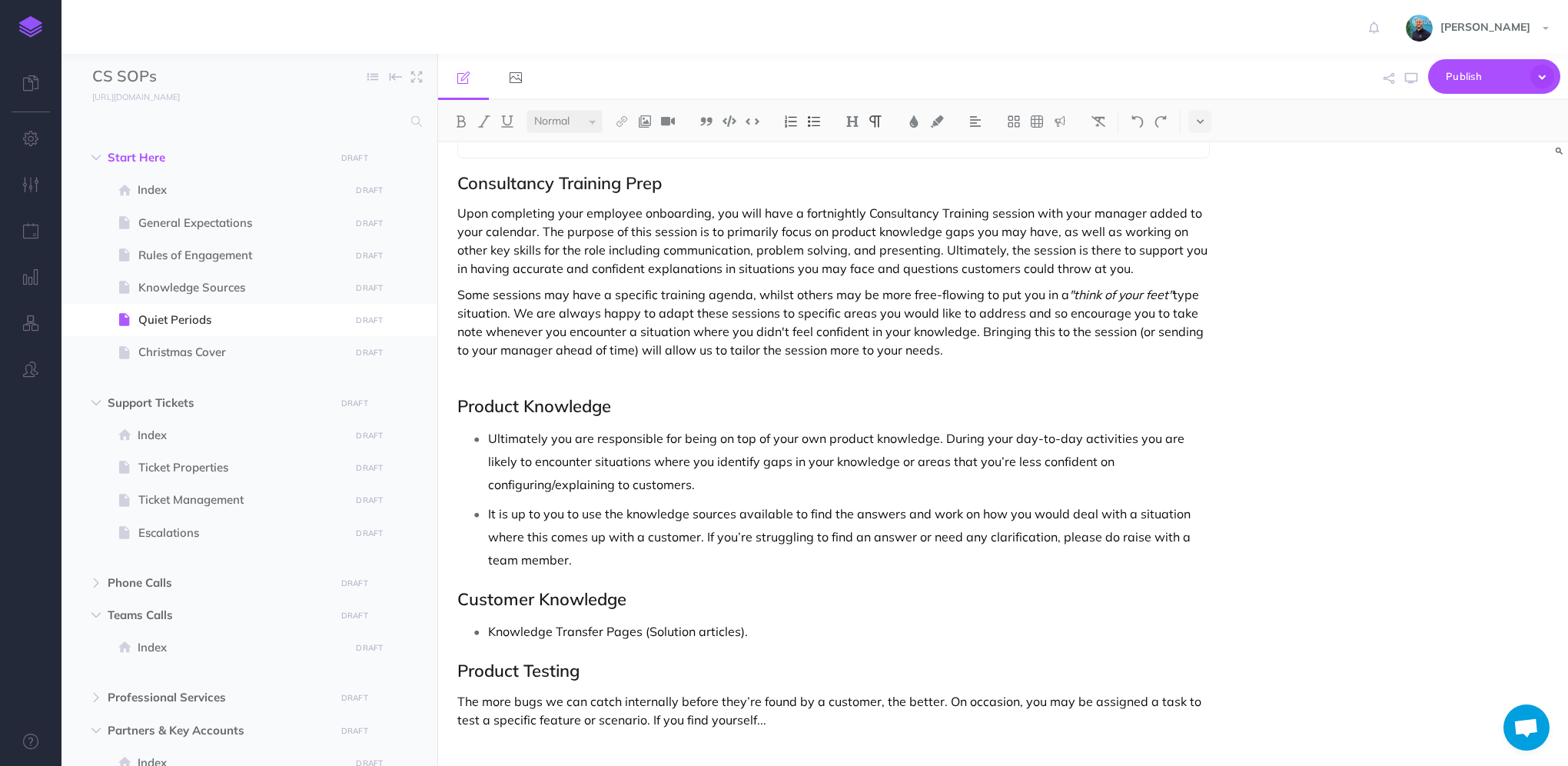
click at [595, 367] on p at bounding box center [833, 376] width 752 height 19
click at [572, 367] on p "Each session will start with a "lessons form last session"" at bounding box center [833, 376] width 752 height 19
click at [813, 367] on p "Each session will start with a "lessons form last session"" at bounding box center [833, 376] width 752 height 19
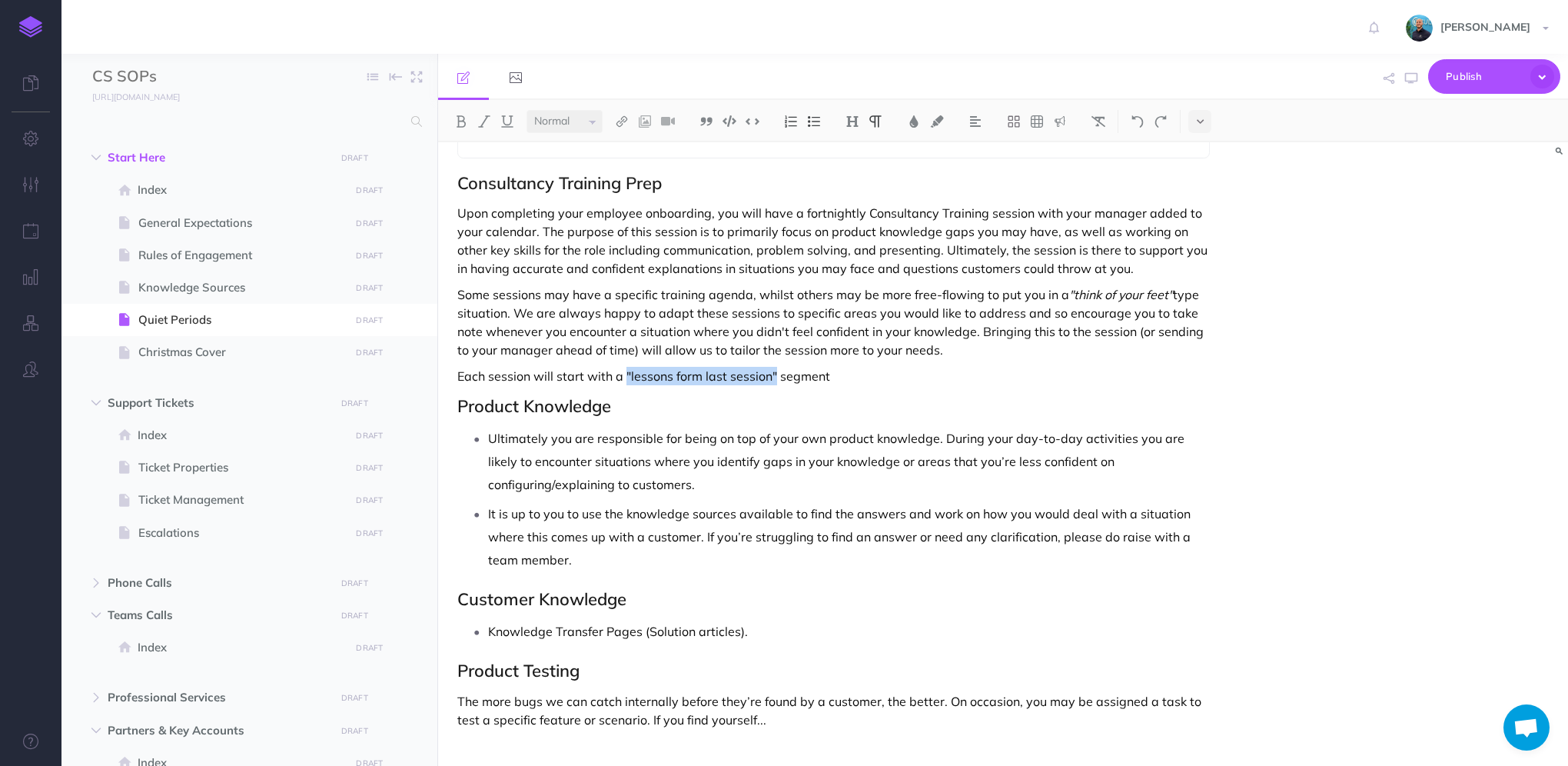
drag, startPoint x: 774, startPoint y: 356, endPoint x: 625, endPoint y: 348, distance: 149.2
click at [625, 367] on p "Each session will start with a "lessons form last session" segment" at bounding box center [833, 376] width 752 height 19
click at [625, 369] on em ""lessons form last session"" at bounding box center [698, 376] width 150 height 15
click at [621, 367] on p "Each session will start with a "lessons form last session" segment" at bounding box center [833, 376] width 752 height 19
click at [898, 367] on p "Each session will start with a 5 minute slot for "lessons form last session" se…" at bounding box center [833, 376] width 752 height 19
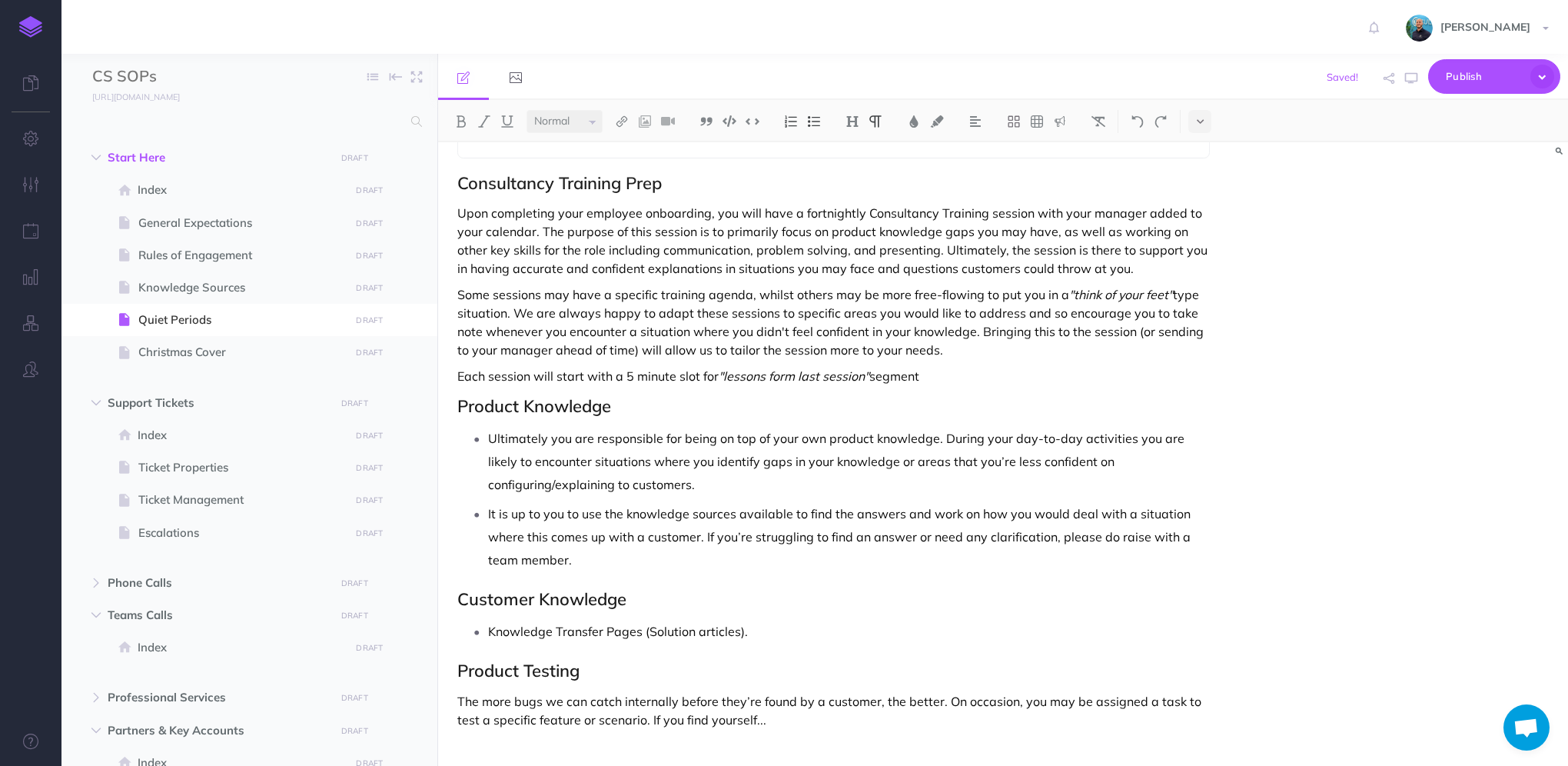
click at [898, 367] on p "Each session will start with a 5 minute slot for "lessons form last session" se…" at bounding box center [833, 376] width 752 height 19
drag, startPoint x: 680, startPoint y: 356, endPoint x: 716, endPoint y: 353, distance: 36.1
click at [716, 367] on p "Each session will start with a 5 minute slot for "lessons form last session" sl…" at bounding box center [833, 376] width 752 height 19
click at [881, 367] on p "Each session will start with a 5 minute "lessons form last session" slot" at bounding box center [833, 376] width 752 height 19
click at [742, 369] on em ""lessons form last session"" at bounding box center [751, 376] width 150 height 15
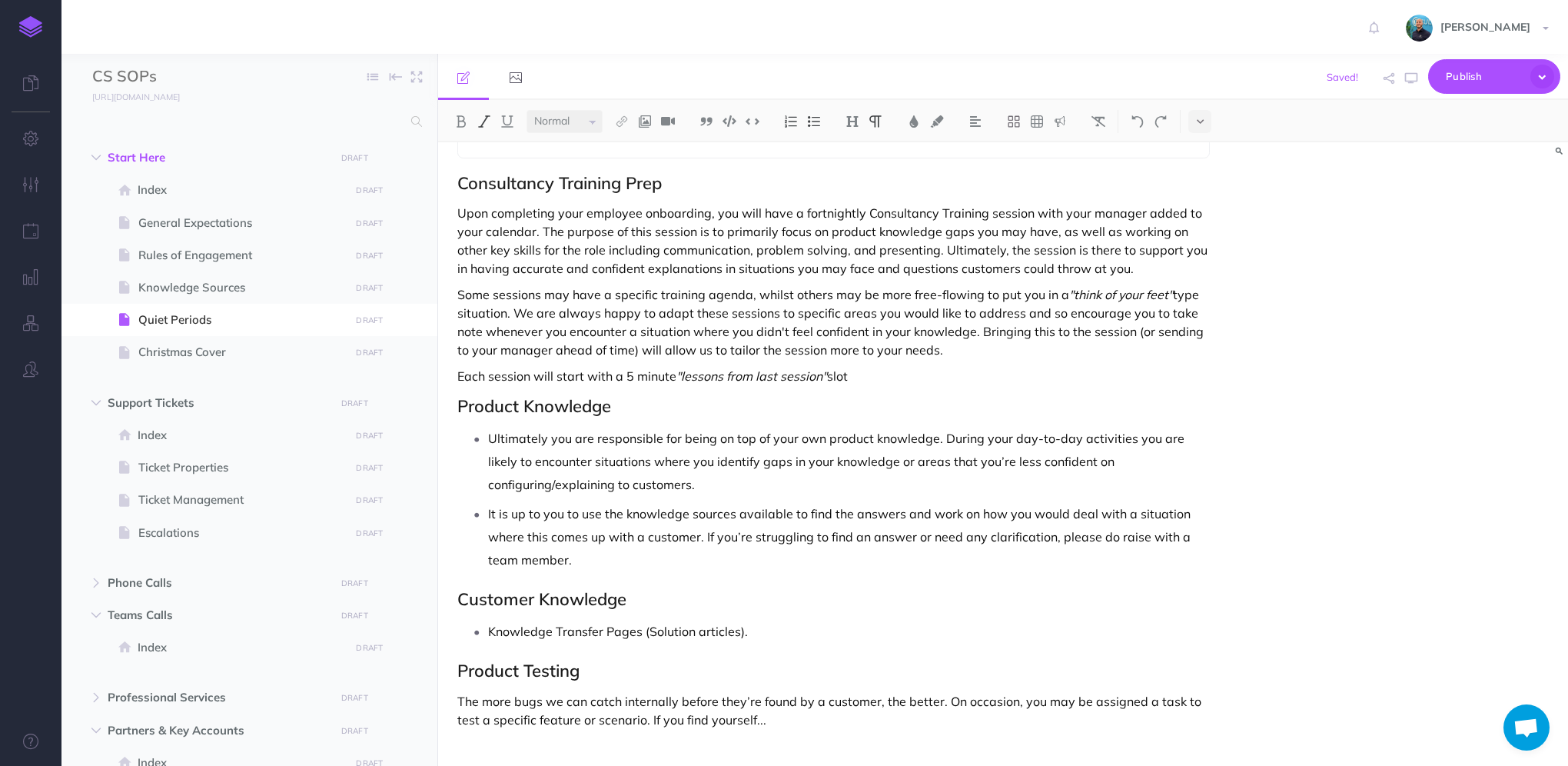
click at [945, 367] on p "Each session will start with a 5 minute "lessons from last session" slot" at bounding box center [833, 376] width 752 height 19
click at [950, 367] on p "Each session will start with a 5 minute "lessons from last session" slot for yo…" at bounding box center [833, 376] width 752 height 19
click at [1076, 367] on p "Each session will start with a 5 minute "lessons from last session" slot for yo…" at bounding box center [833, 376] width 752 height 19
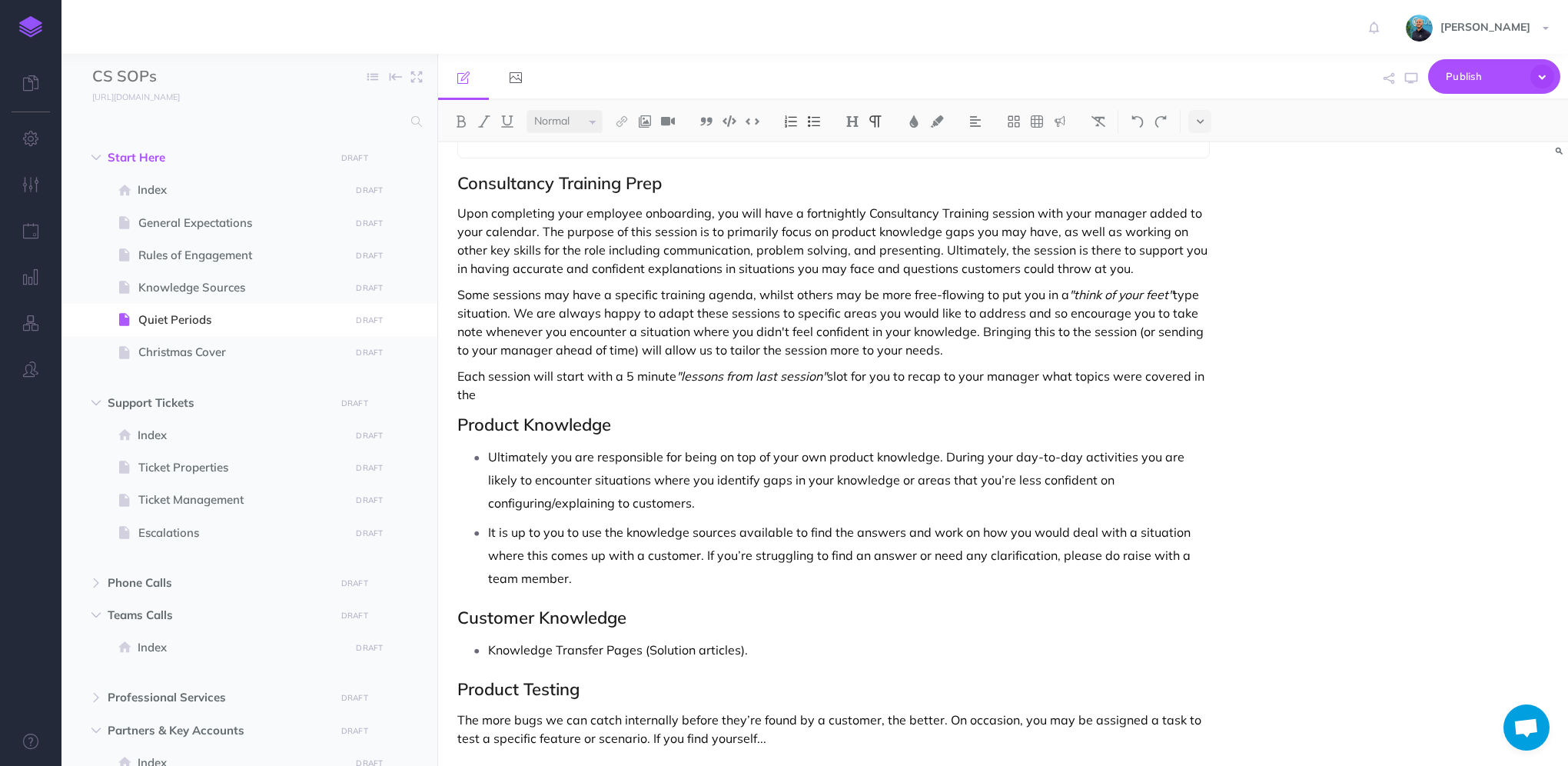
click at [514, 370] on p "Each session will start with a 5 minute "lessons from last session" slot for yo…" at bounding box center [833, 385] width 752 height 37
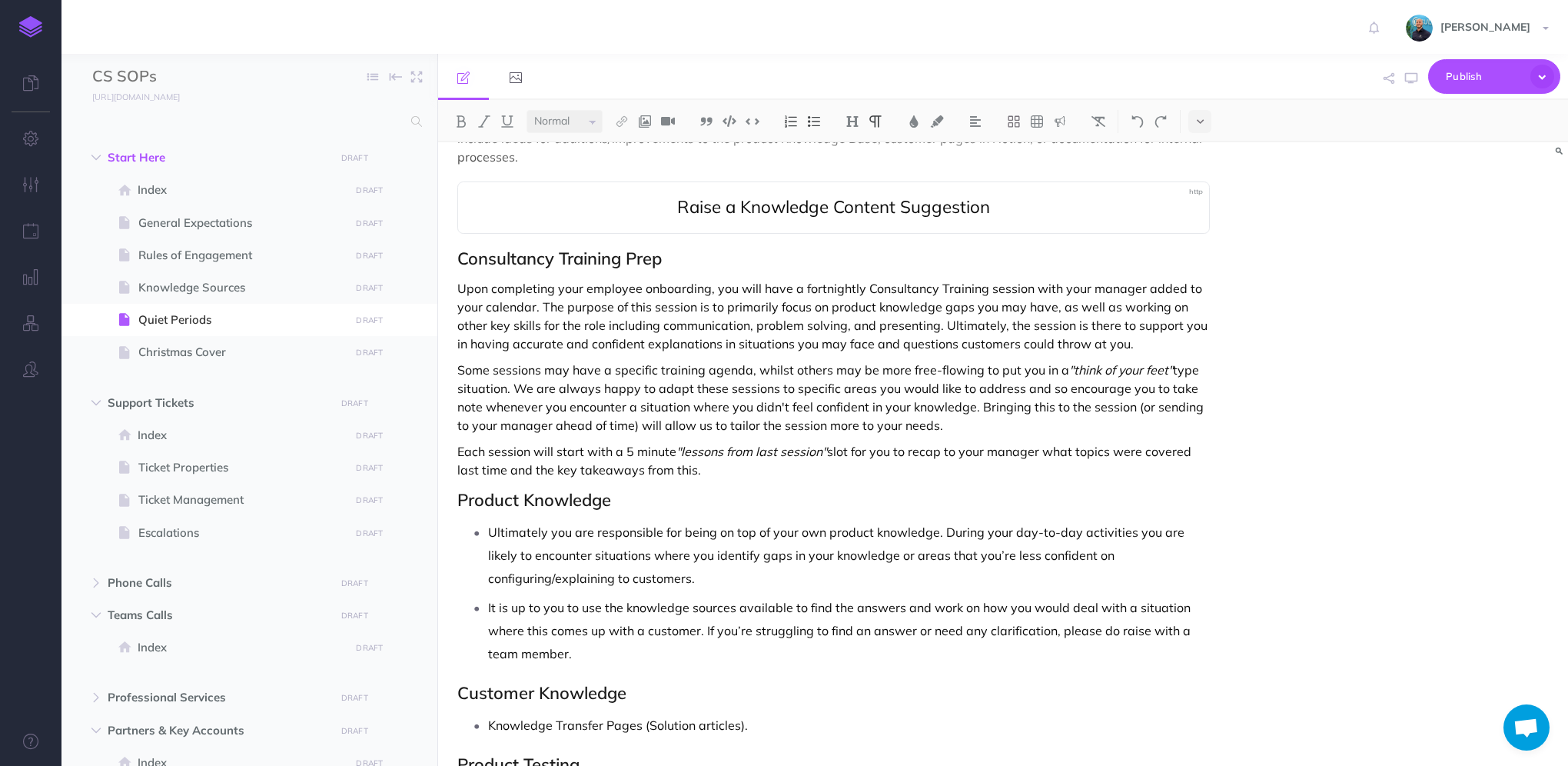
scroll to position [538, 0]
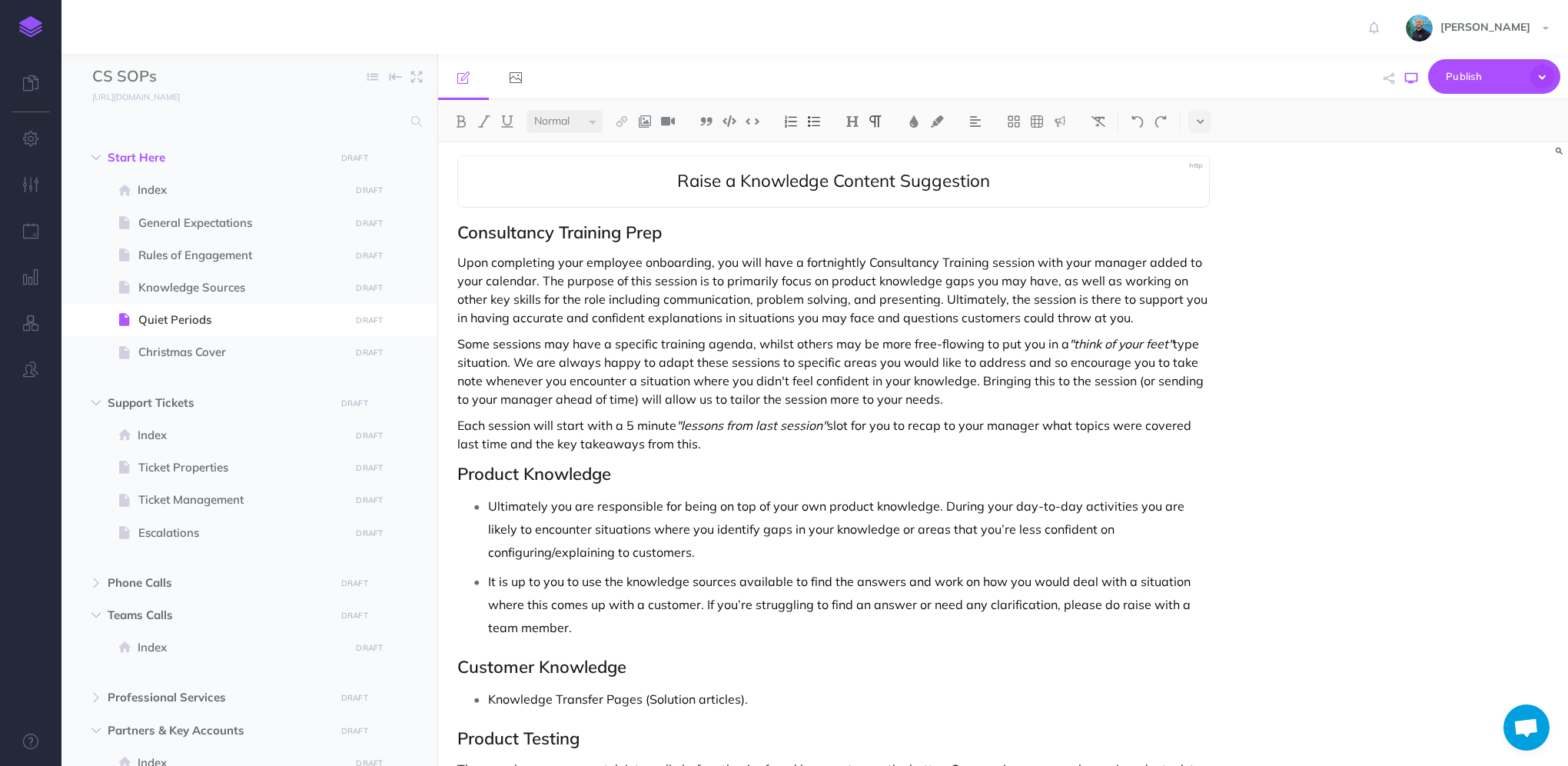
click at [1414, 76] on icon "button" at bounding box center [1410, 78] width 12 height 12
click at [722, 423] on p "Each session will start with a 5 minute "lessons from last session" slot for yo…" at bounding box center [833, 434] width 752 height 37
click at [724, 424] on p "Each session will start with a 5 minute "lessons from last session" slot for yo…" at bounding box center [833, 434] width 752 height 37
drag, startPoint x: 1408, startPoint y: 77, endPoint x: 1444, endPoint y: 95, distance: 40.2
click at [1408, 77] on icon "button" at bounding box center [1410, 78] width 12 height 12
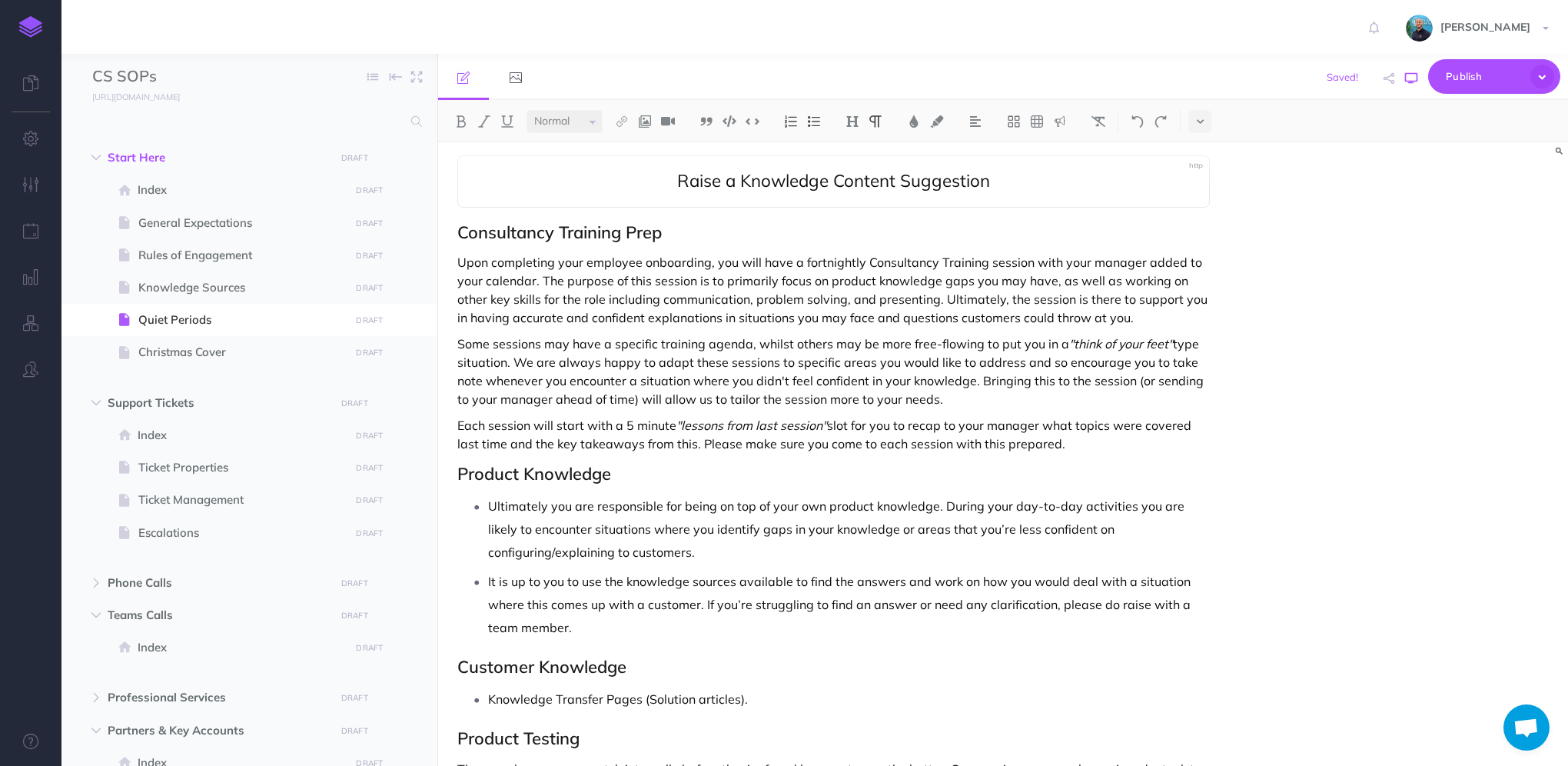
click at [1412, 87] on button "button" at bounding box center [1411, 78] width 20 height 44
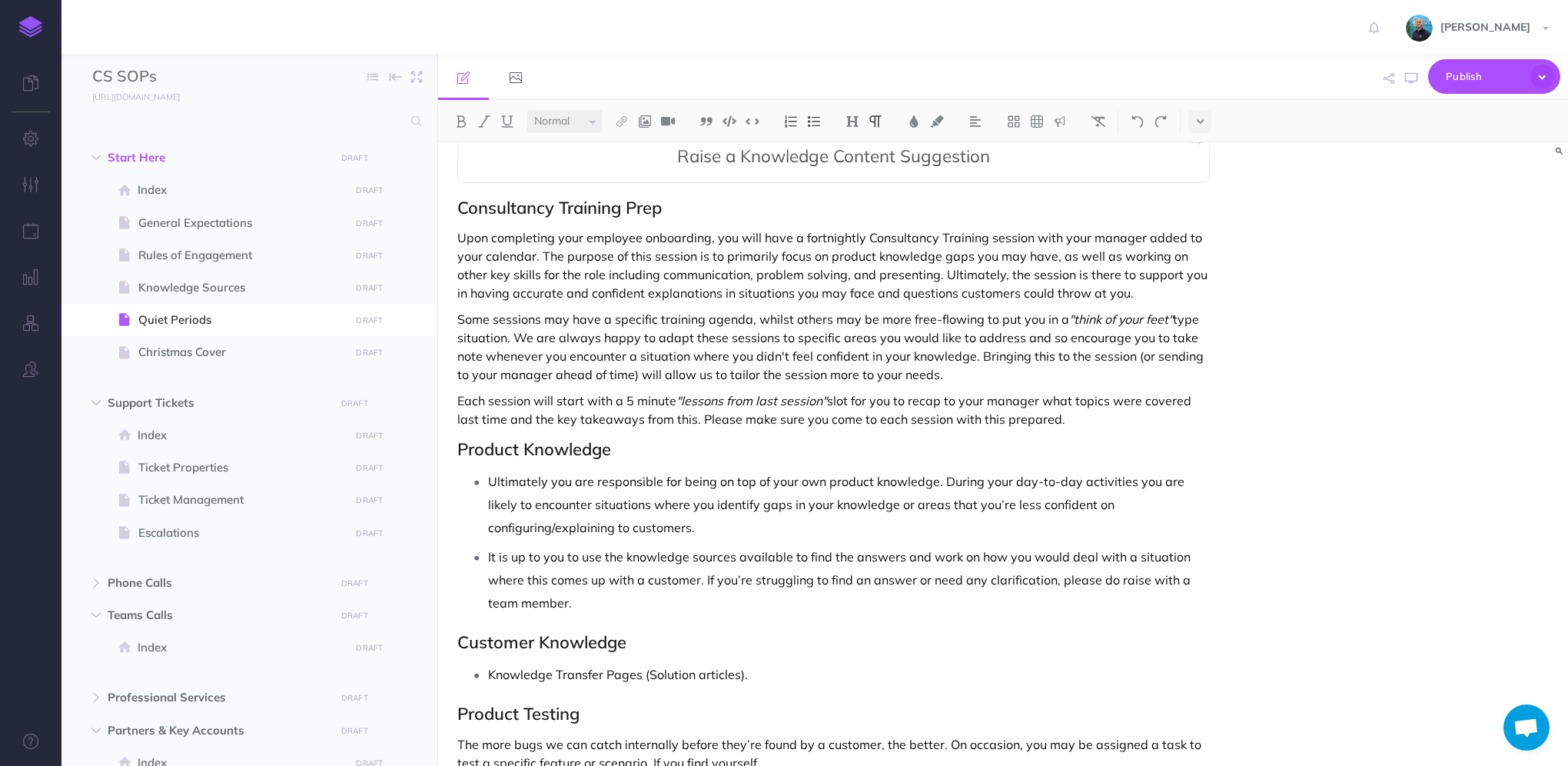
scroll to position [606, 0]
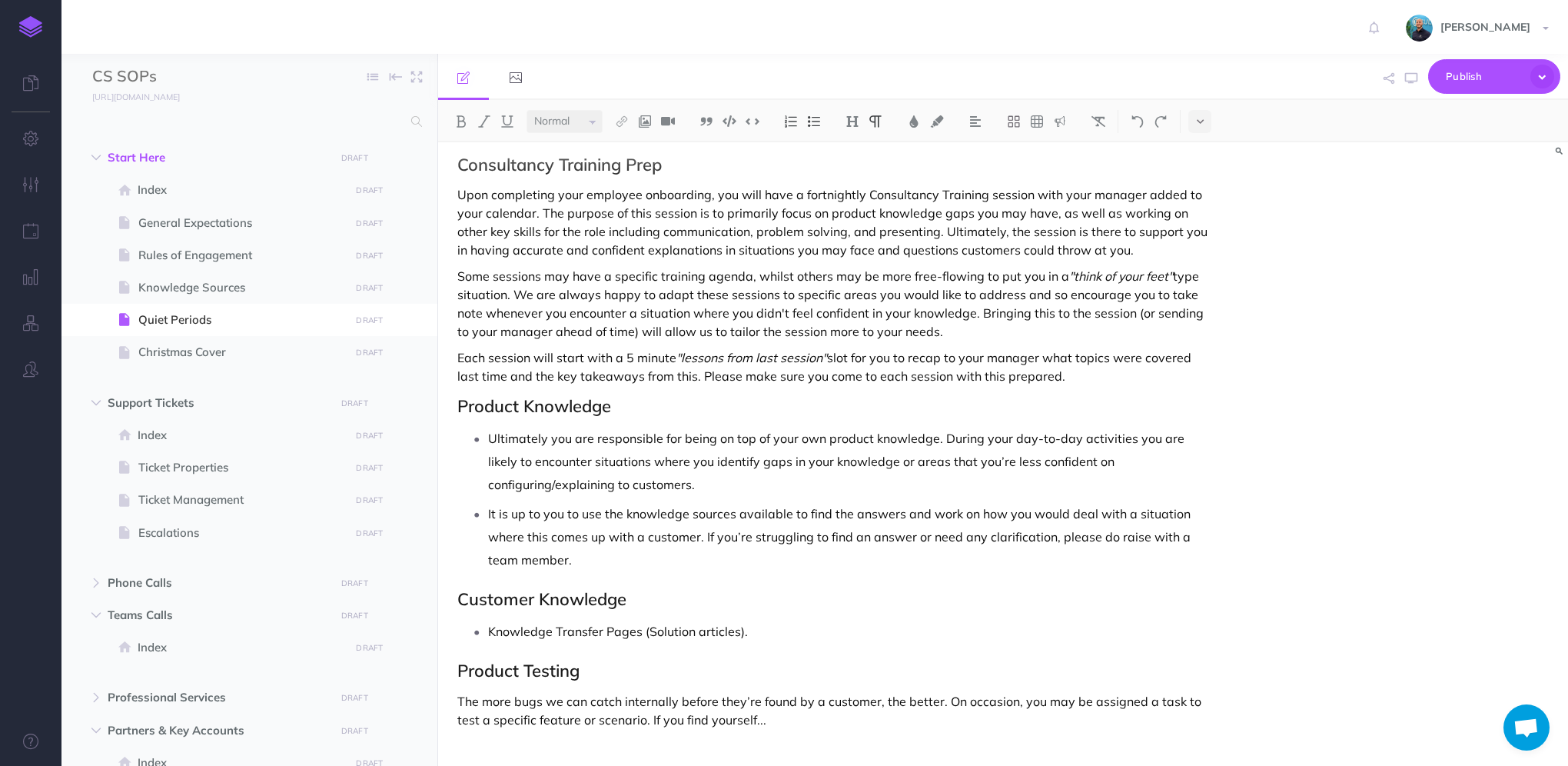
click at [609, 661] on h2 "Product Testing" at bounding box center [833, 670] width 752 height 19
drag, startPoint x: 615, startPoint y: 655, endPoint x: 473, endPoint y: 661, distance: 142.1
click at [473, 661] on div "Quiet Periods Making sure support is covered and running smoothly is always the…" at bounding box center [833, 161] width 791 height 1249
click at [603, 667] on div "Quiet Periods Making sure support is covered and running smoothly is always the…" at bounding box center [833, 161] width 791 height 1249
drag, startPoint x: 461, startPoint y: 651, endPoint x: 577, endPoint y: 650, distance: 116.0
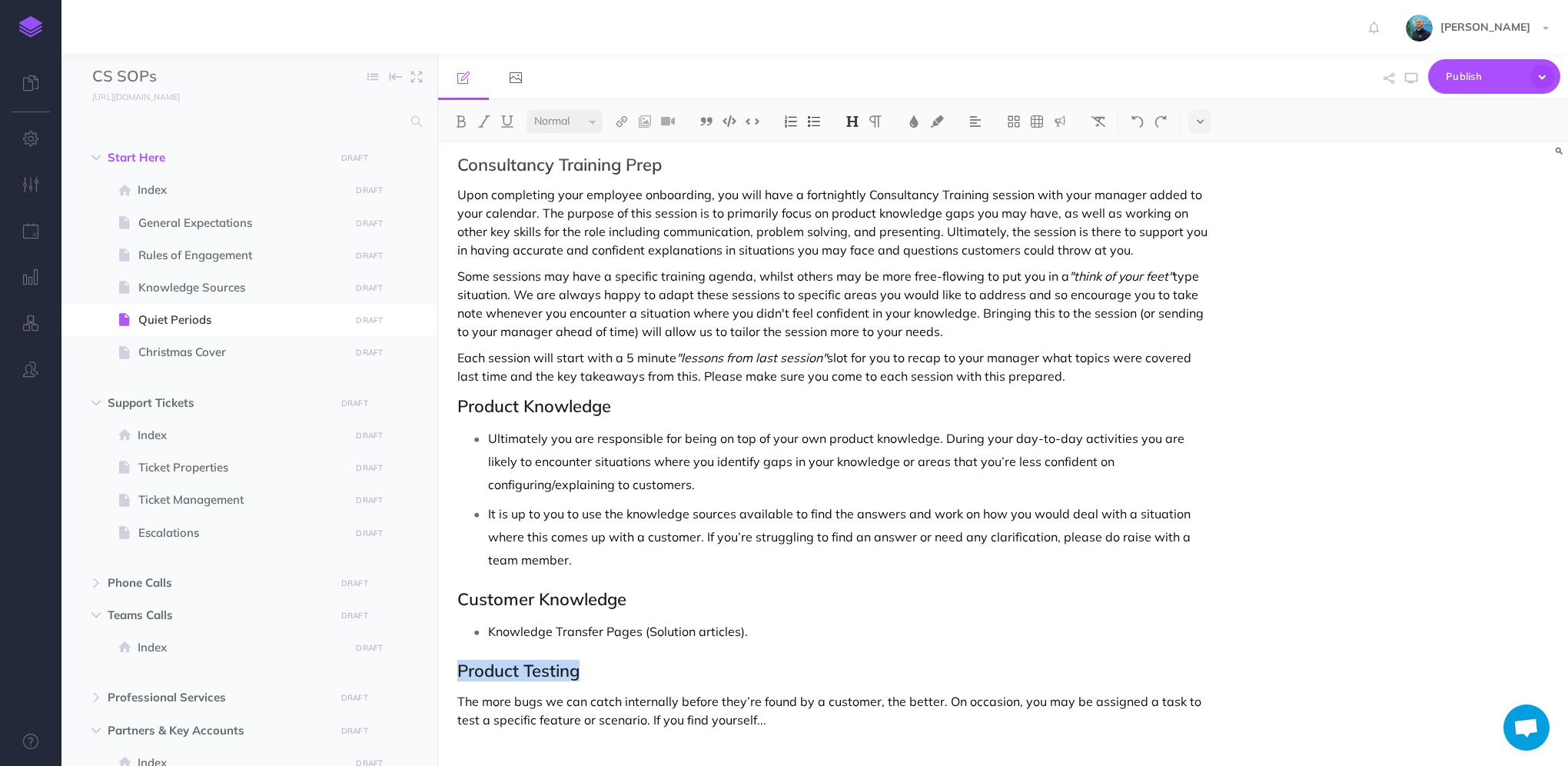
click at [577, 661] on h2 "Product Testing" at bounding box center [833, 670] width 752 height 19
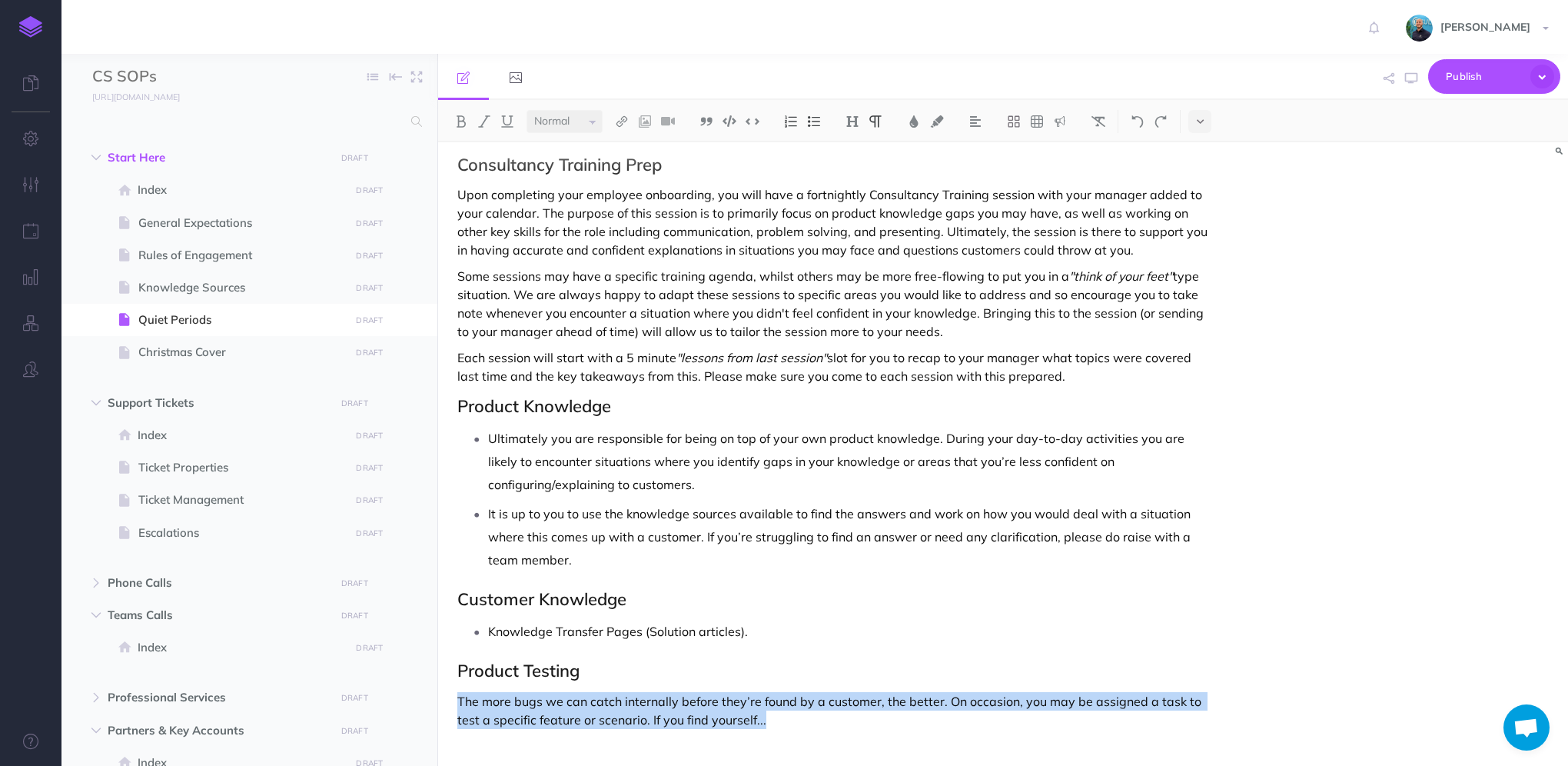
drag, startPoint x: 763, startPoint y: 706, endPoint x: 459, endPoint y: 680, distance: 305.1
click at [459, 692] on p "The more bugs we can catch internally before they’re found by a customer, the b…" at bounding box center [833, 710] width 752 height 37
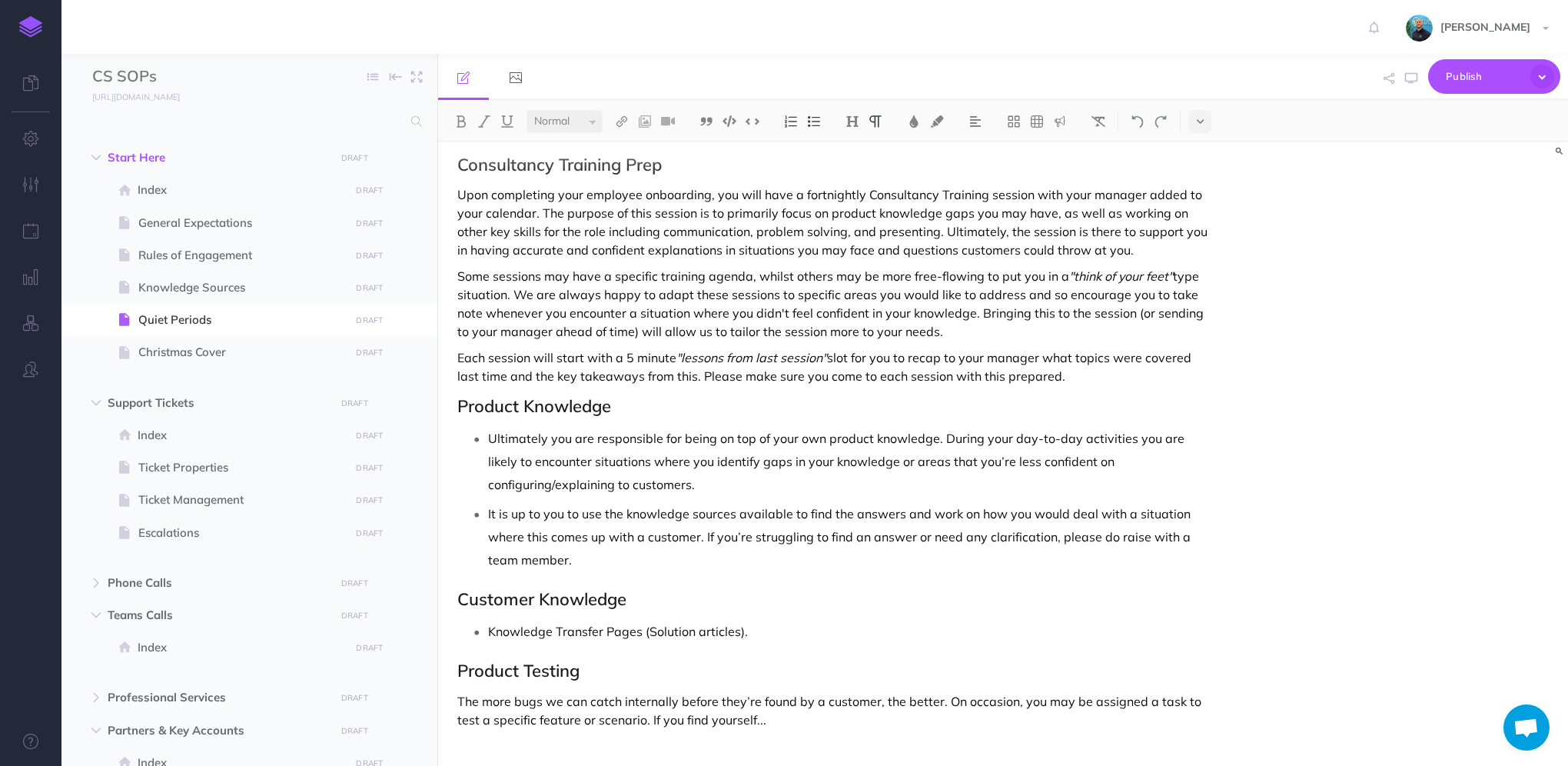
scroll to position [587, 0]
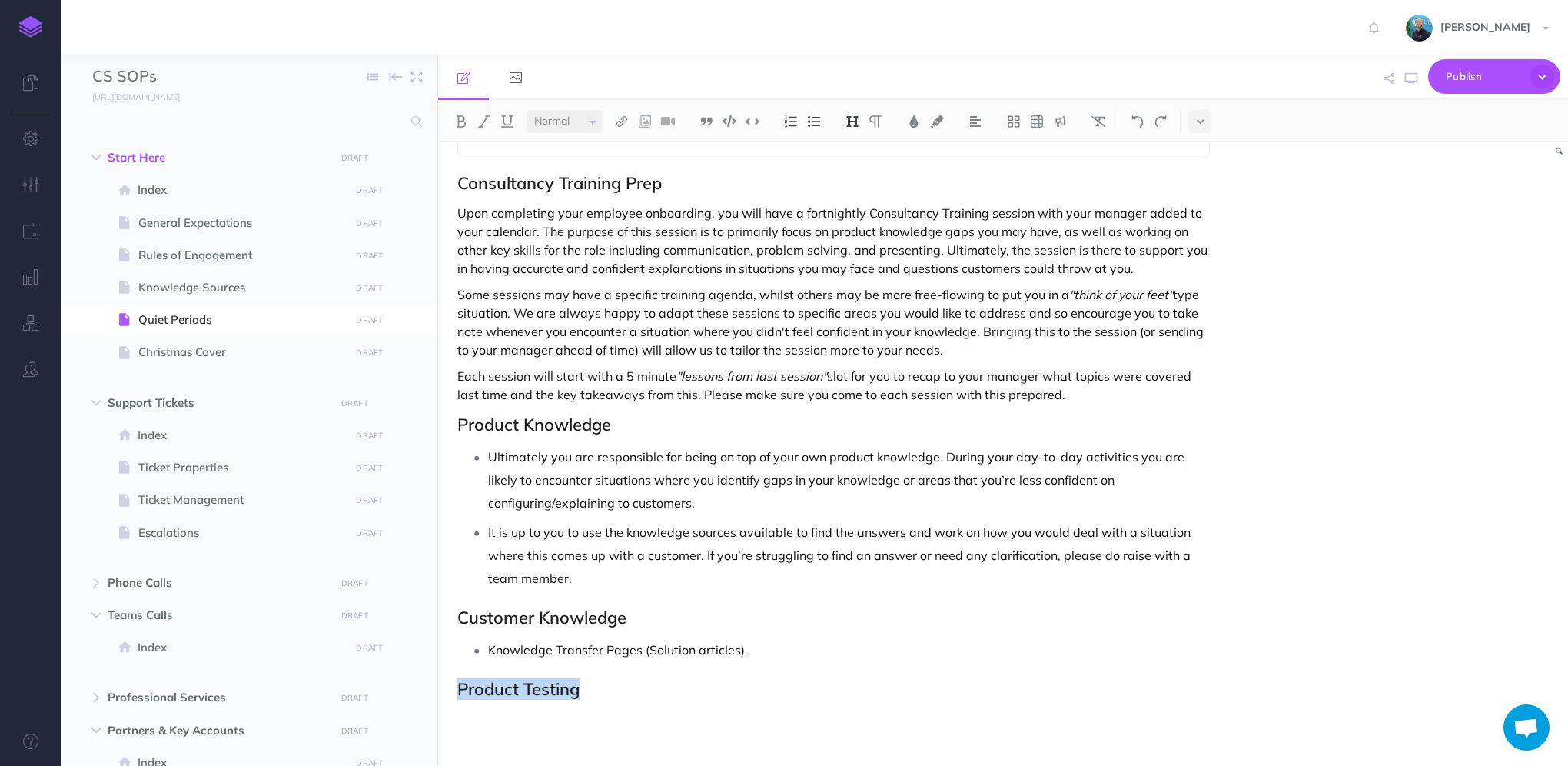
drag, startPoint x: 592, startPoint y: 671, endPoint x: 458, endPoint y: 679, distance: 134.2
click at [458, 680] on h2 "Product Testing" at bounding box center [833, 689] width 752 height 19
click at [487, 710] on p at bounding box center [833, 719] width 752 height 19
click at [598, 680] on h2 "Knowledge Base Reviews" at bounding box center [833, 689] width 752 height 19
click at [866, 710] on p "With the ever-evolving nature of Culverdocs, over time our" at bounding box center [833, 719] width 752 height 19
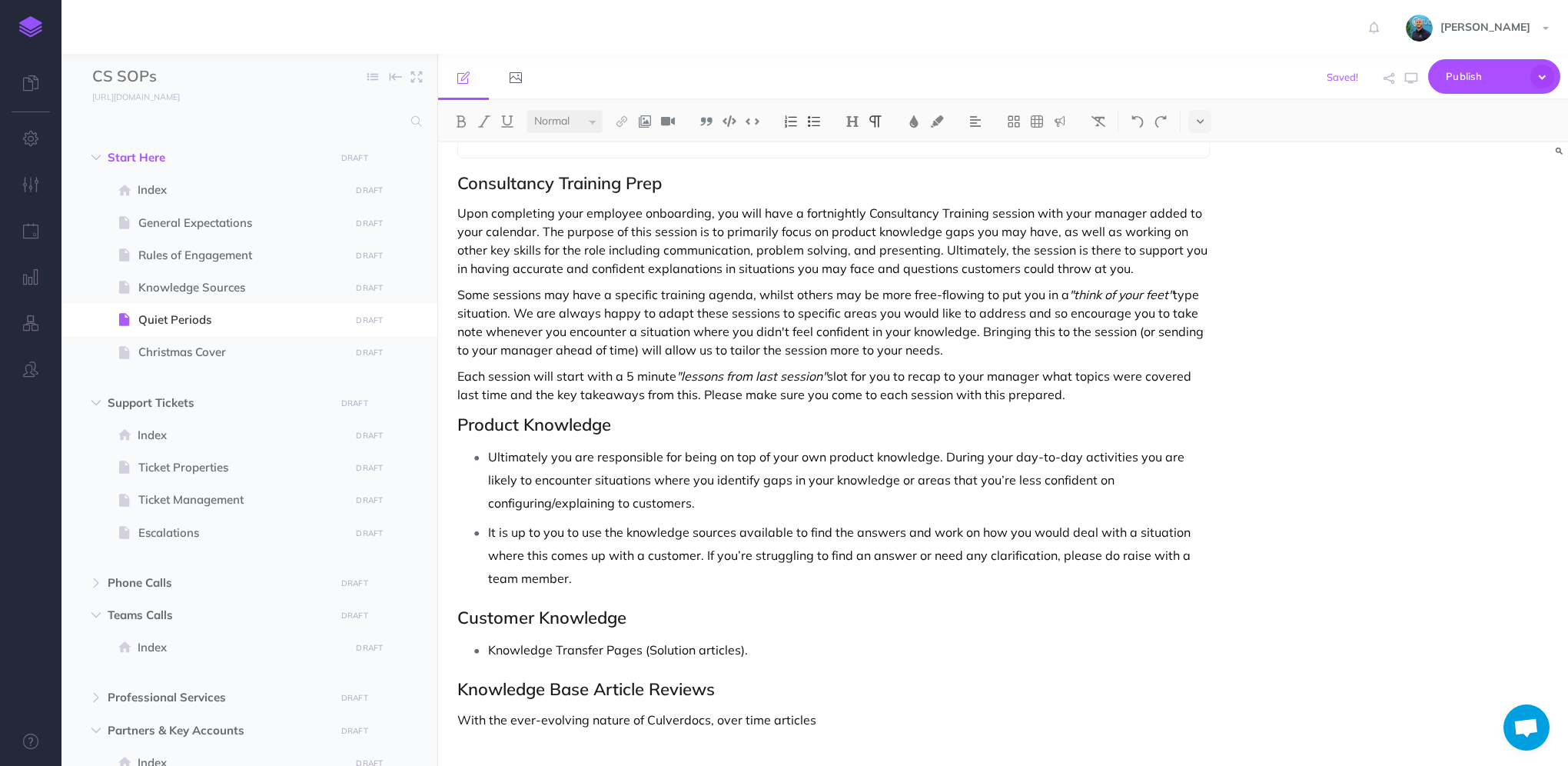
click at [1023, 710] on div "Quiet Periods Making sure support is covered and running smoothly is always the…" at bounding box center [833, 171] width 791 height 1231
click at [1130, 710] on p "With the ever-evolving nature of Culverdocs, over time articles" at bounding box center [833, 719] width 752 height 19
click at [773, 638] on p "Knowledge Transfer Pages (Solution articles)." at bounding box center [849, 649] width 722 height 23
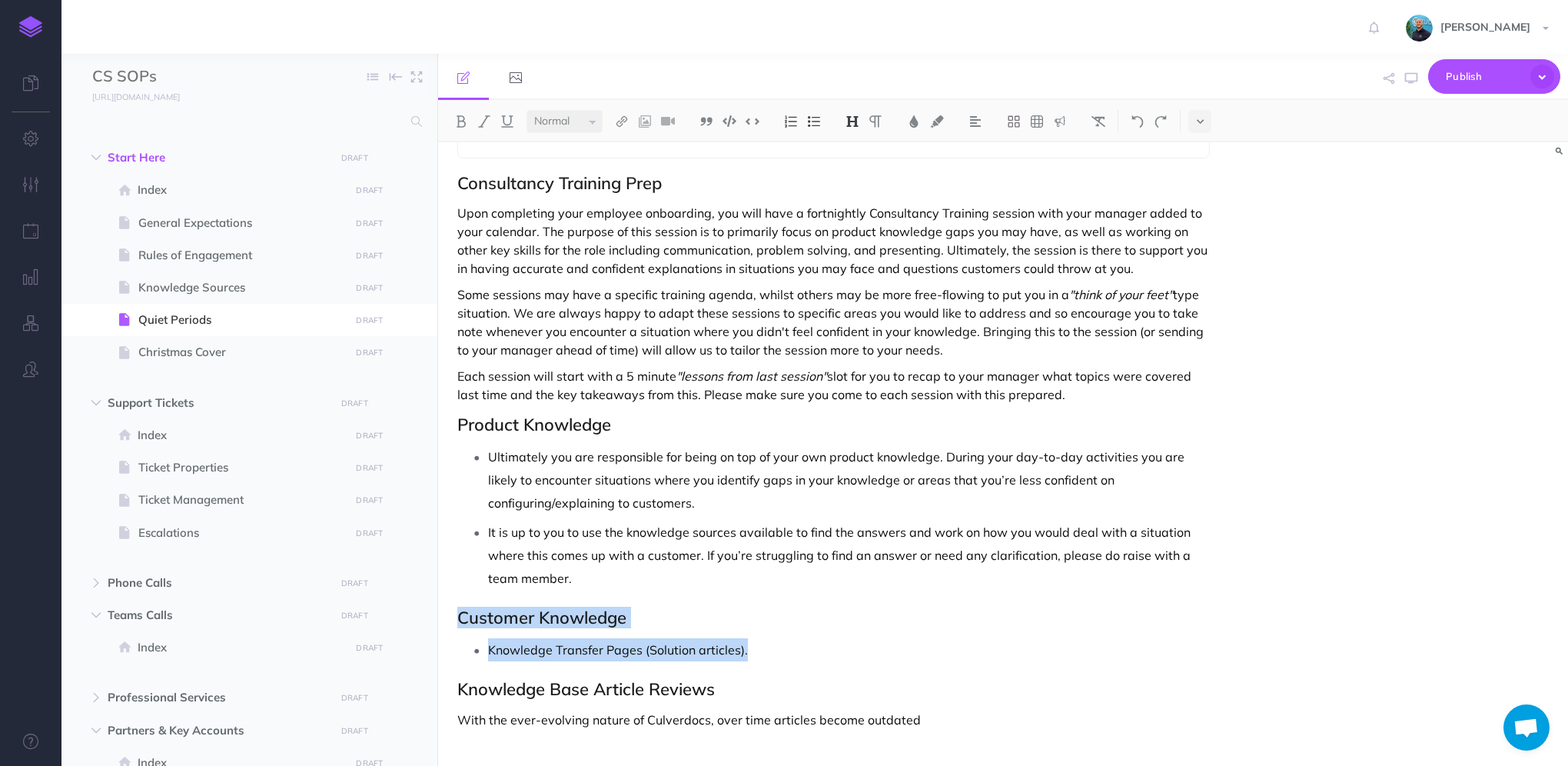
drag, startPoint x: 783, startPoint y: 628, endPoint x: 459, endPoint y: 597, distance: 325.5
click at [459, 597] on div "Quiet Periods Making sure support is covered and running smoothly is always the…" at bounding box center [833, 171] width 791 height 1231
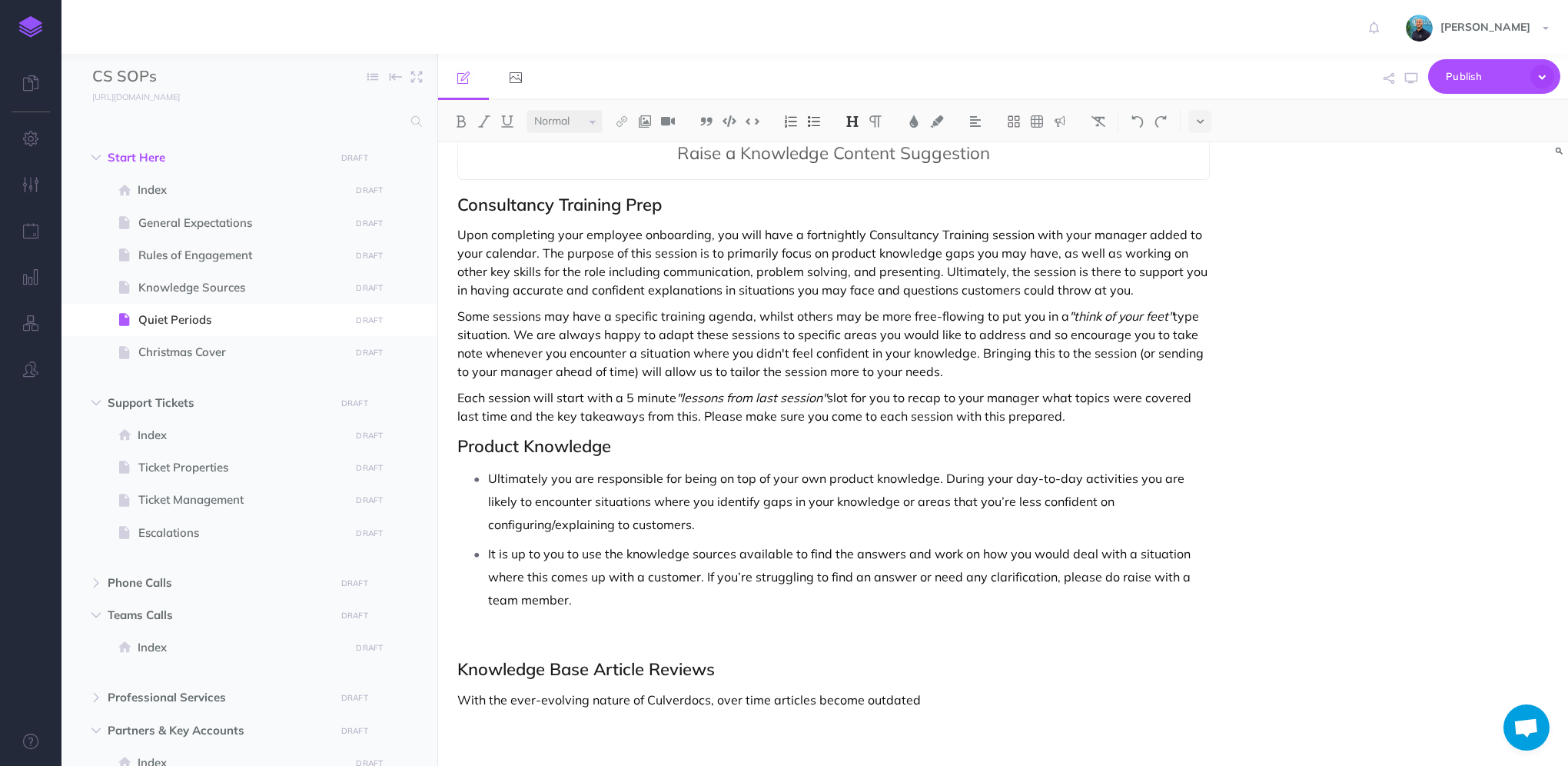
scroll to position [546, 0]
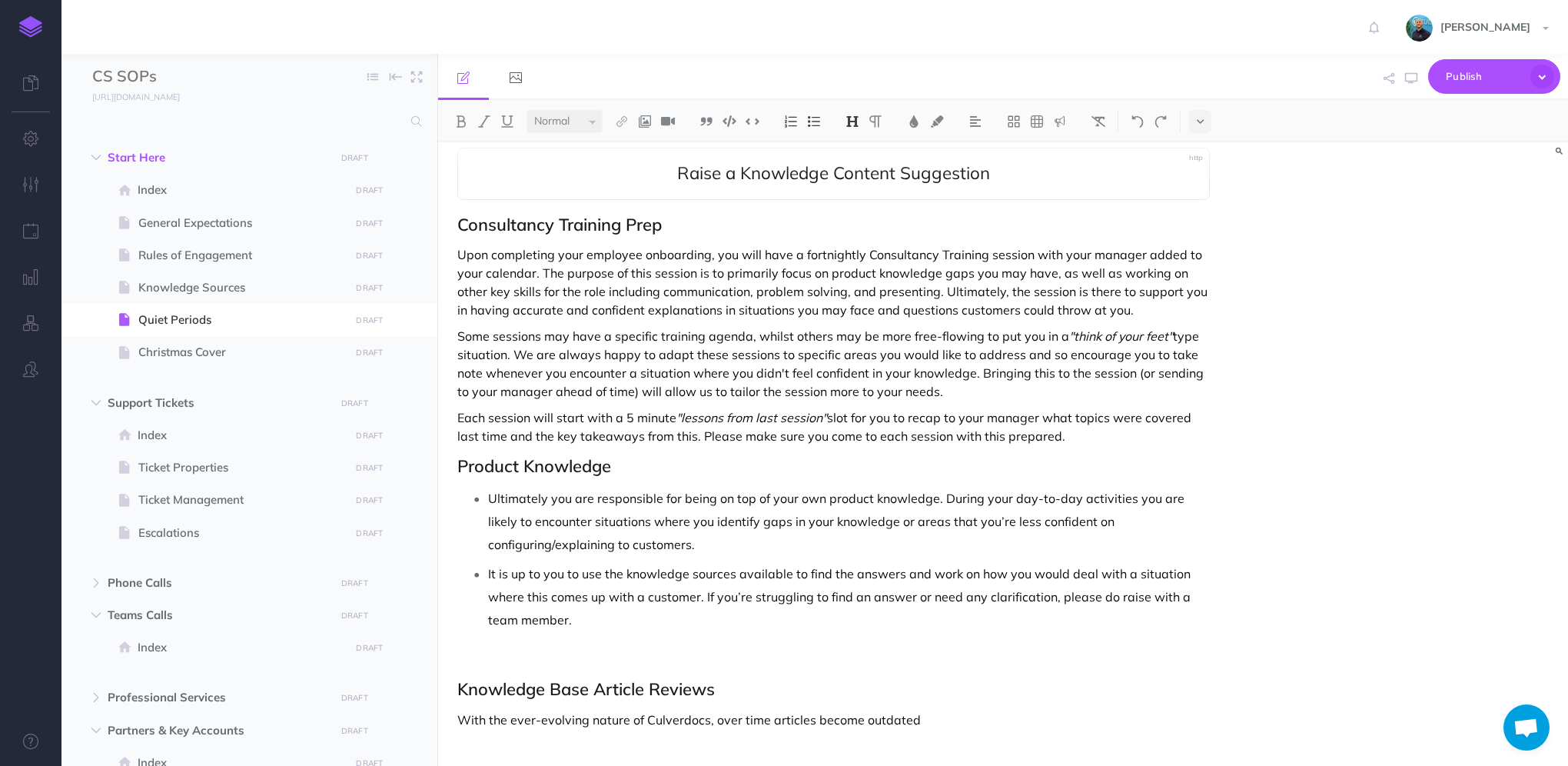
click at [513, 649] on h2 at bounding box center [833, 658] width 752 height 19
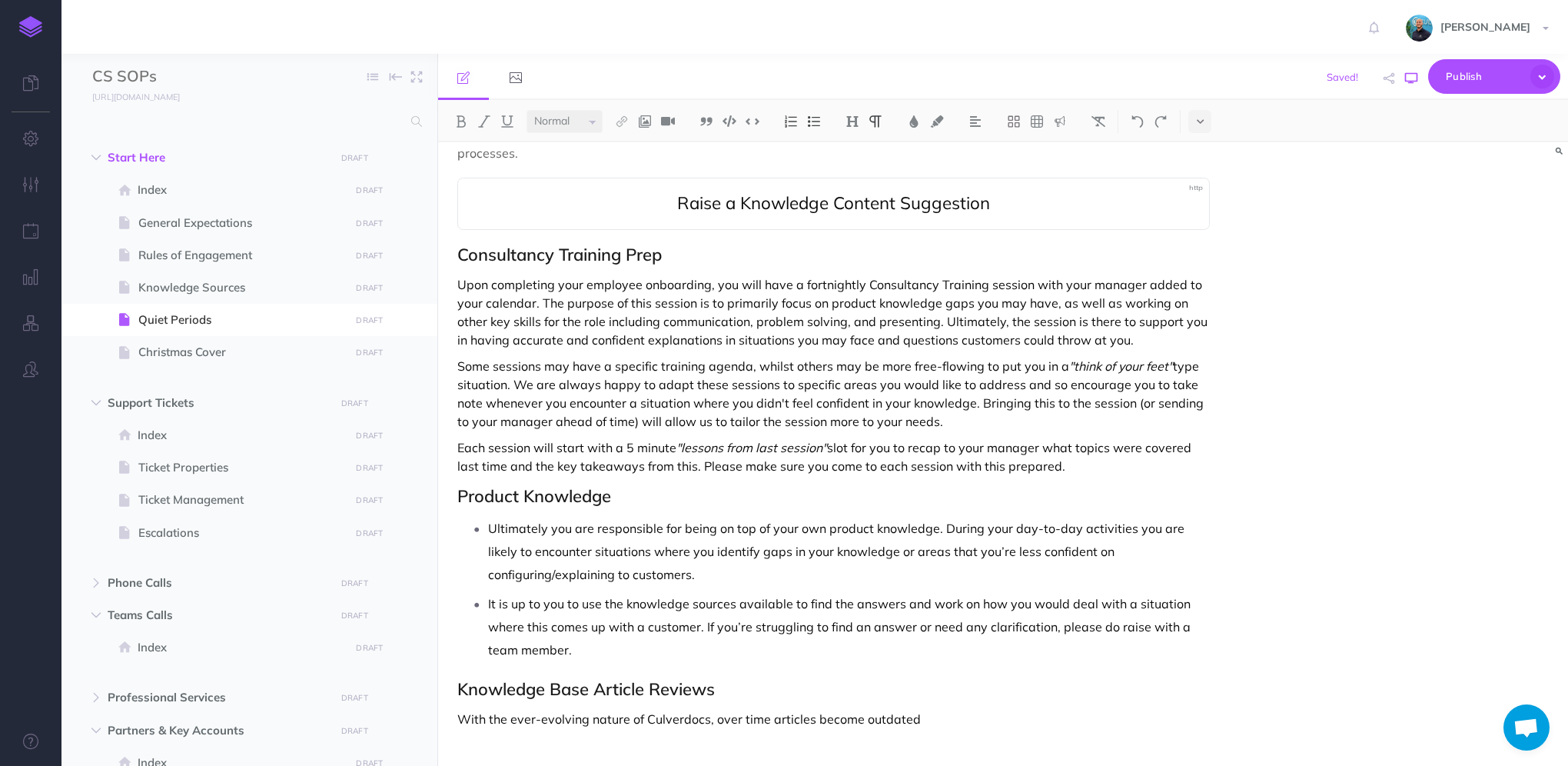
click at [1410, 76] on icon "button" at bounding box center [1410, 78] width 12 height 12
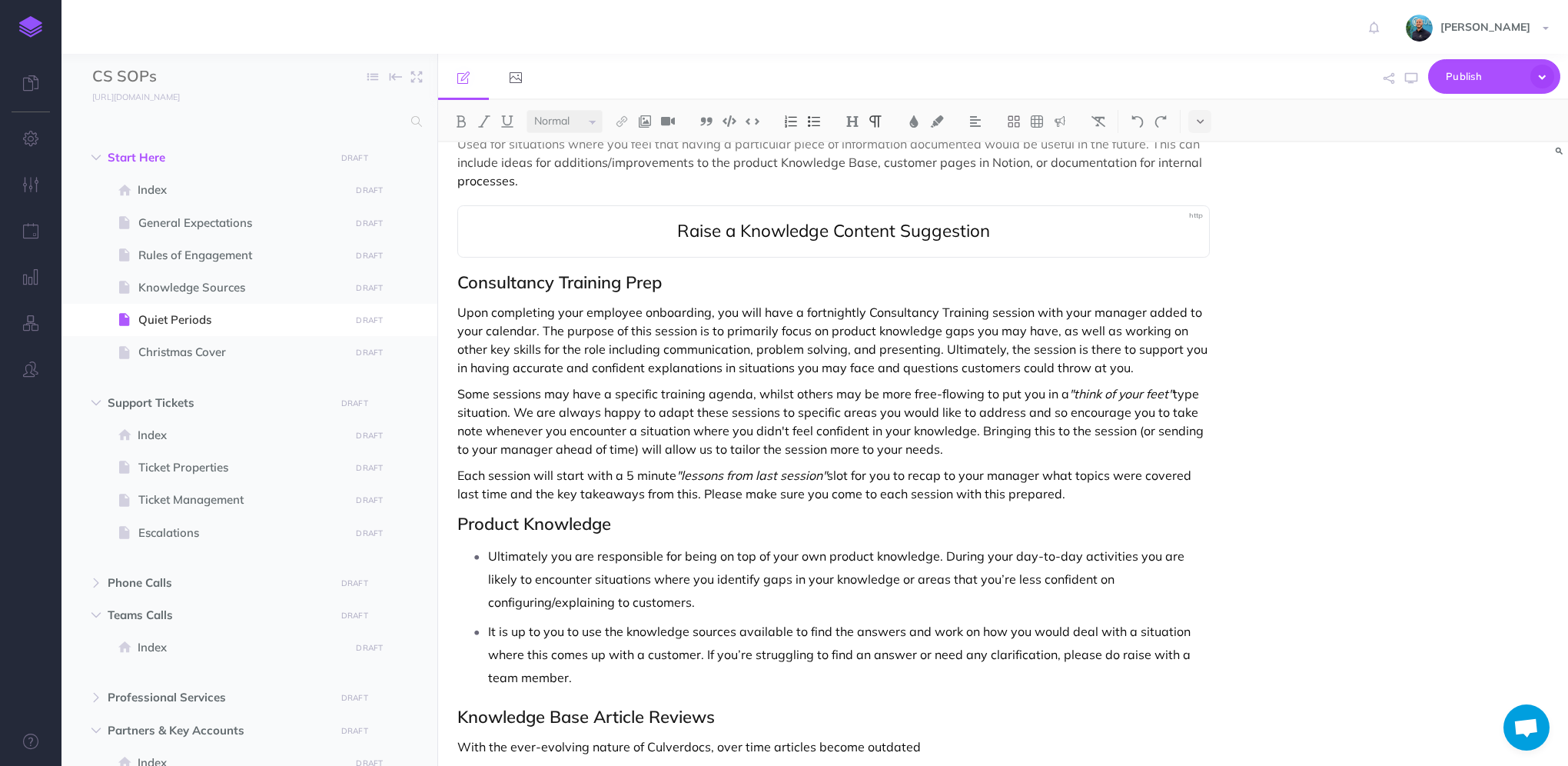
scroll to position [515, 0]
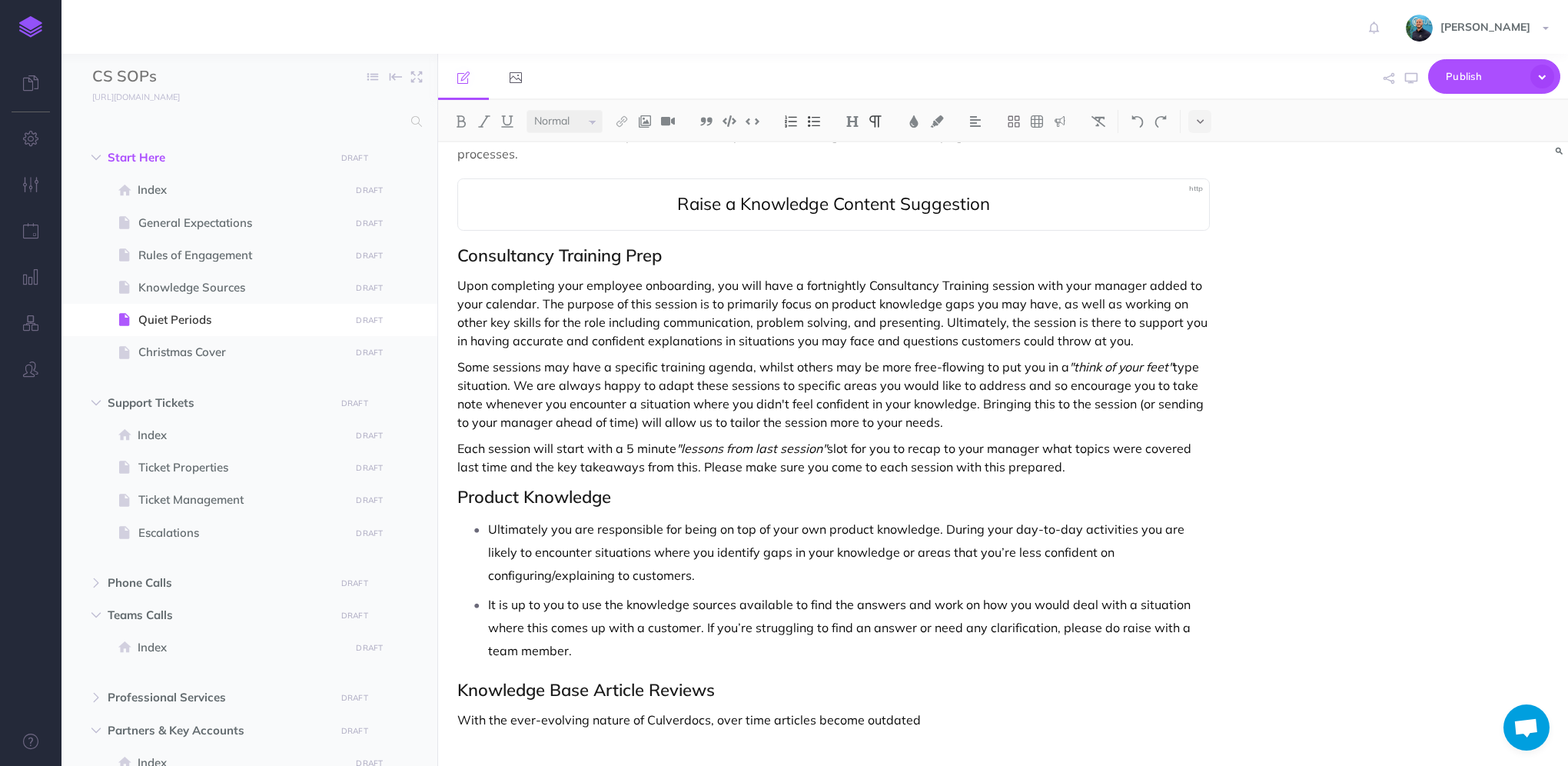
click at [488, 517] on p "Ultimately you are responsible for being on top of your own product knowledge. …" at bounding box center [849, 552] width 722 height 69
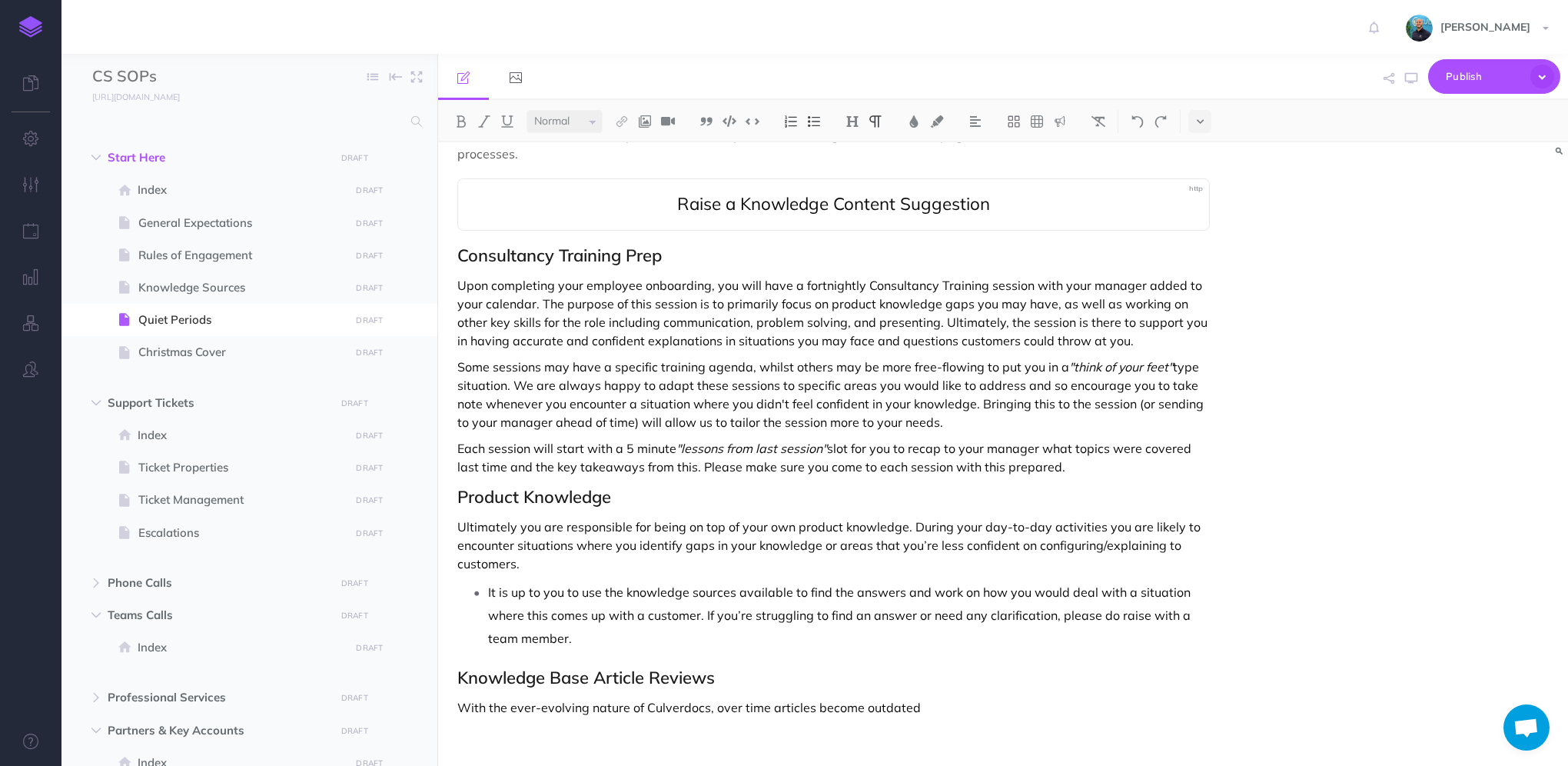
scroll to position [504, 0]
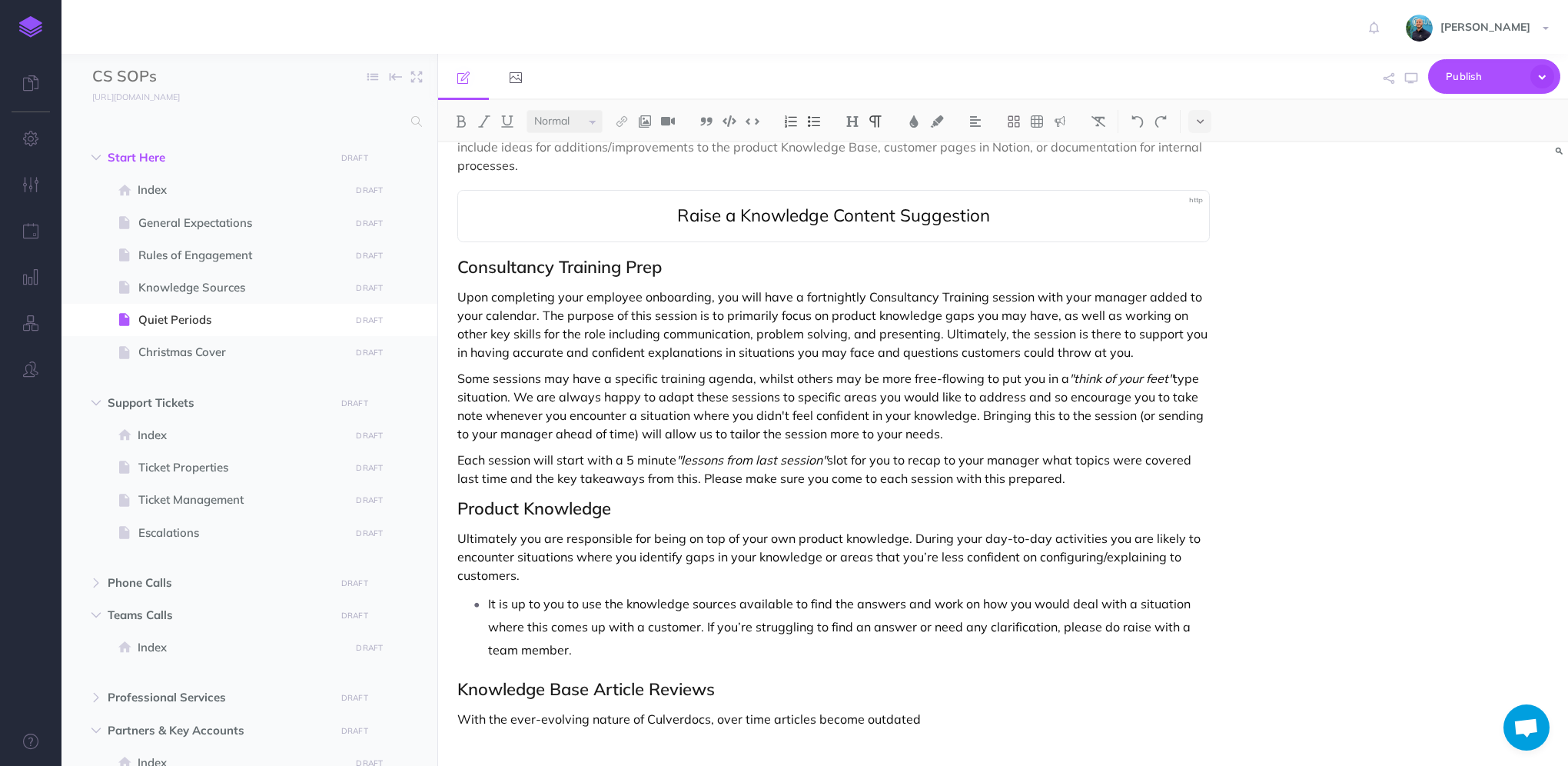
click at [488, 592] on p "It is up to you to use the knowledge sources available to find the answers and …" at bounding box center [849, 627] width 722 height 69
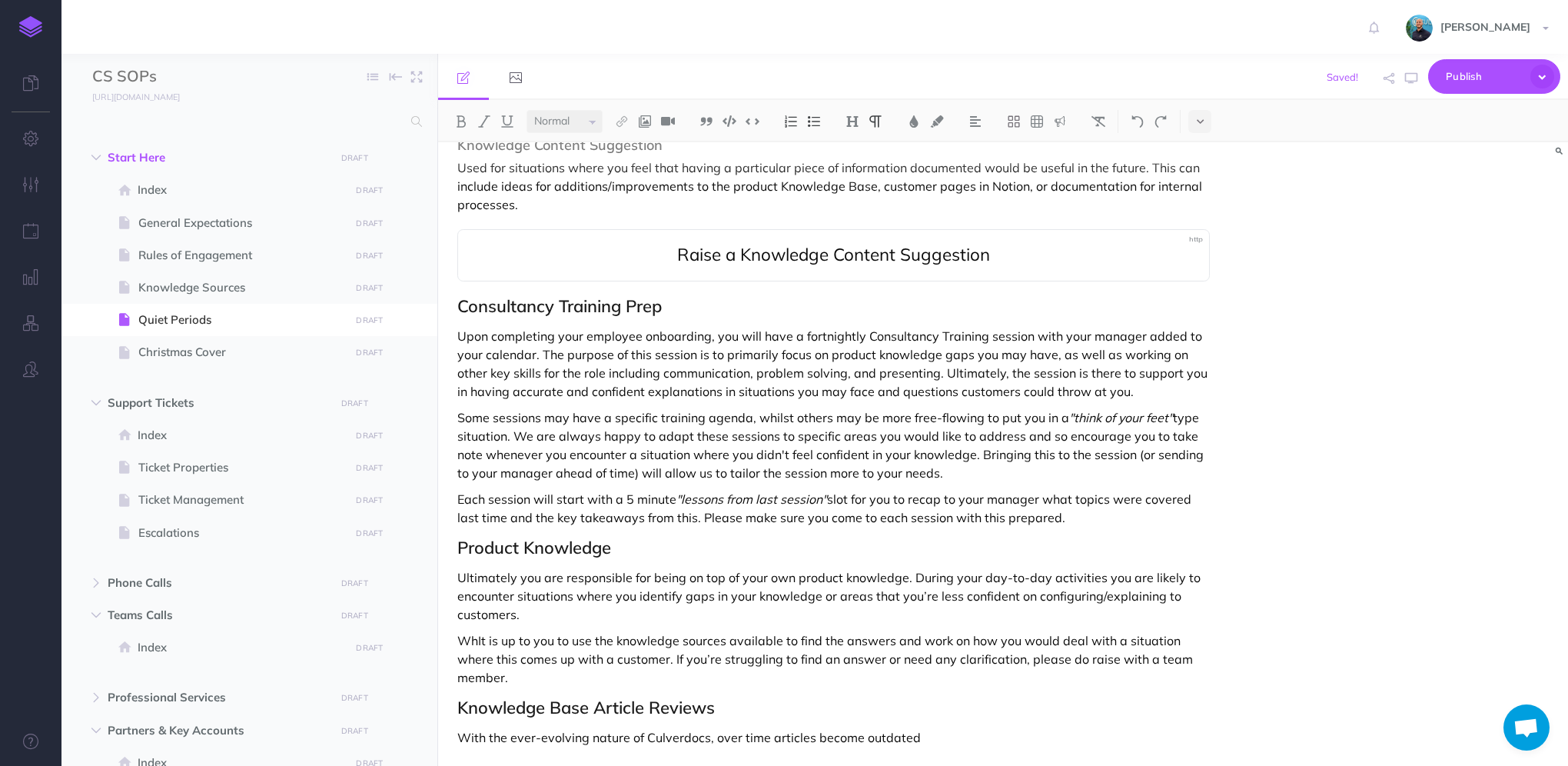
scroll to position [483, 0]
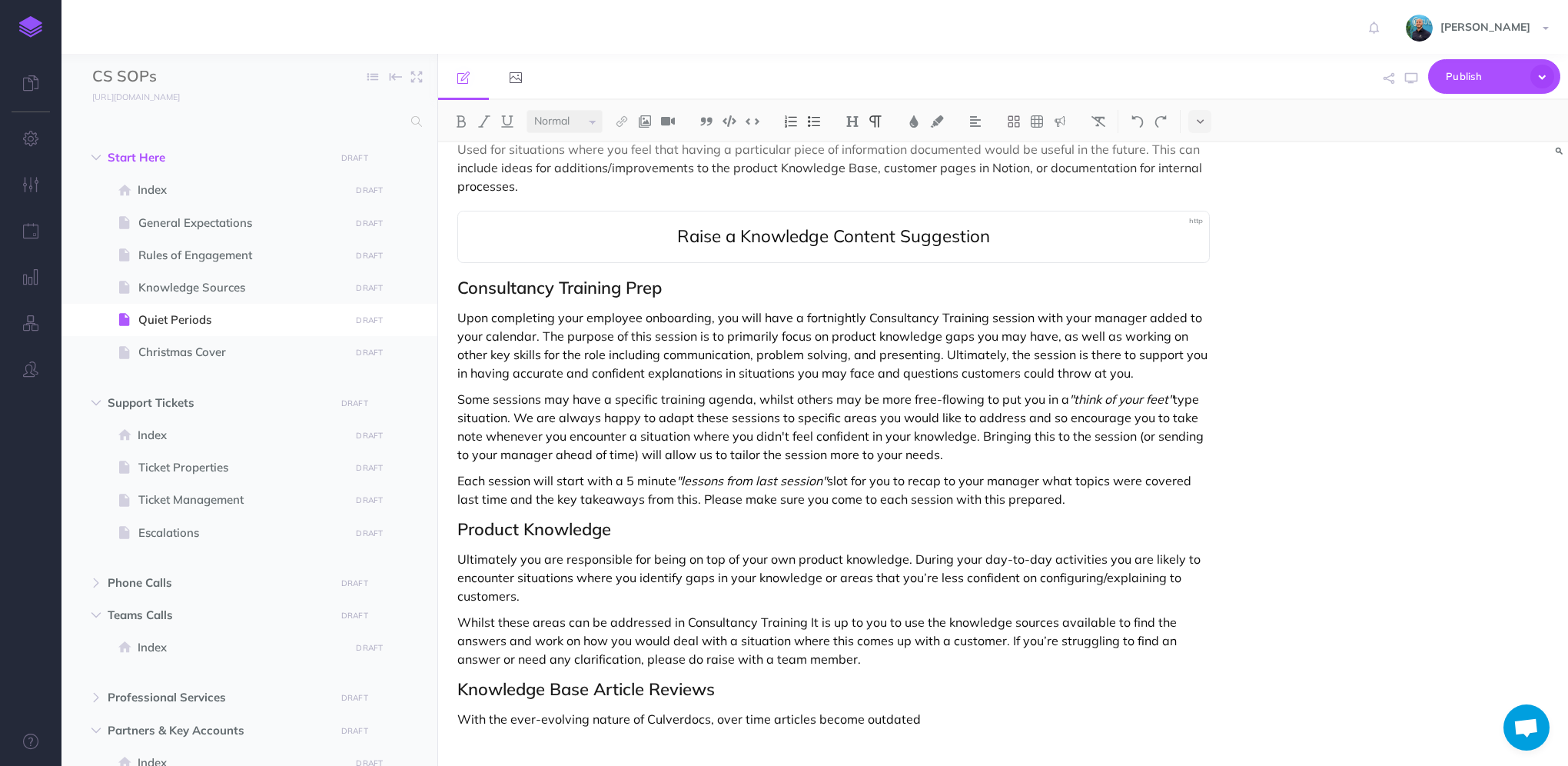
click at [806, 612] on p "Whilst these areas can be addressed in Consultancy Training It is up to you to …" at bounding box center [833, 640] width 752 height 56
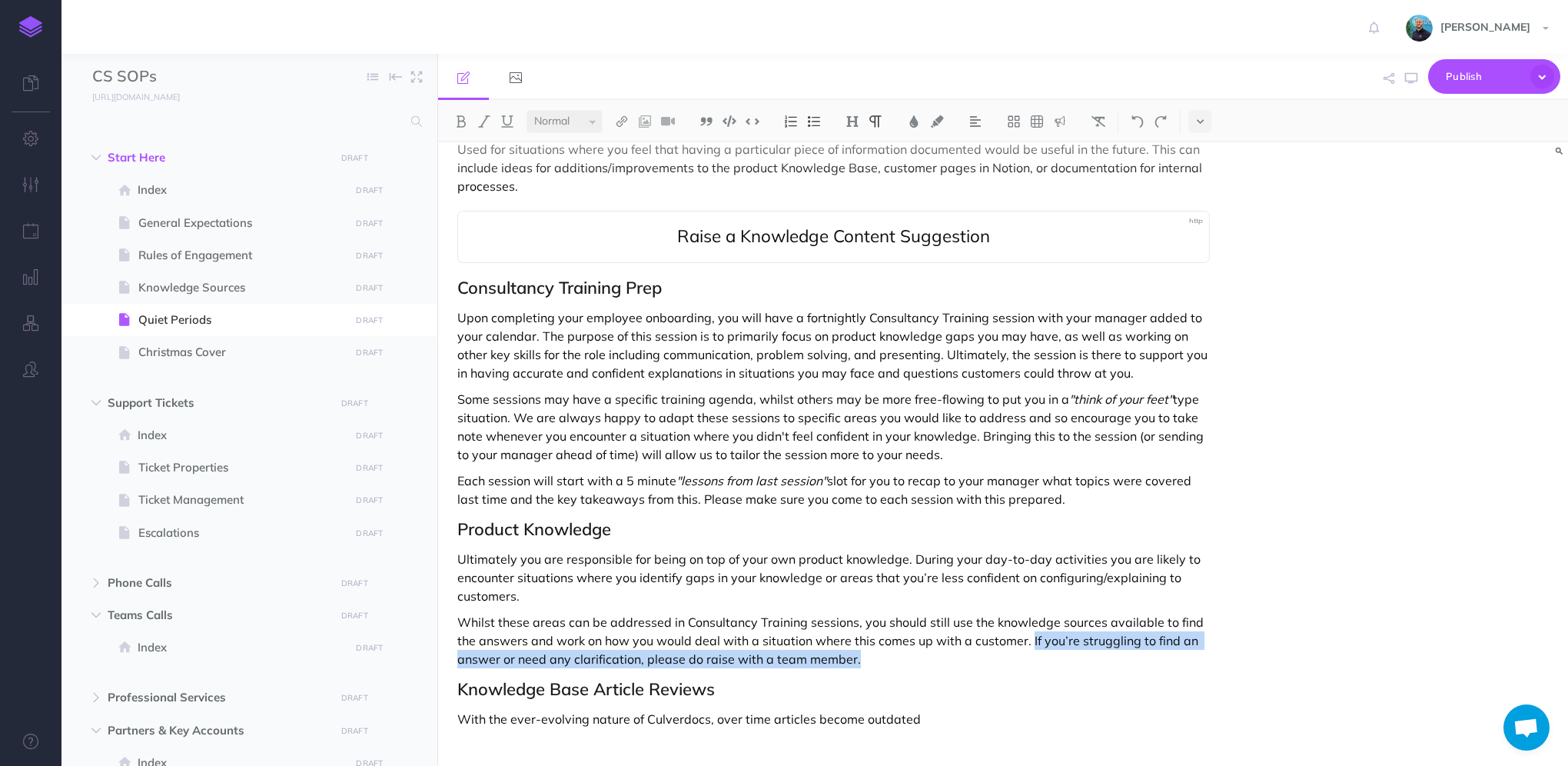
drag, startPoint x: 1076, startPoint y: 624, endPoint x: 1030, endPoint y: 628, distance: 46.2
click at [1030, 628] on p "Whilst these areas can be addressed in Consultancy Training sessions, you shoul…" at bounding box center [833, 640] width 752 height 56
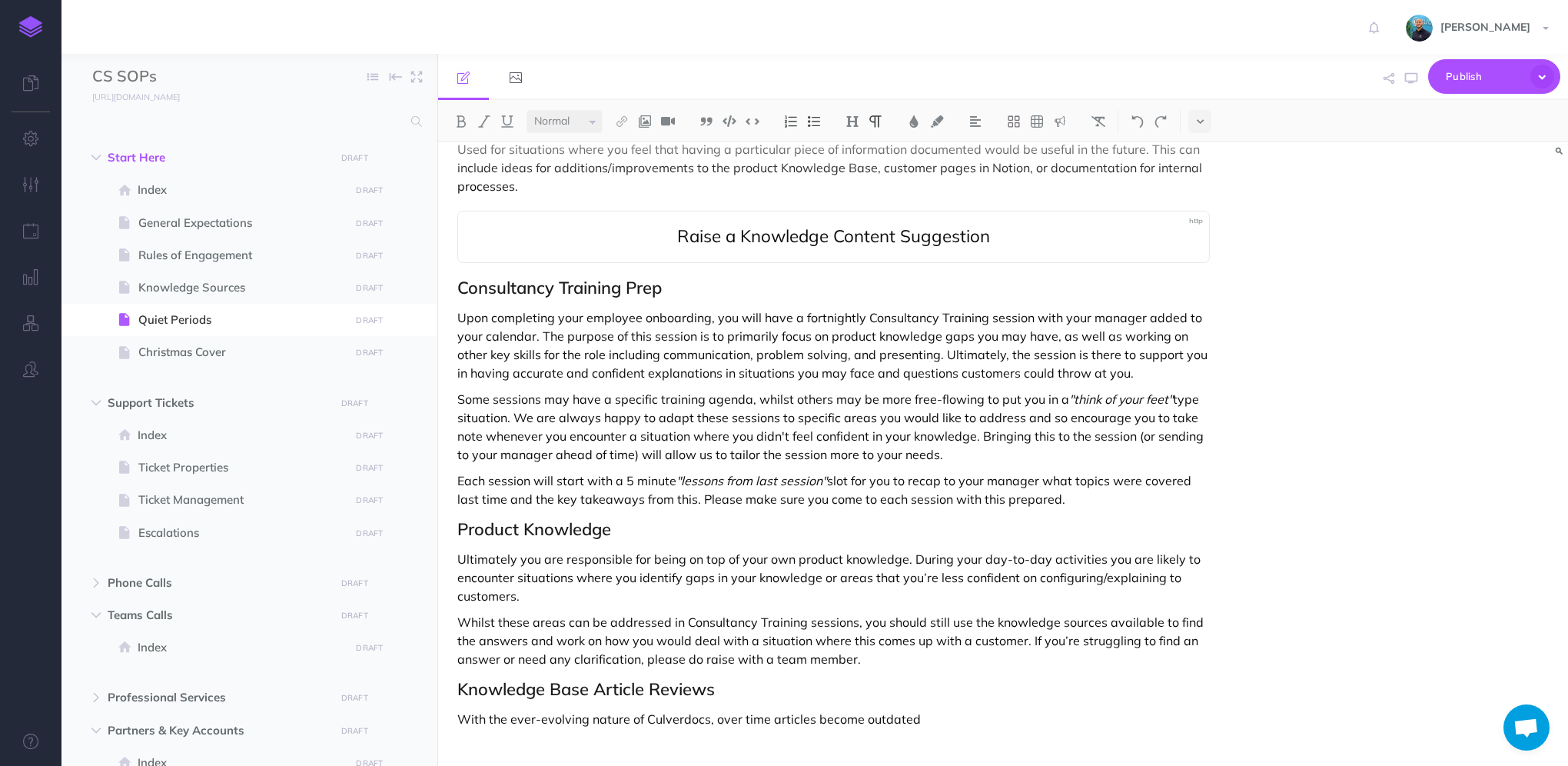
click at [1159, 612] on p "Whilst these areas can be addressed in Consultancy Training sessions, you shoul…" at bounding box center [833, 640] width 752 height 56
click at [459, 622] on p "Whilst these areas can be addressed in Consultancy Training sessions, you shoul…" at bounding box center [833, 640] width 752 height 56
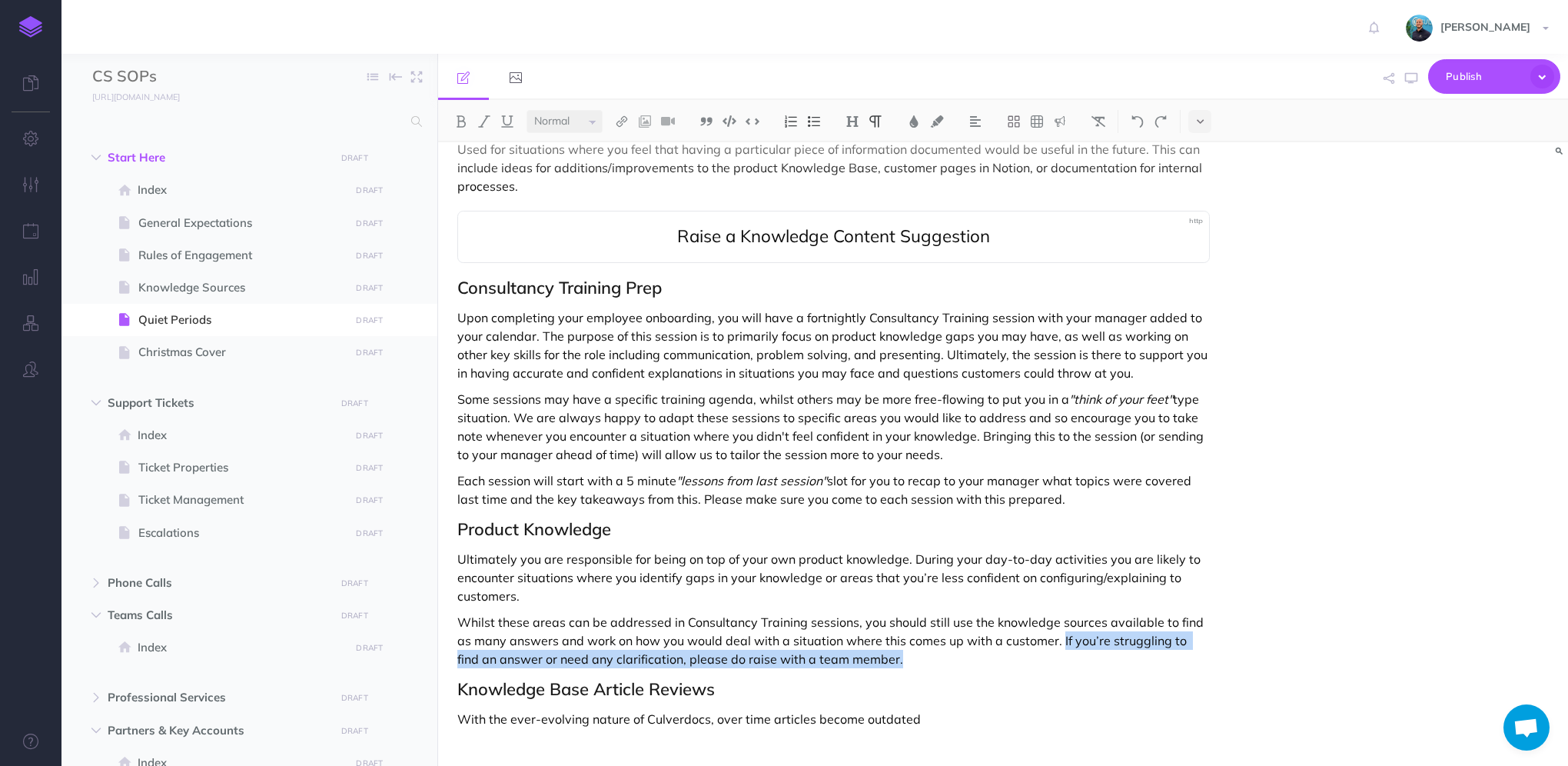
drag, startPoint x: 1032, startPoint y: 633, endPoint x: 1061, endPoint y: 614, distance: 34.7
click at [1061, 614] on p "Whilst these areas can be addressed in Consultancy Training sessions, you shoul…" at bounding box center [833, 640] width 752 height 56
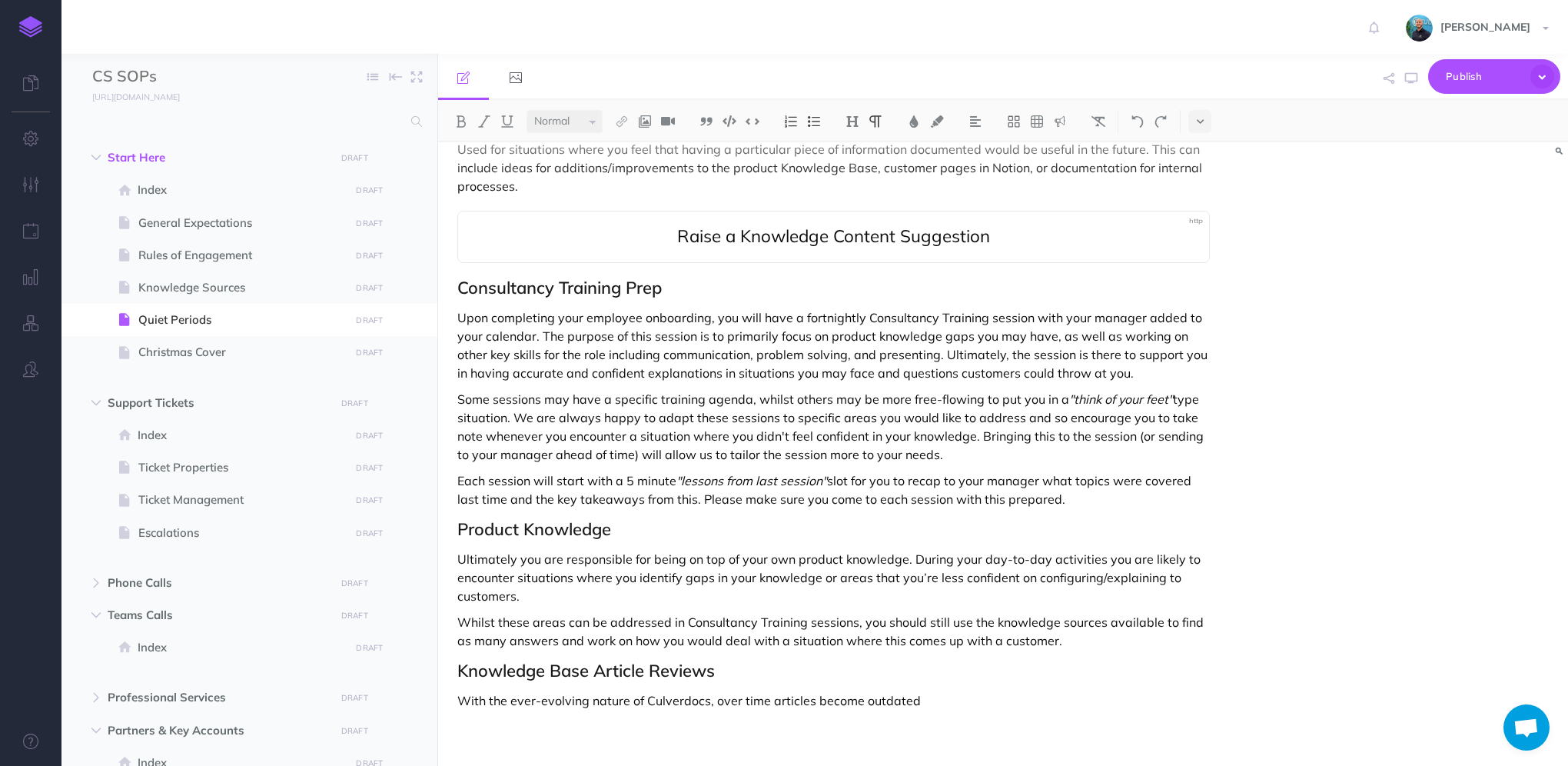
scroll to position [464, 0]
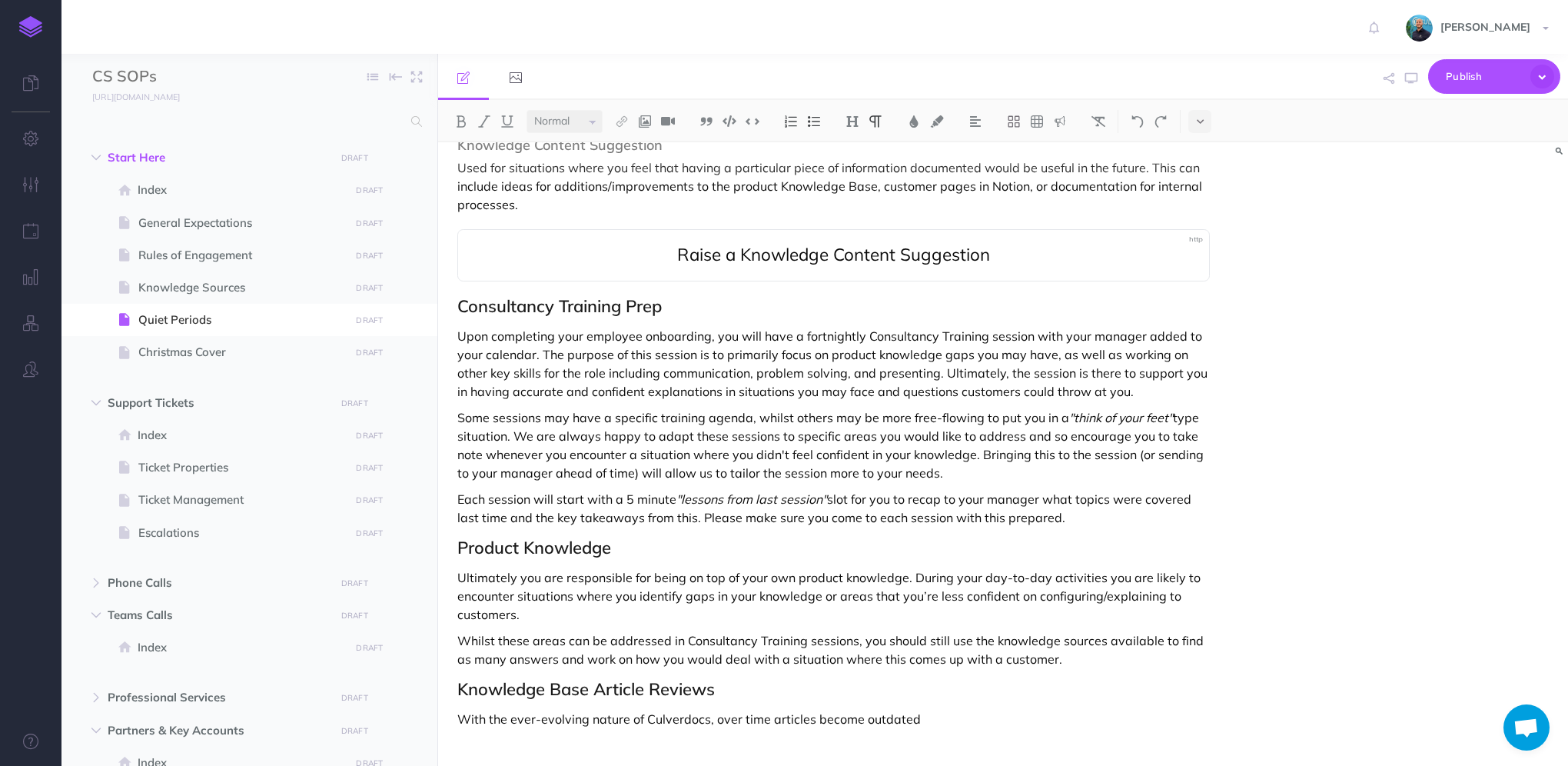
click at [995, 631] on p "Whilst these areas can be addressed in Consultancy Training sessions, you shoul…" at bounding box center [833, 649] width 752 height 37
click at [622, 121] on img at bounding box center [621, 121] width 14 height 12
click at [627, 171] on icon at bounding box center [621, 171] width 12 height 10
select select
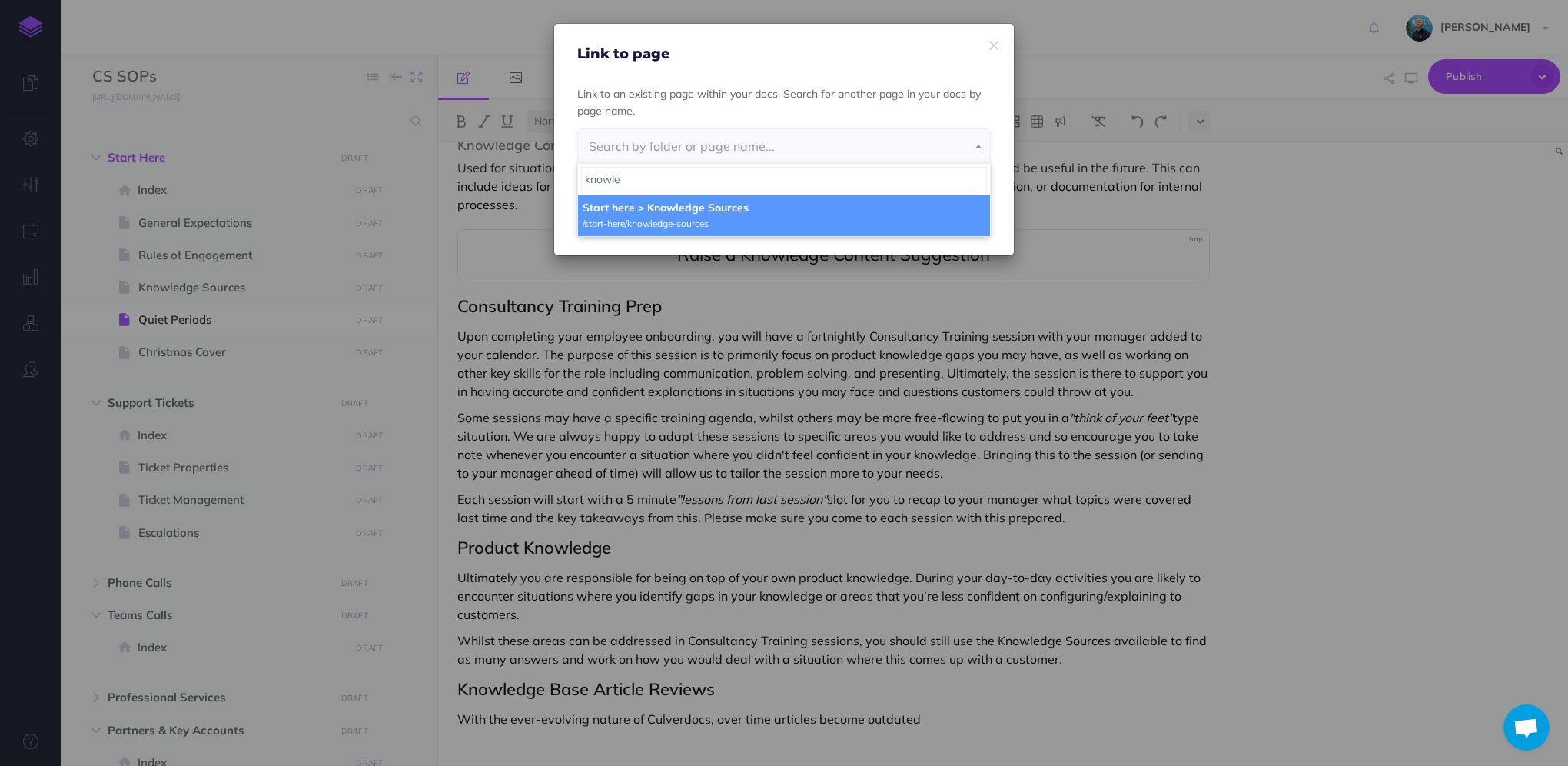
type input "knowle"
select select "74F-WB7Y-E05-YSA"
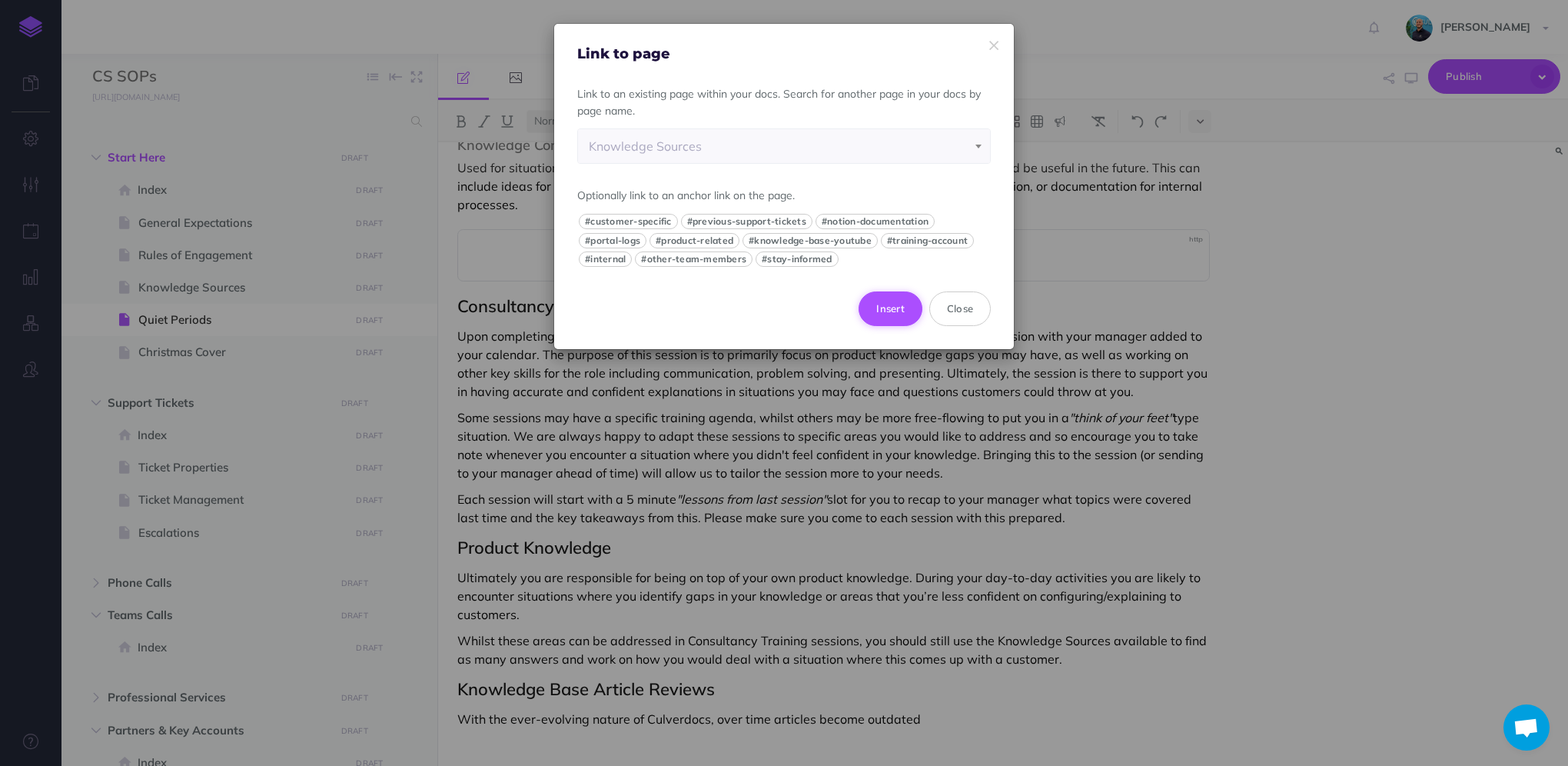
click at [891, 309] on button "Insert" at bounding box center [890, 308] width 64 height 34
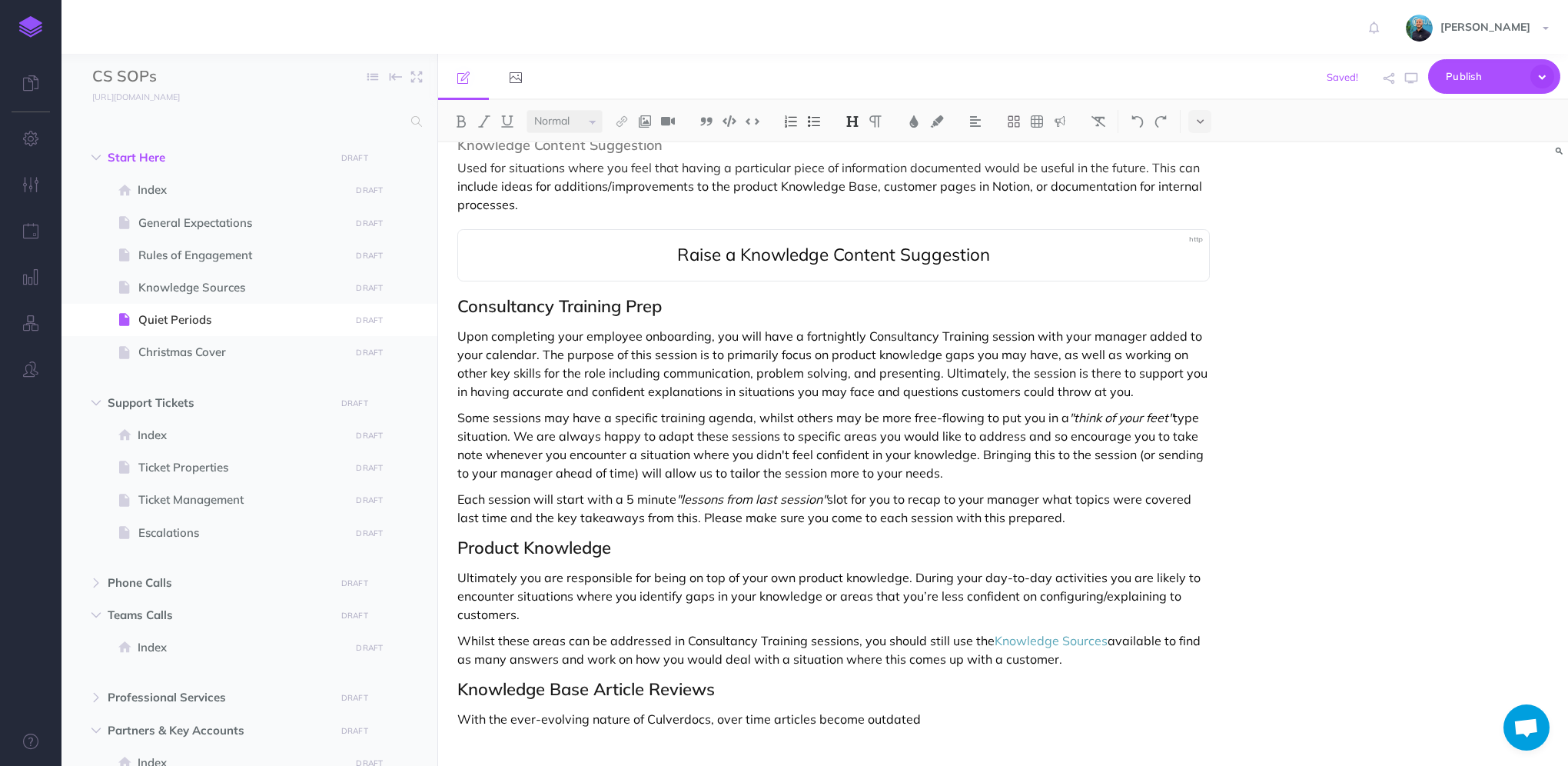
click at [1194, 680] on h2 "Knowledge Base Article Reviews" at bounding box center [833, 689] width 752 height 19
click at [977, 735] on p at bounding box center [833, 744] width 752 height 19
click at [959, 348] on p "Upon completing your employee onboarding, you will have a fortnightly Consultan…" at bounding box center [833, 364] width 752 height 74
click at [1079, 377] on p "Upon completing your employee onboarding, you will have a fortnightly Consultan…" at bounding box center [833, 364] width 752 height 74
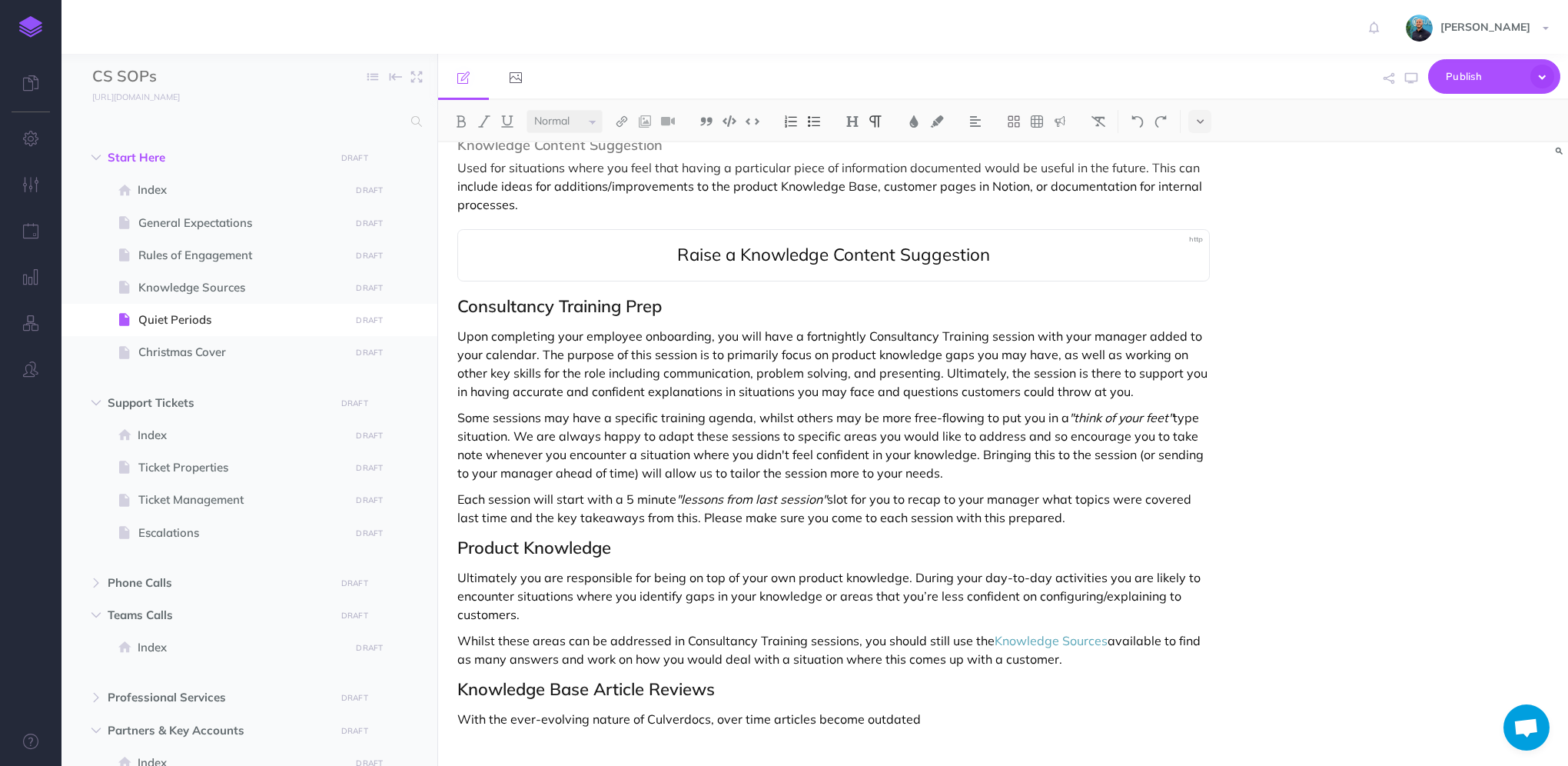
click at [1131, 369] on p "Upon completing your employee onboarding, you will have a fortnightly Consultan…" at bounding box center [833, 364] width 752 height 74
drag, startPoint x: 1027, startPoint y: 353, endPoint x: 944, endPoint y: 355, distance: 83.0
click at [944, 355] on p "Upon completing your employee onboarding, you will have a fortnightly Consultan…" at bounding box center [833, 364] width 752 height 74
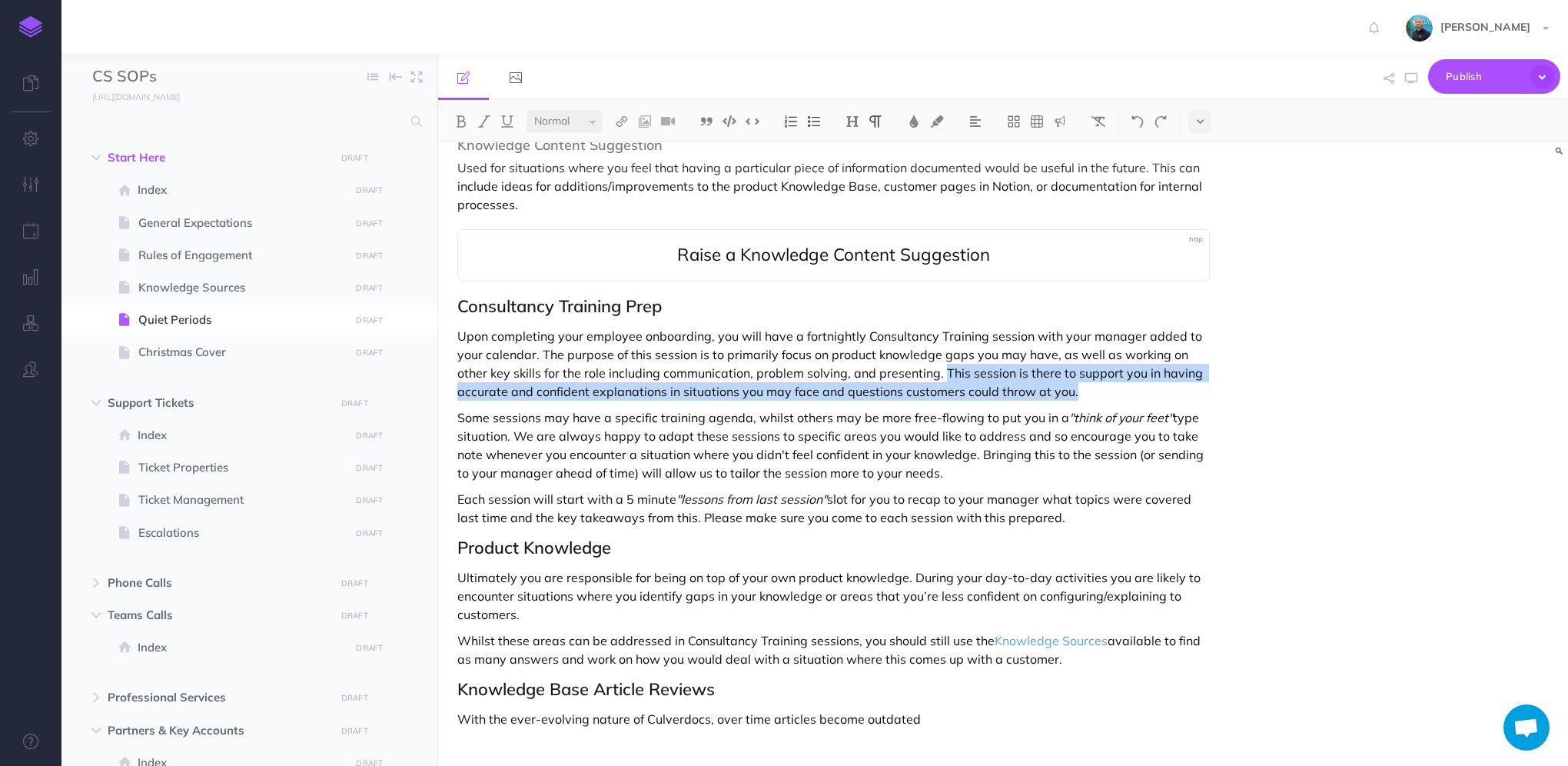
drag, startPoint x: 1115, startPoint y: 372, endPoint x: 944, endPoint y: 353, distance: 172.1
click at [944, 353] on p "Upon completing your employee onboarding, you will have a fortnightly Consultan…" at bounding box center [833, 364] width 752 height 74
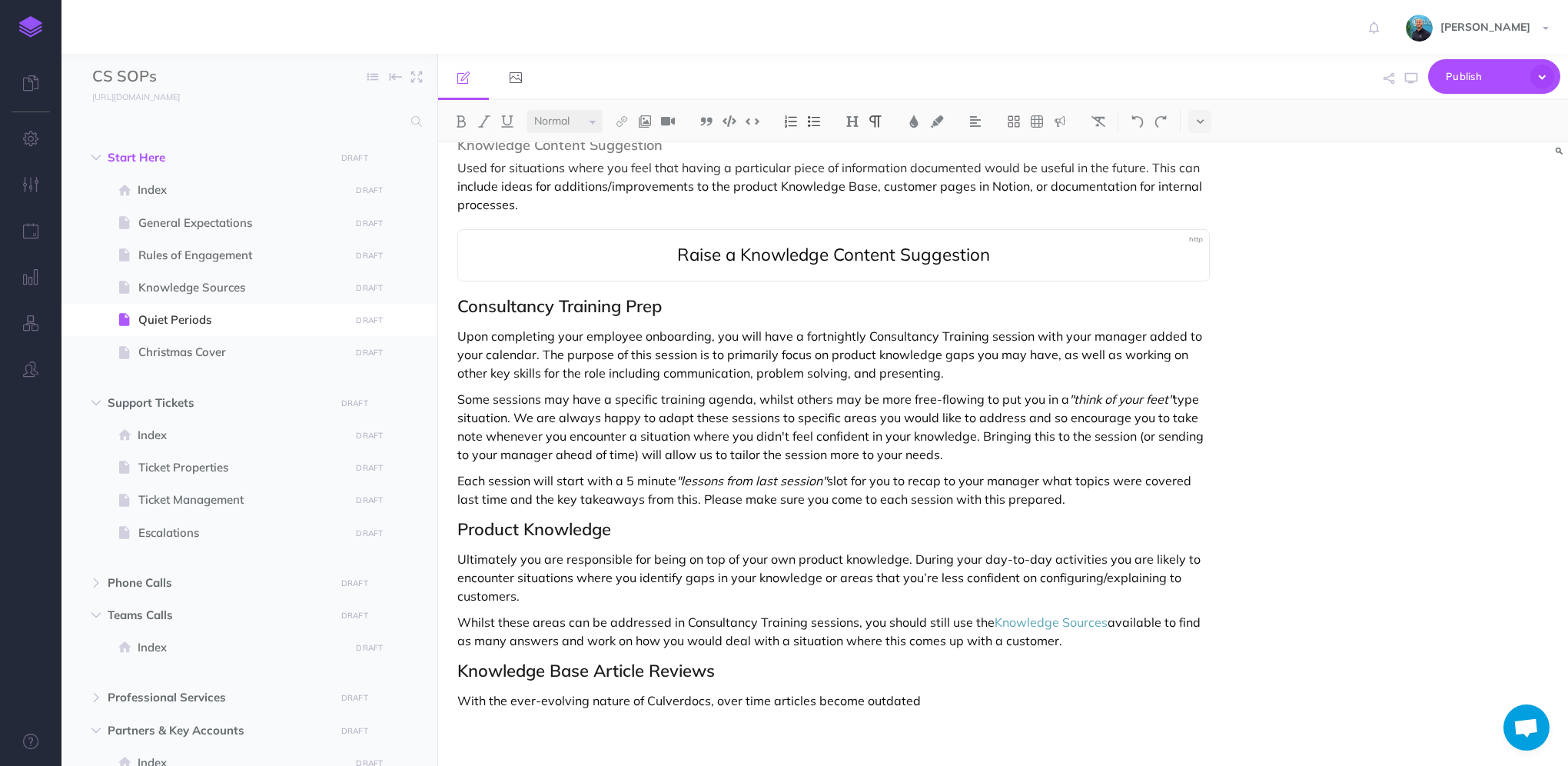
scroll to position [446, 0]
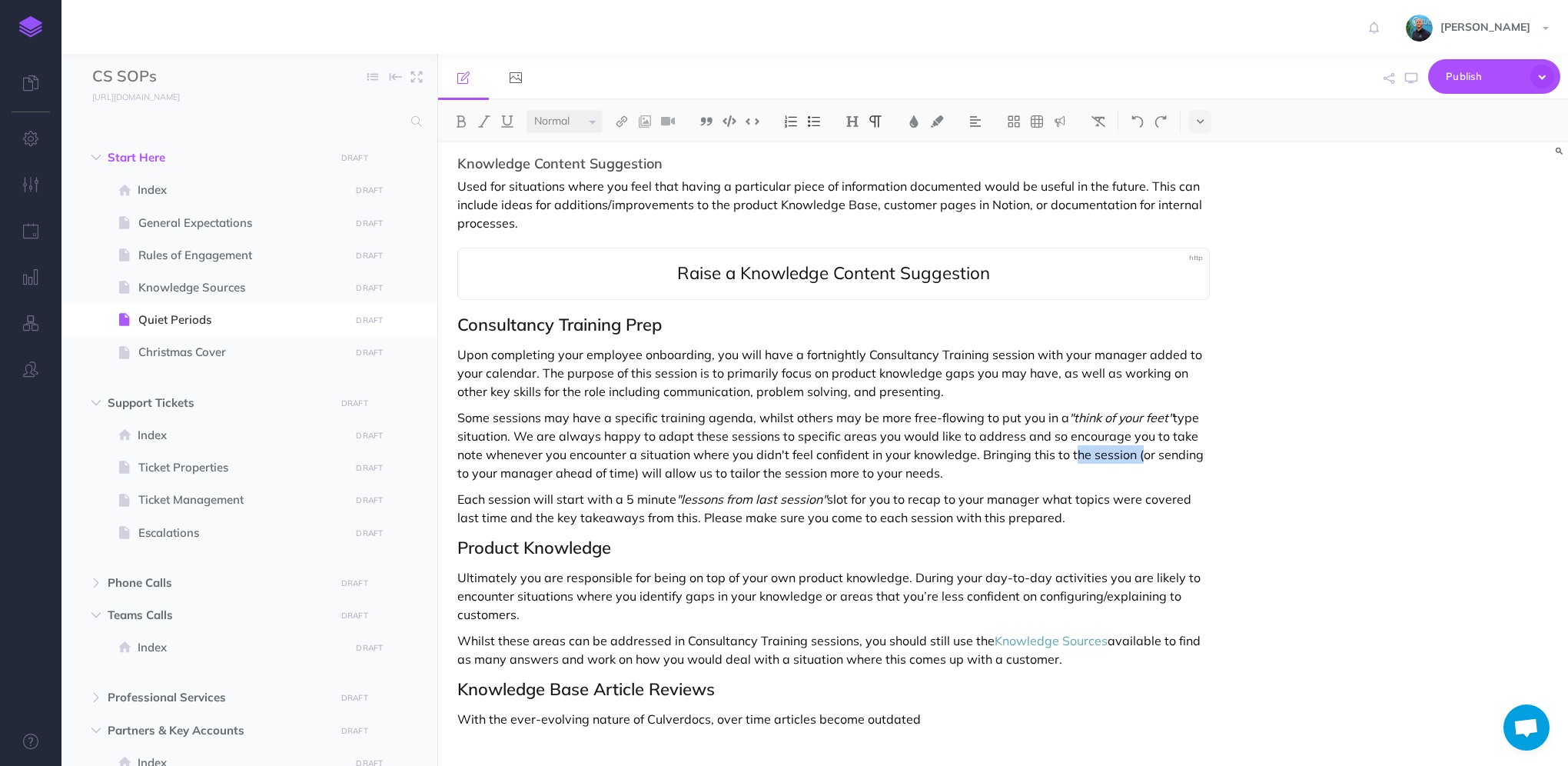
drag, startPoint x: 1133, startPoint y: 437, endPoint x: 1067, endPoint y: 440, distance: 66.1
click at [1067, 440] on p "Some sessions may have a specific training agenda, whilst others may be more fr…" at bounding box center [833, 445] width 752 height 74
click at [969, 462] on p "Some sessions may have a specific training agenda, whilst others may be more fr…" at bounding box center [833, 445] width 752 height 74
click at [559, 641] on p "Whilst these areas can be addressed in Consultancy Training sessions, you shoul…" at bounding box center [833, 649] width 752 height 37
click at [1405, 77] on icon "button" at bounding box center [1410, 78] width 12 height 12
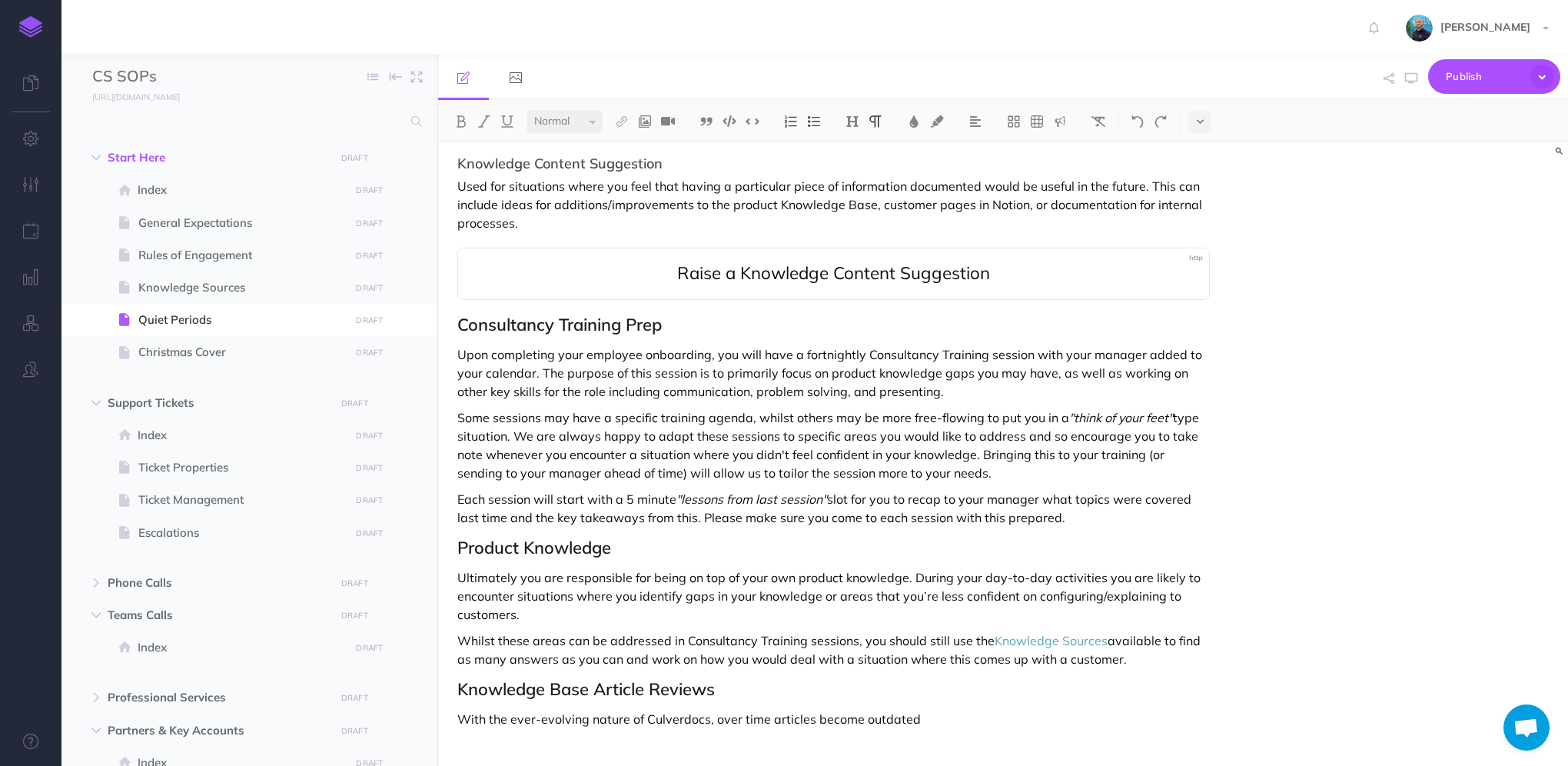
click at [1058, 490] on p "Each session will start with a 5 minute "lessons from last session" slot for yo…" at bounding box center [833, 509] width 752 height 37
click at [640, 496] on p "Each session will start with a 5 minute "lessons from last session" slot for yo…" at bounding box center [833, 509] width 752 height 37
click at [1414, 74] on icon "button" at bounding box center [1410, 78] width 12 height 12
click at [680, 431] on p "Some sessions may have a specific training agenda, whilst others may be more fr…" at bounding box center [833, 445] width 752 height 74
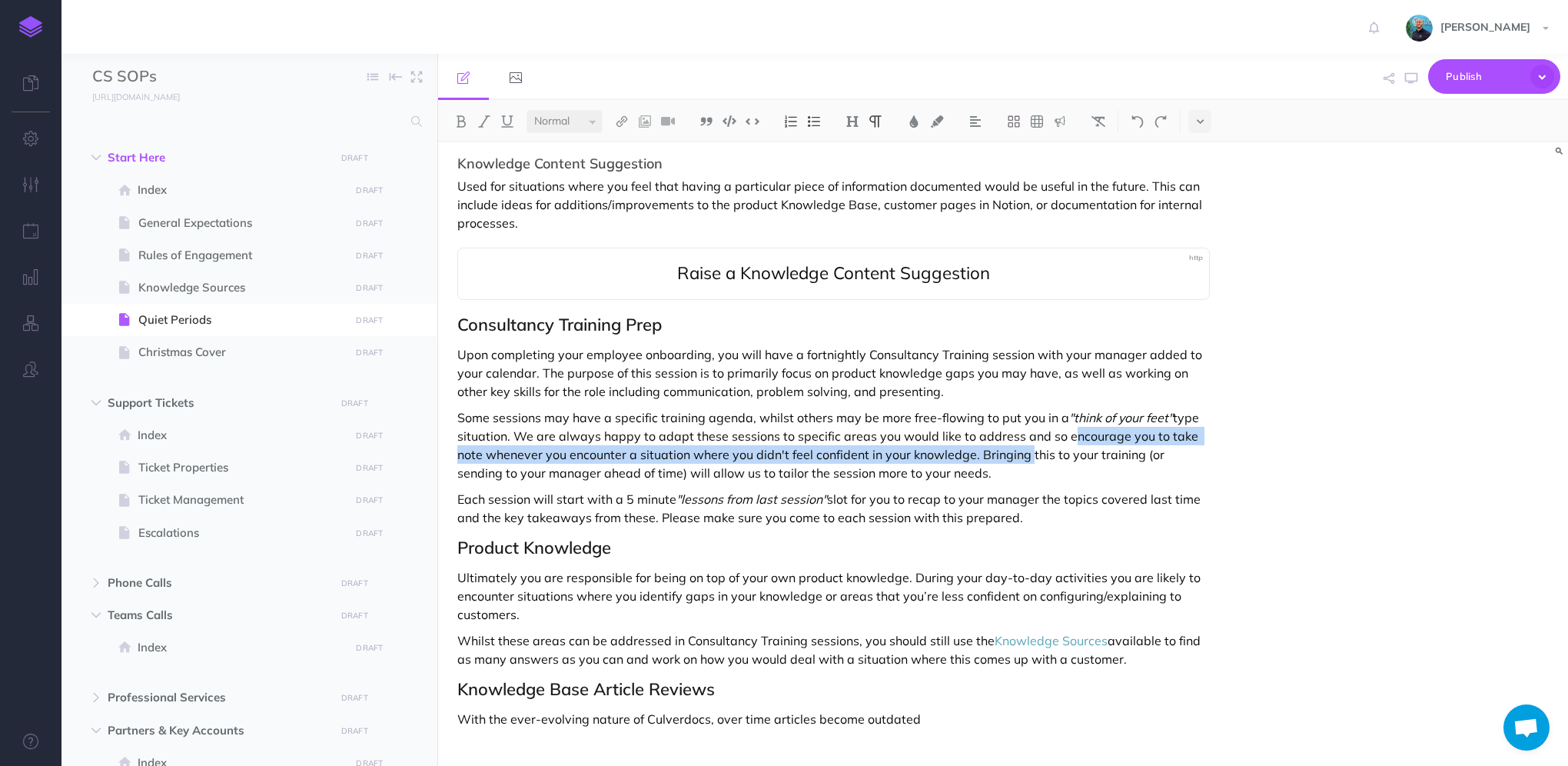
drag, startPoint x: 1062, startPoint y: 417, endPoint x: 1027, endPoint y: 439, distance: 41.3
click at [1027, 439] on p "Some sessions may have a specific training agenda, whilst others may be more fr…" at bounding box center [833, 445] width 752 height 74
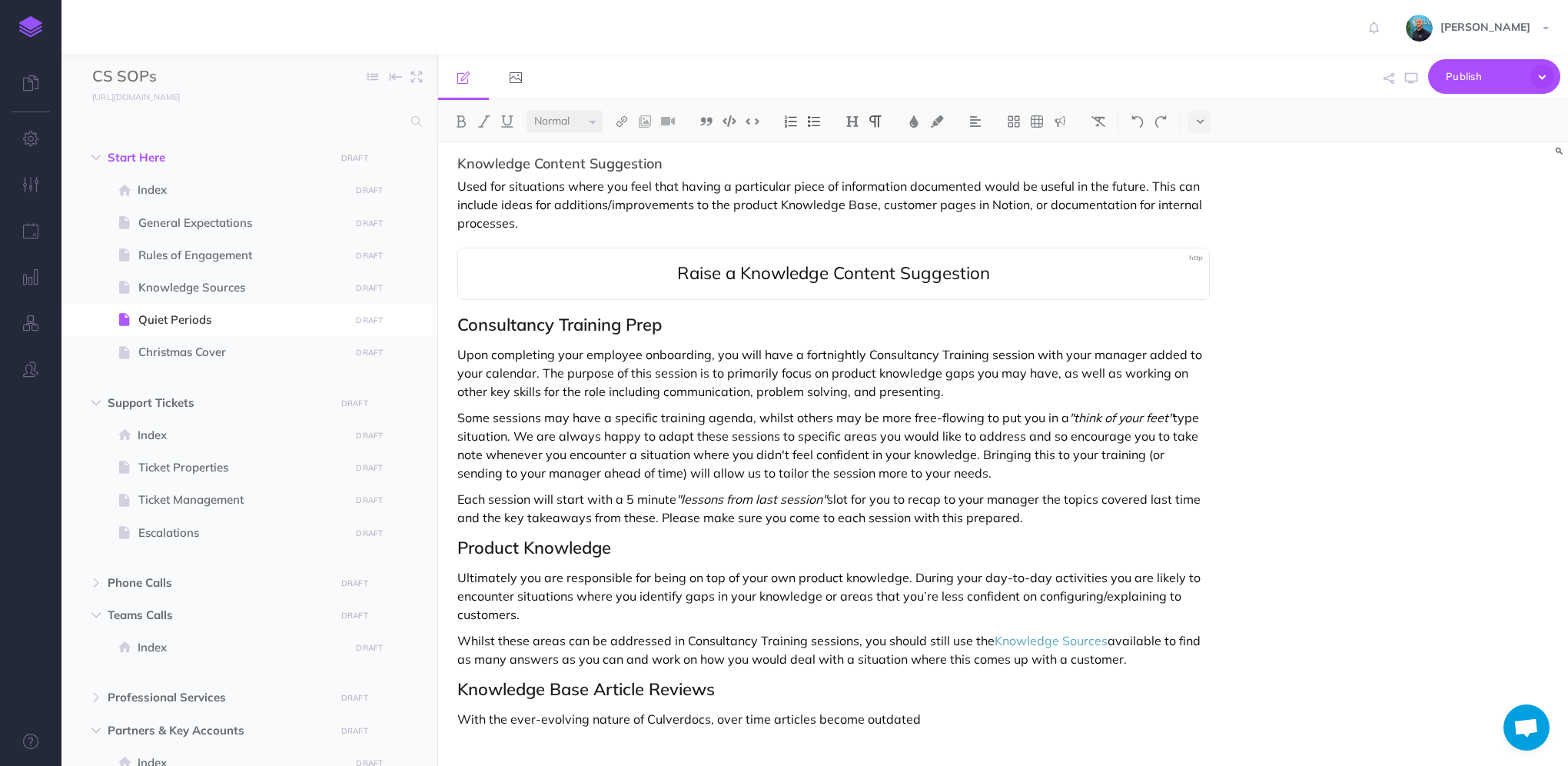
scroll to position [427, 0]
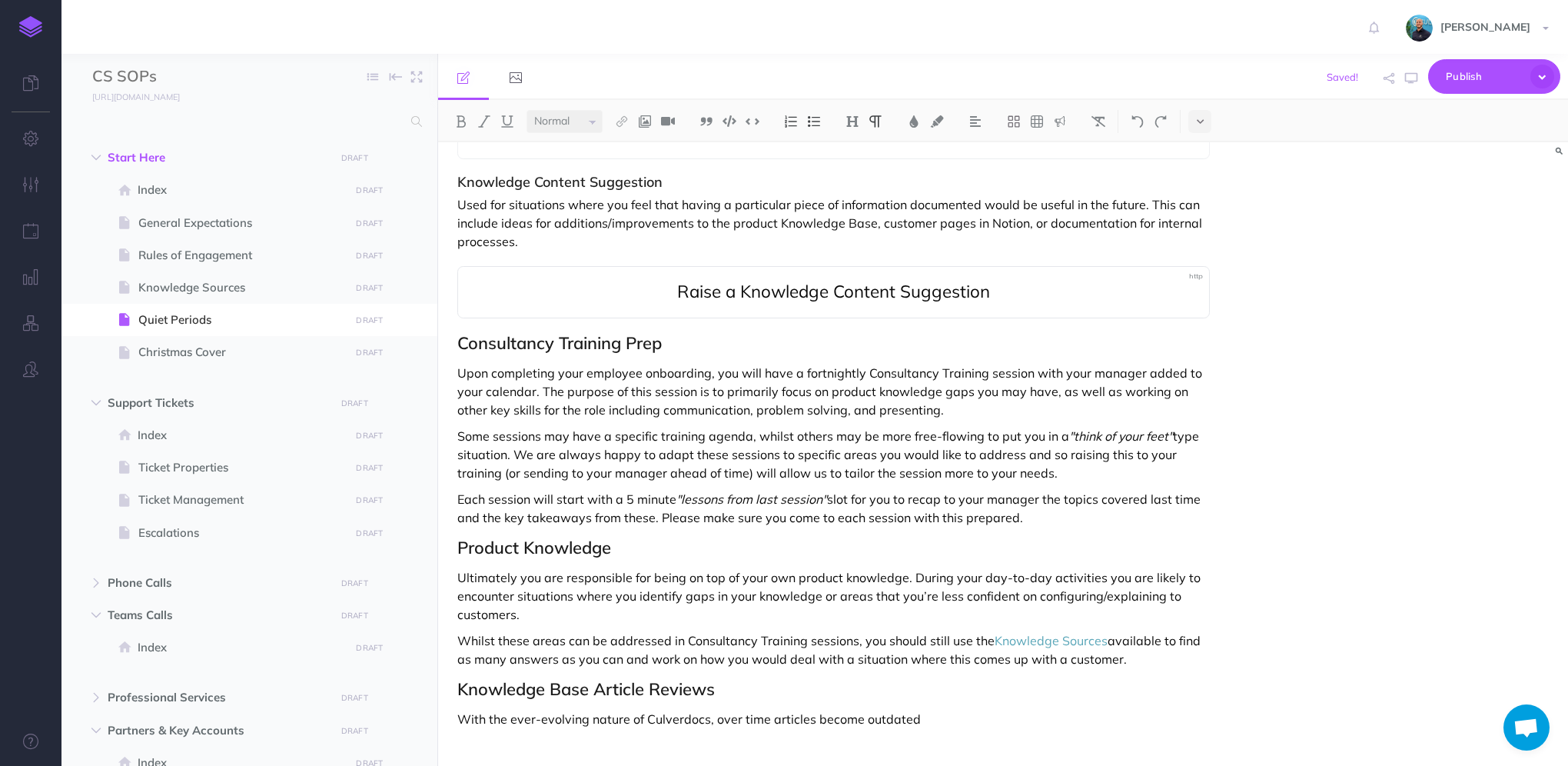
click at [1134, 434] on p "Some sessions may have a specific training agenda, whilst others may be more fr…" at bounding box center [833, 454] width 752 height 56
click at [1119, 430] on p "Some sessions may have a specific training agenda, whilst others may be more fr…" at bounding box center [833, 454] width 752 height 56
drag, startPoint x: 579, startPoint y: 455, endPoint x: 1104, endPoint y: 432, distance: 525.5
click at [1104, 432] on p "Some sessions may have a specific training agenda, whilst others may be more fr…" at bounding box center [833, 454] width 752 height 56
click at [599, 450] on p "Some sessions may have a specific training agenda, whilst others may be more fr…" at bounding box center [833, 454] width 752 height 56
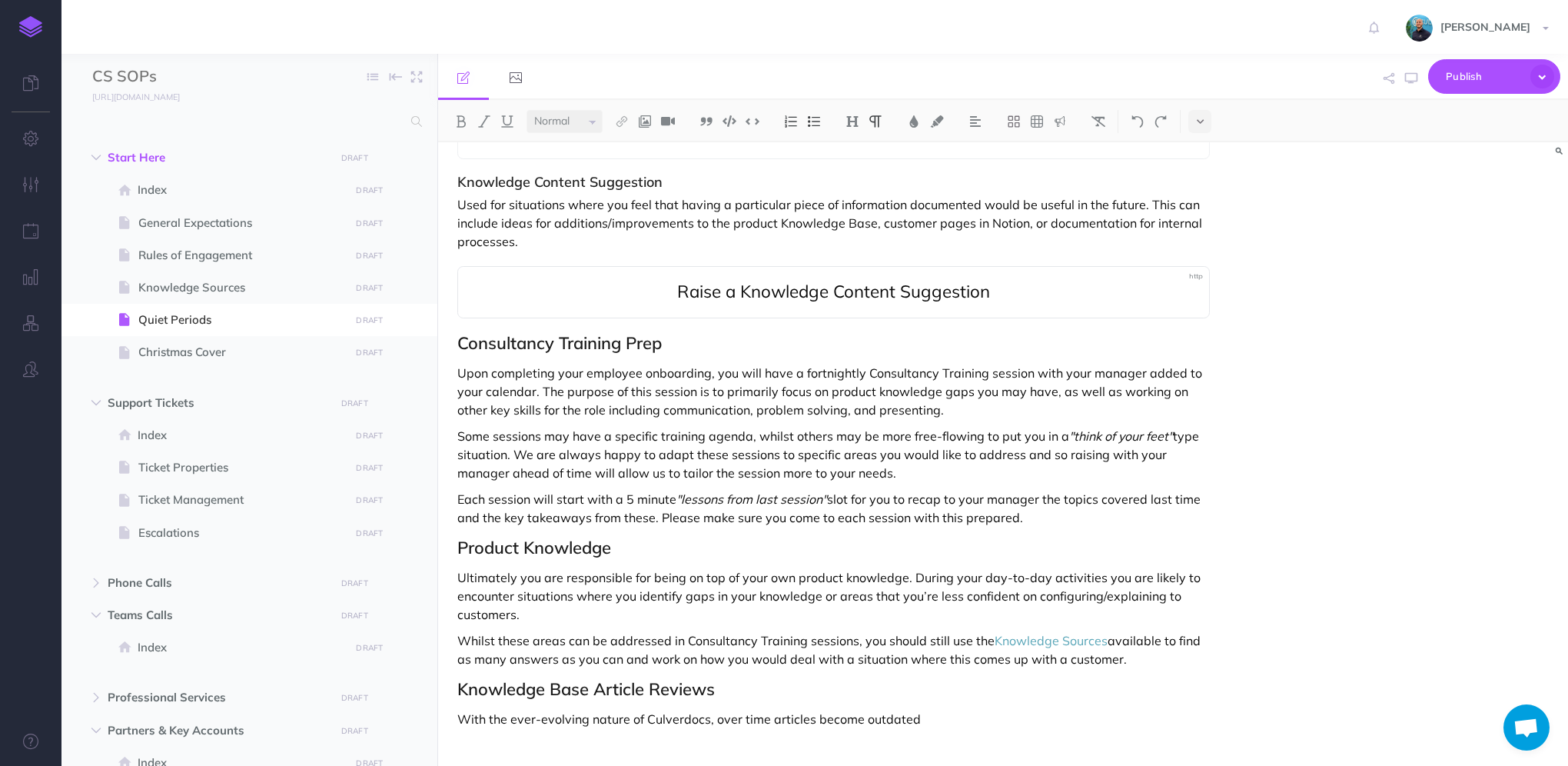
click at [938, 456] on p "Some sessions may have a specific training agenda, whilst others may be more fr…" at bounding box center [833, 454] width 752 height 56
click at [1406, 80] on icon "button" at bounding box center [1410, 78] width 12 height 12
click at [1409, 78] on icon "button" at bounding box center [1410, 78] width 12 height 12
click at [818, 568] on p "Ultimately you are responsible for being on top of your own product knowledge. …" at bounding box center [833, 595] width 752 height 56
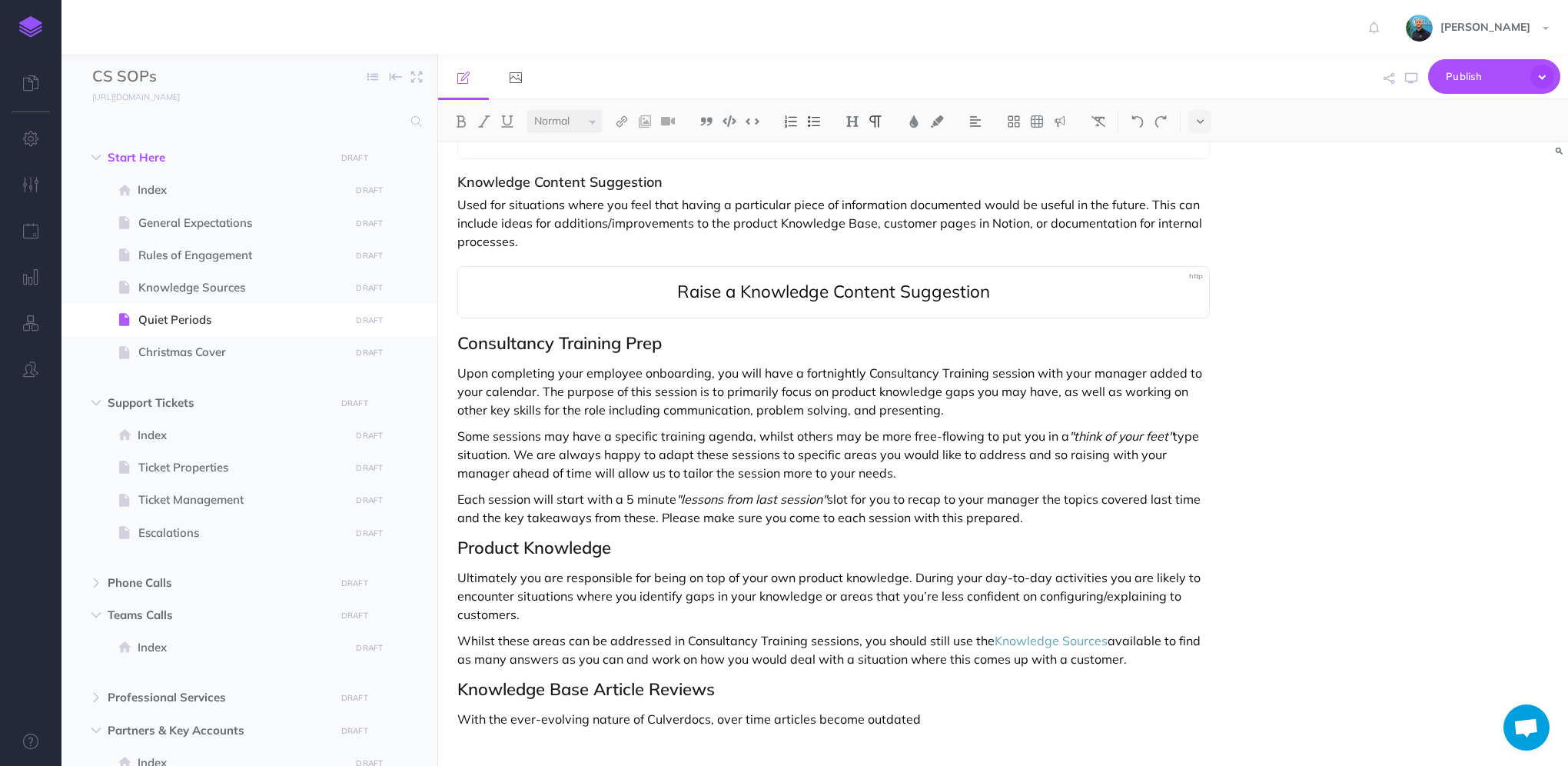
click at [1358, 554] on div "Quiet Periods Making sure support is covered and running smoothly is always the…" at bounding box center [1003, 454] width 1130 height 624
click at [1368, 558] on div "Quiet Periods Making sure support is covered and running smoothly is always the…" at bounding box center [1003, 454] width 1130 height 624
click at [765, 710] on p "With the ever-evolving nature of Culverdocs, over time articles become outdated" at bounding box center [833, 719] width 752 height 19
click at [965, 710] on p "With the ever-evolving nature of Culverdocs, over time, articles become outdated" at bounding box center [833, 719] width 752 height 19
click at [1122, 710] on p "With the ever-evolving nature of Culverdocs, over time, article content becomes…" at bounding box center [833, 719] width 752 height 19
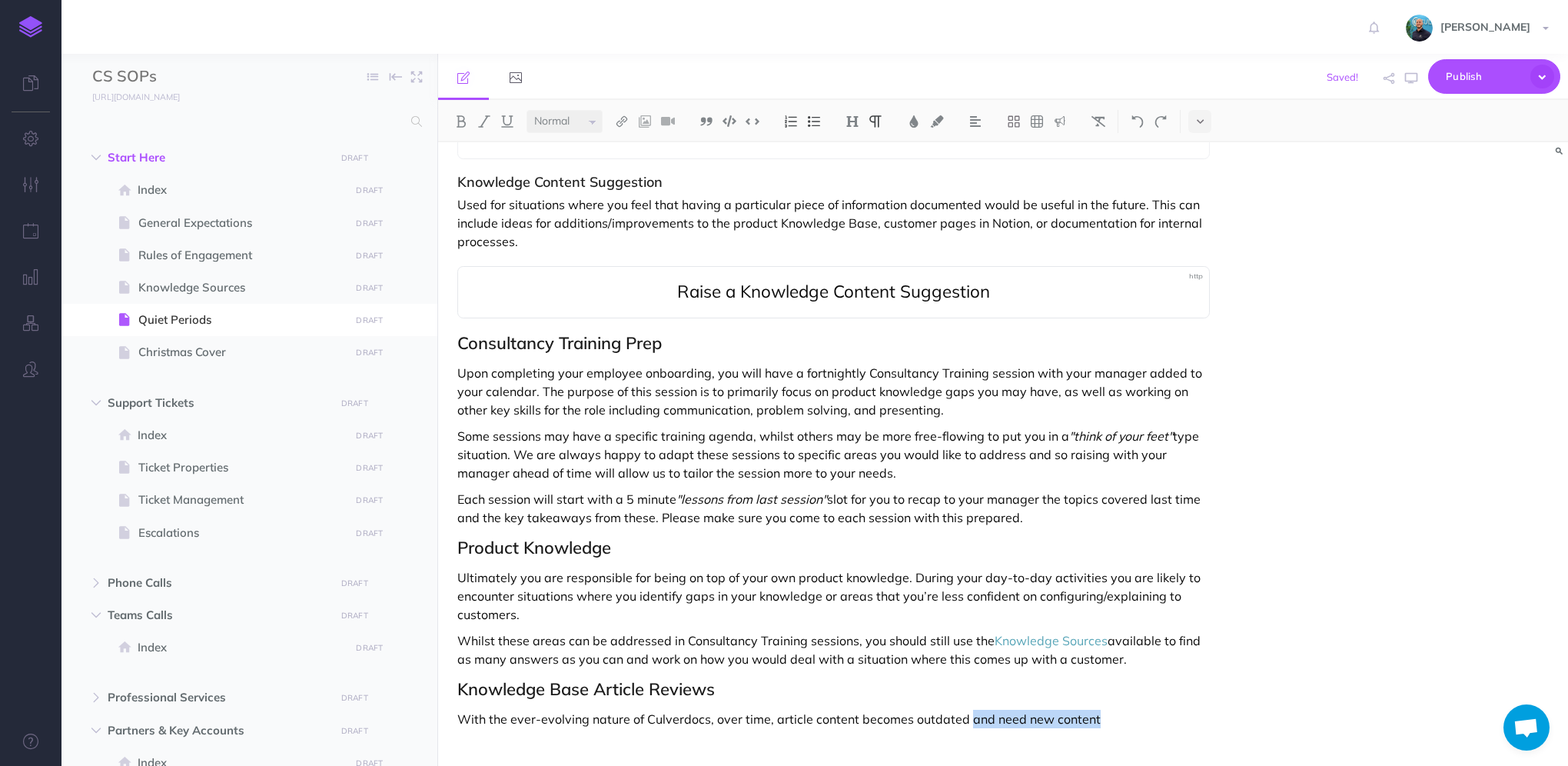
drag, startPoint x: 1088, startPoint y: 697, endPoint x: 964, endPoint y: 695, distance: 124.0
click at [964, 710] on p "With the ever-evolving nature of Culverdocs, over time, article content becomes…" at bounding box center [833, 719] width 752 height 19
copy p "endeavour"
click at [1131, 710] on p "With the ever-evolving nature of Culverdocs, over time, article content becomes…" at bounding box center [833, 719] width 752 height 19
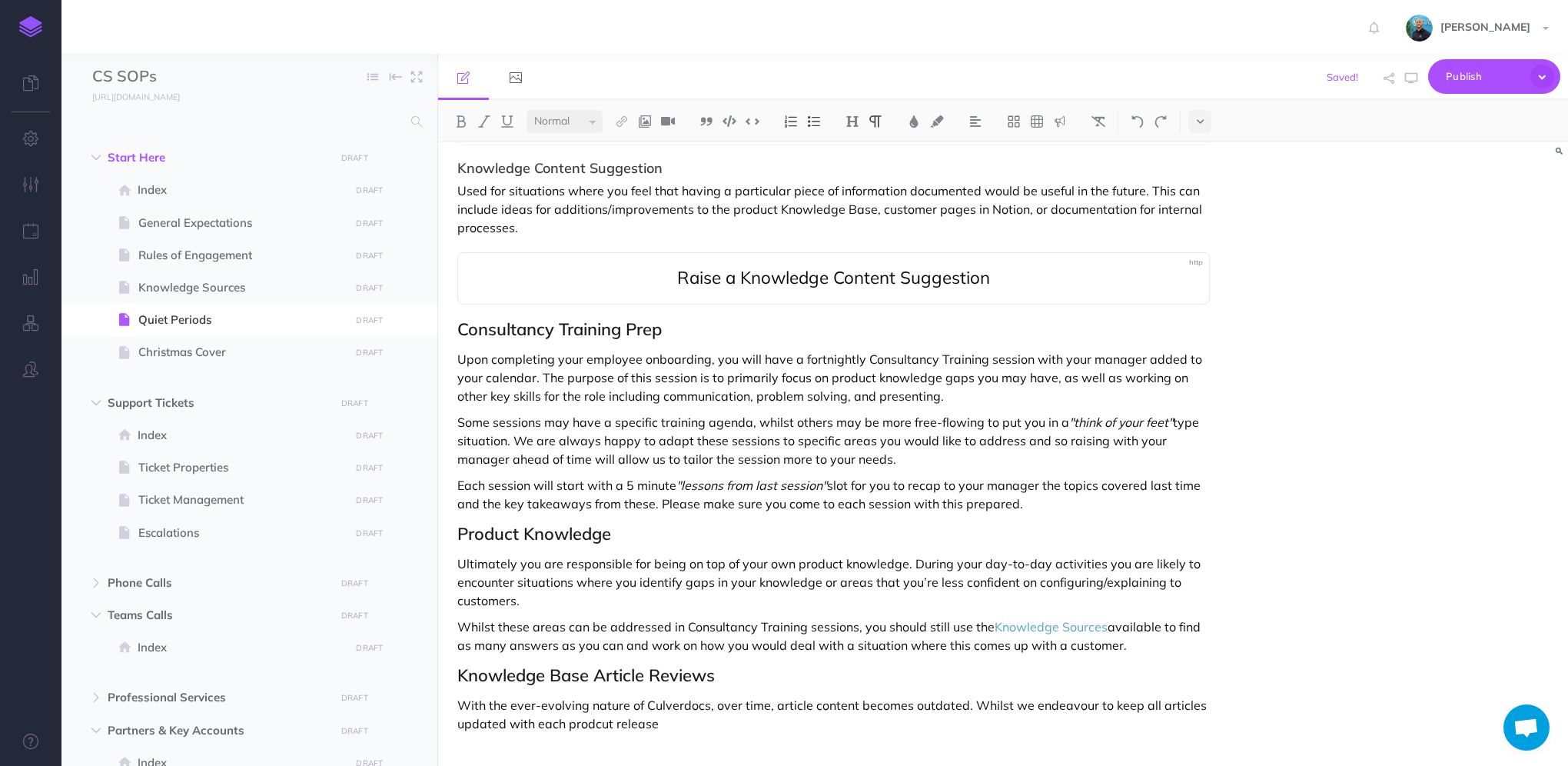
scroll to position [446, 0]
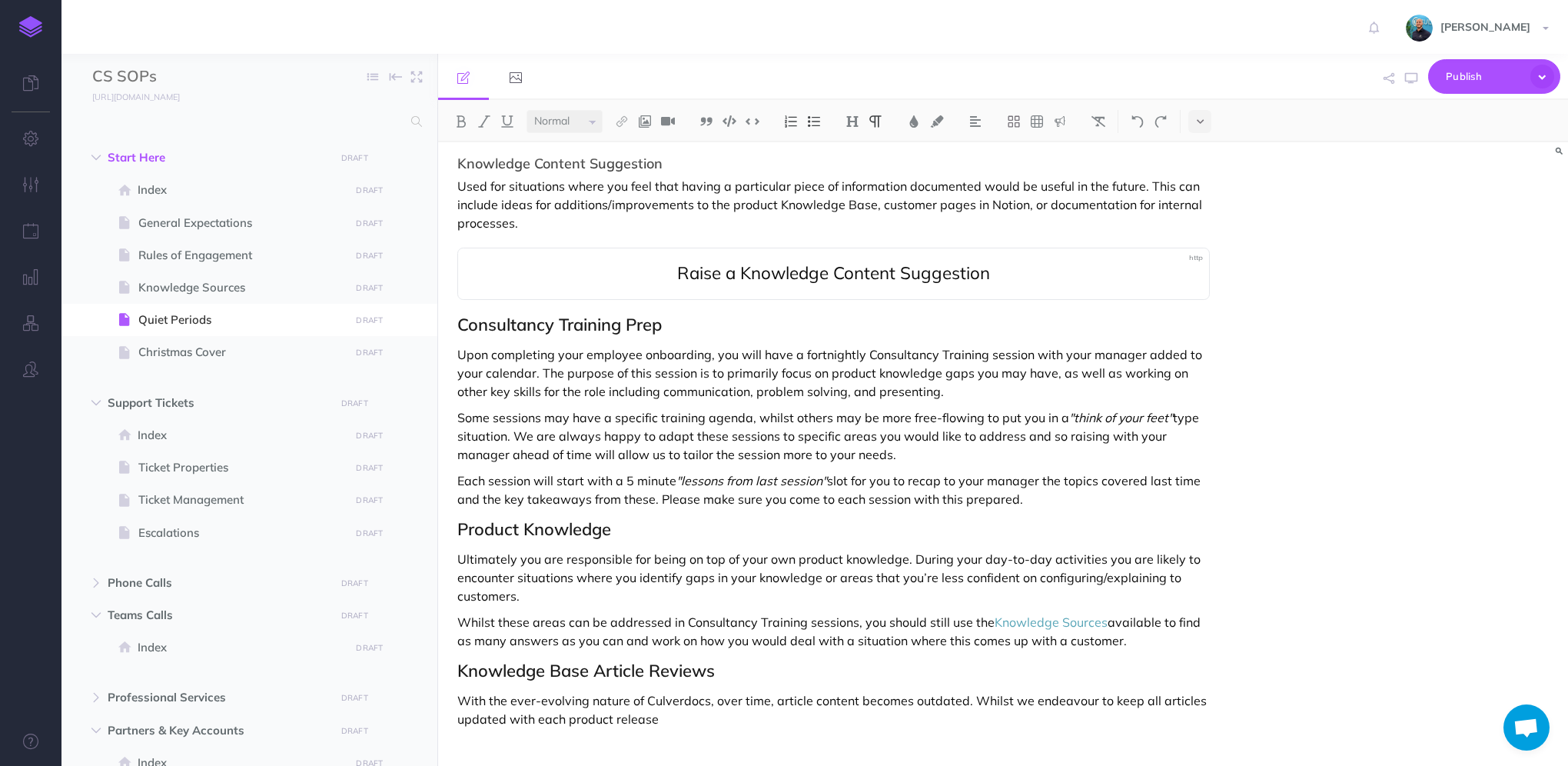
click at [736, 698] on p "With the ever-evolving nature of Culverdocs, over time, article content becomes…" at bounding box center [833, 710] width 752 height 37
click at [1406, 80] on icon "button" at bounding box center [1410, 78] width 12 height 12
click at [1162, 693] on p "With the ever-evolving nature of Culverdocs, over time, article content becomes…" at bounding box center [833, 710] width 752 height 37
click at [1162, 695] on p "With the ever-evolving nature of Culverdocs, over time, article content becomes…" at bounding box center [833, 710] width 752 height 37
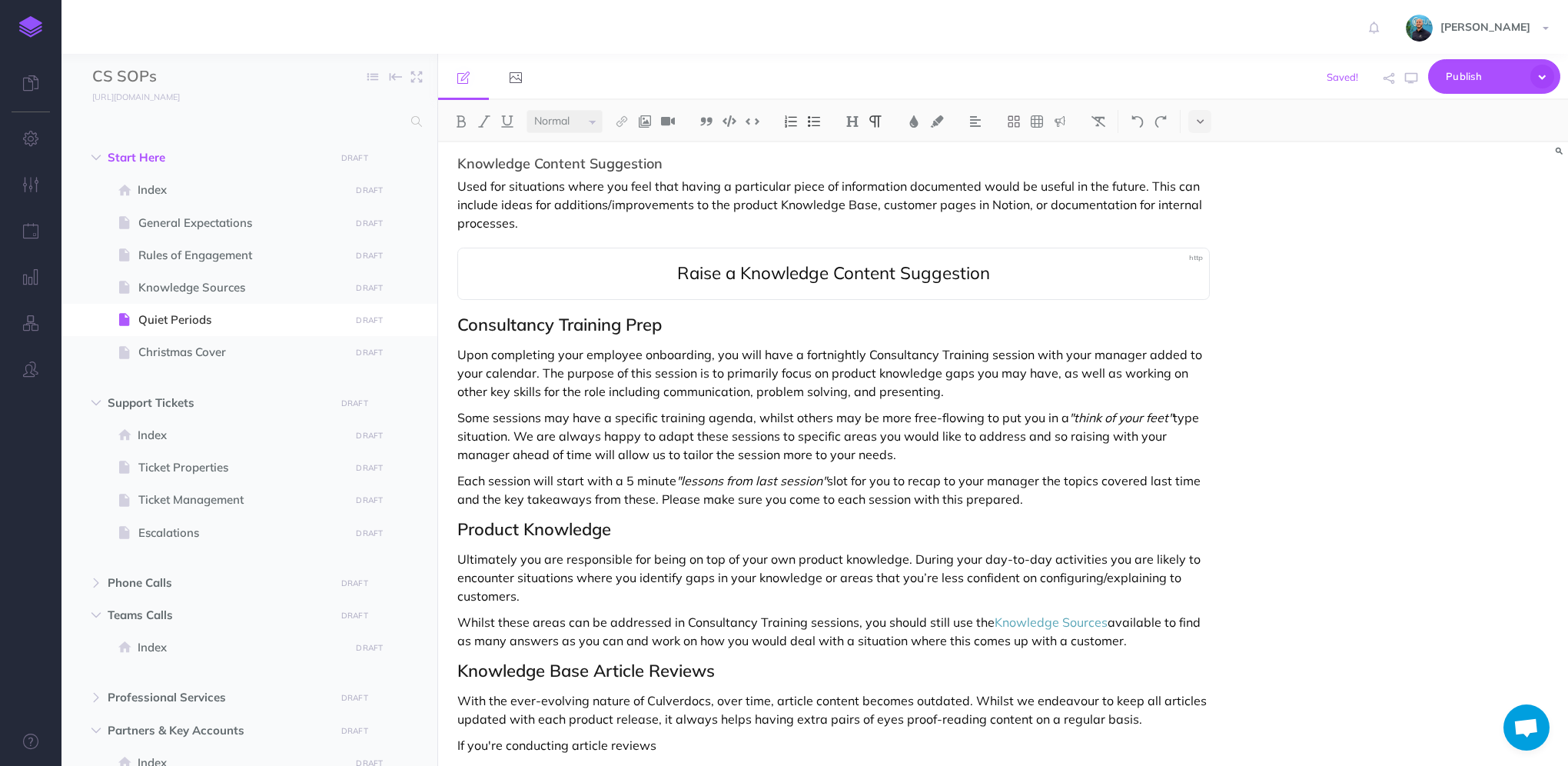
scroll to position [472, 0]
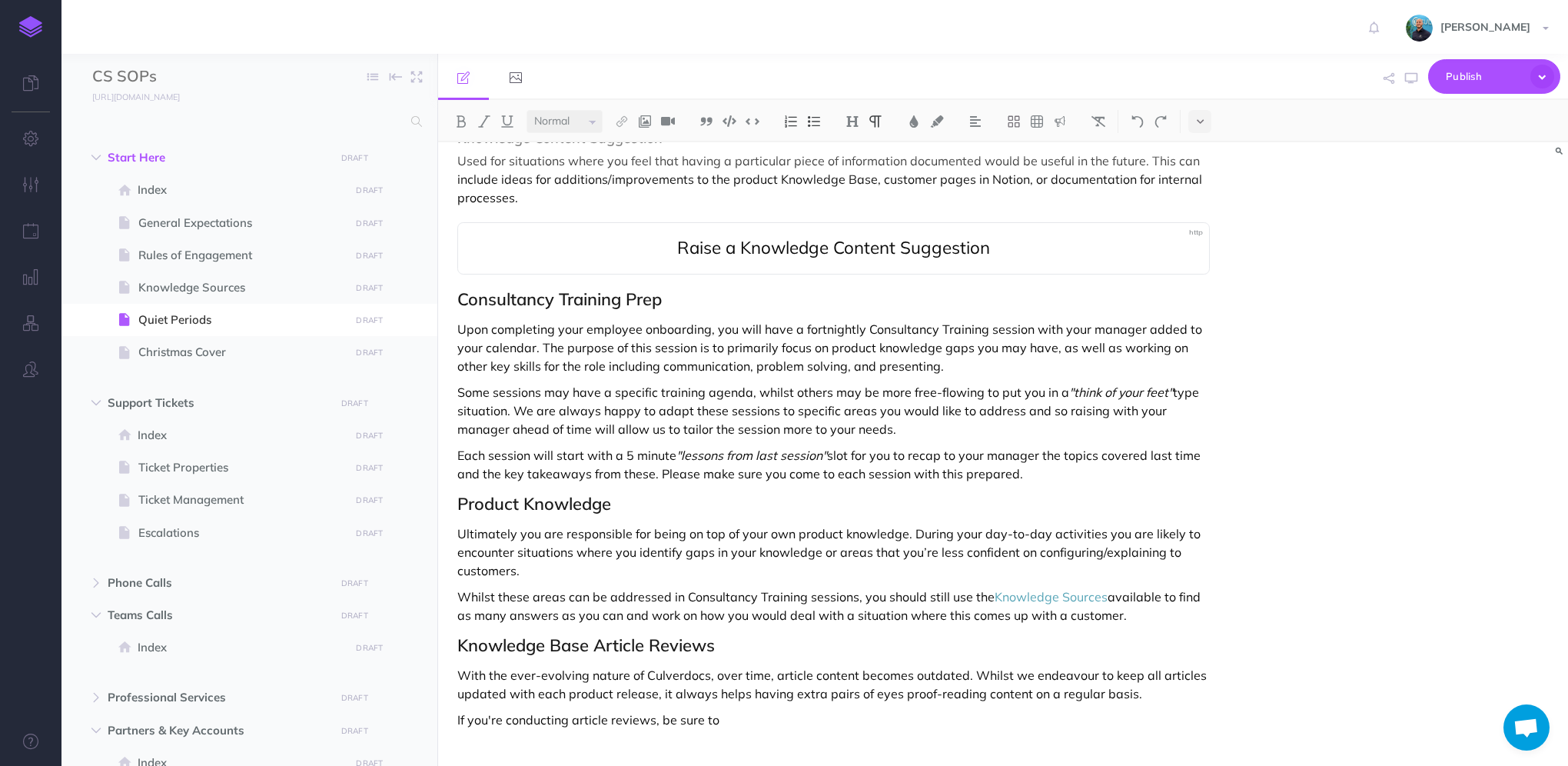
drag, startPoint x: 727, startPoint y: 702, endPoint x: 776, endPoint y: 697, distance: 49.3
click at [776, 710] on p "If you're conducting article reviews, be sure to" at bounding box center [833, 719] width 752 height 19
